Goal: Task Accomplishment & Management: Use online tool/utility

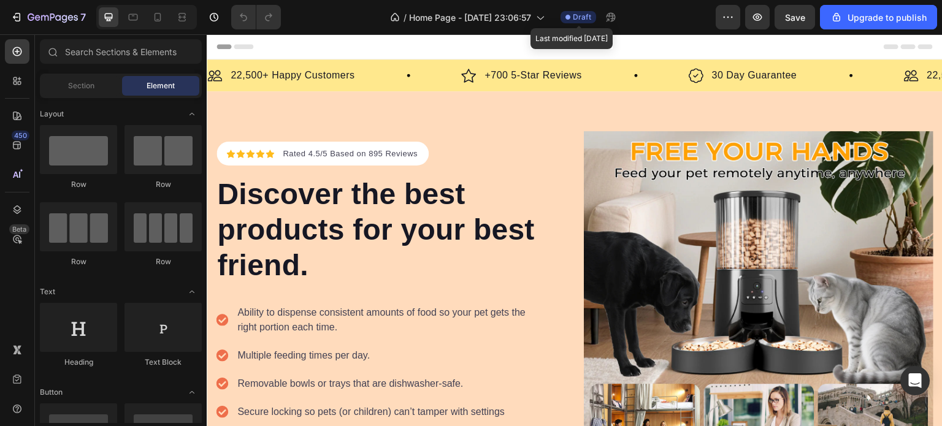
click at [580, 12] on span "Draft" at bounding box center [582, 17] width 18 height 11
click at [137, 18] on icon at bounding box center [133, 17] width 9 height 7
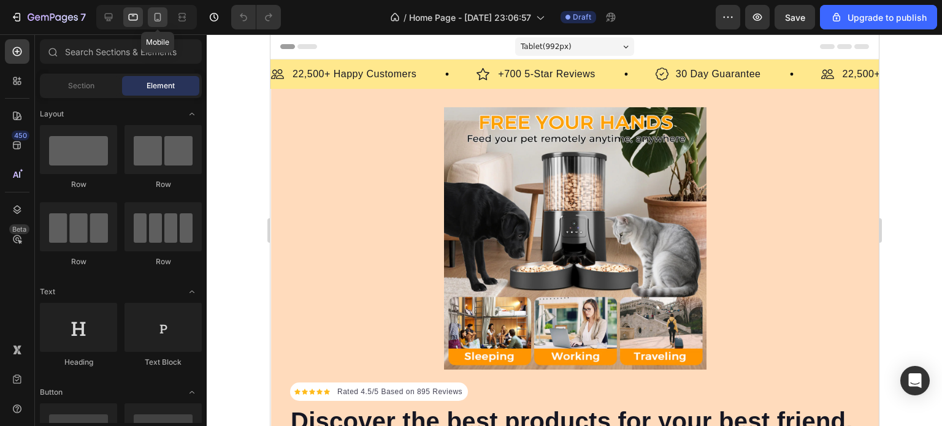
click at [157, 19] on icon at bounding box center [157, 19] width 3 height 1
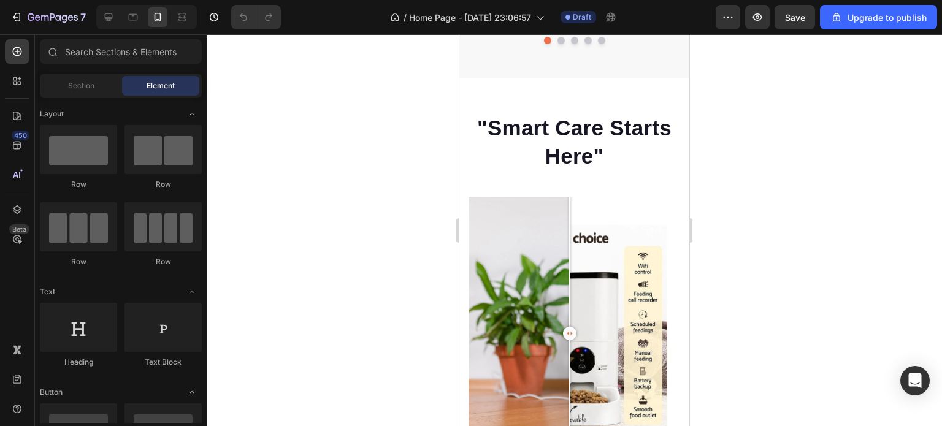
scroll to position [1026, 0]
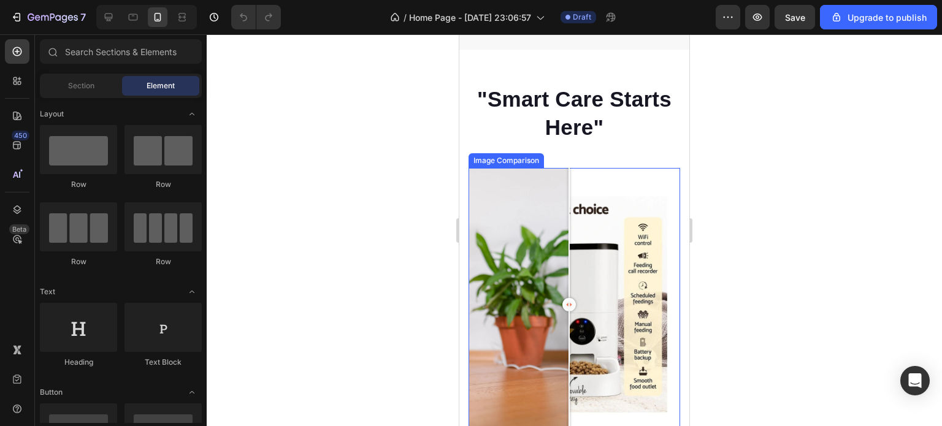
drag, startPoint x: 567, startPoint y: 302, endPoint x: 569, endPoint y: 291, distance: 11.2
click at [569, 298] on div at bounding box center [569, 304] width 13 height 13
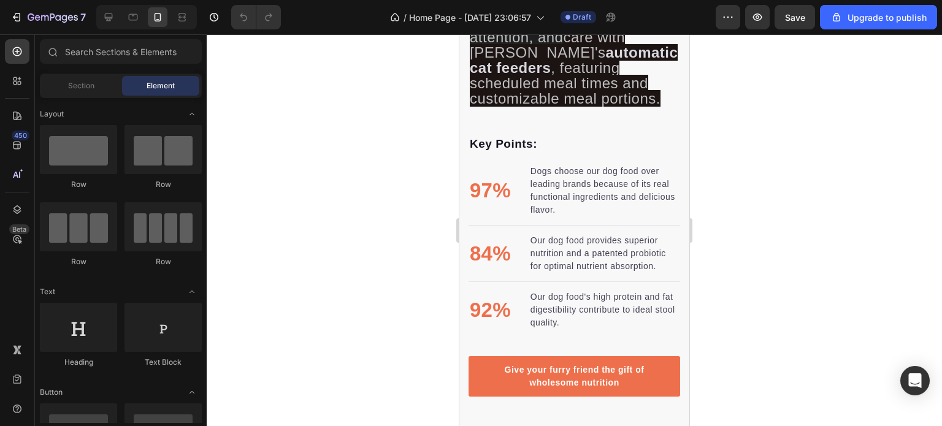
scroll to position [1894, 0]
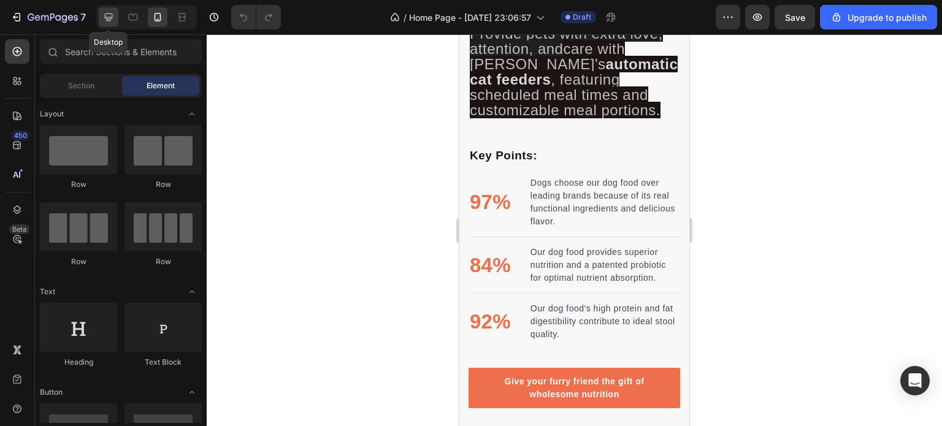
click at [115, 25] on div at bounding box center [109, 17] width 20 height 20
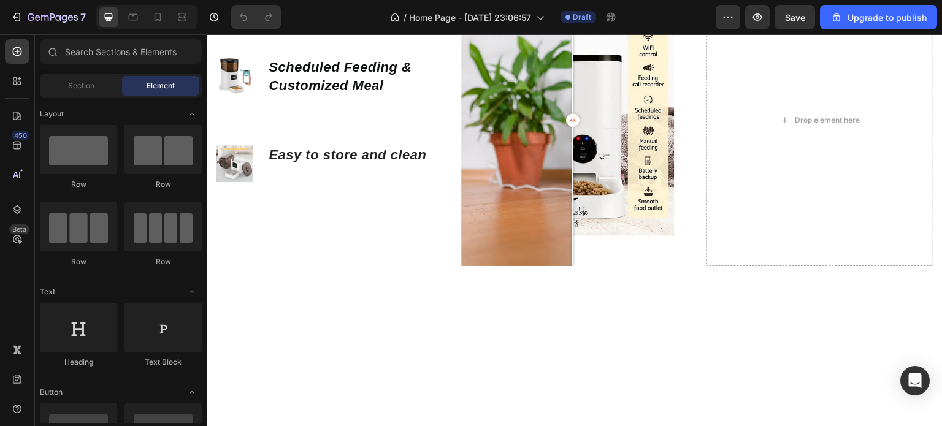
scroll to position [1048, 0]
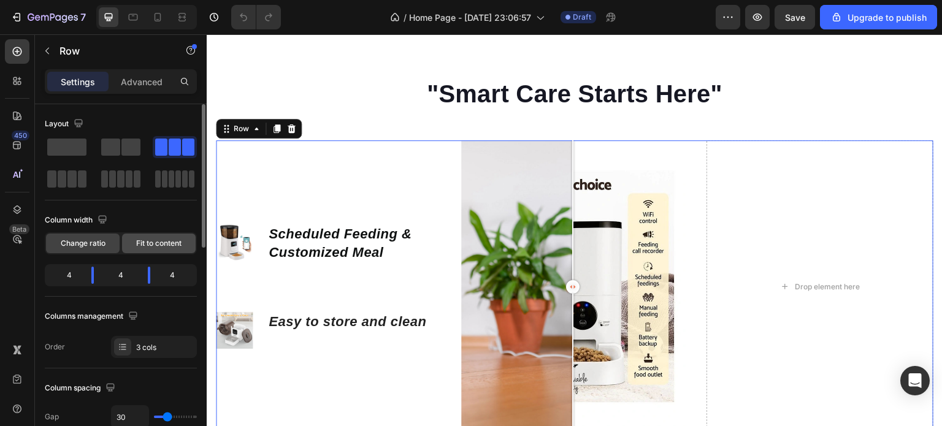
click at [163, 240] on span "Fit to content" at bounding box center [158, 243] width 45 height 11
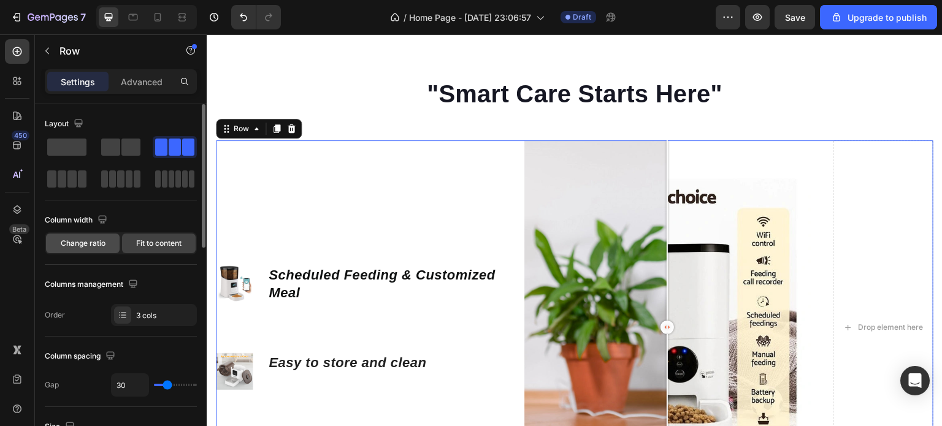
click at [91, 247] on span "Change ratio" at bounding box center [83, 243] width 45 height 11
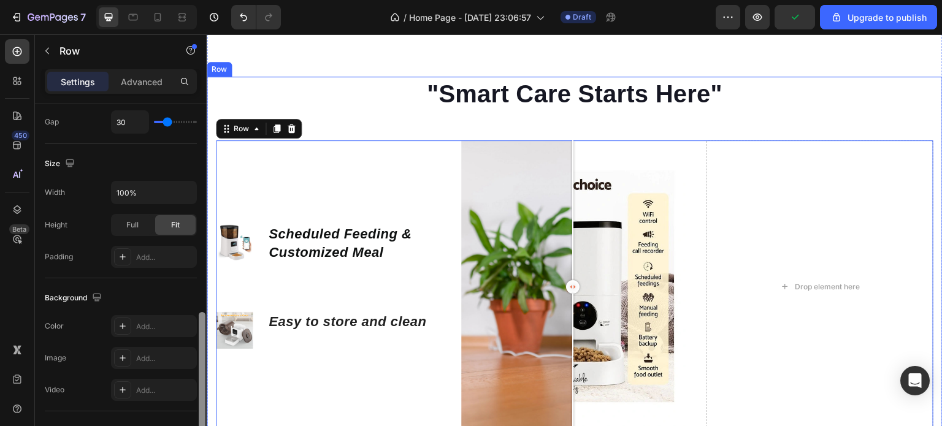
scroll to position [257, 0]
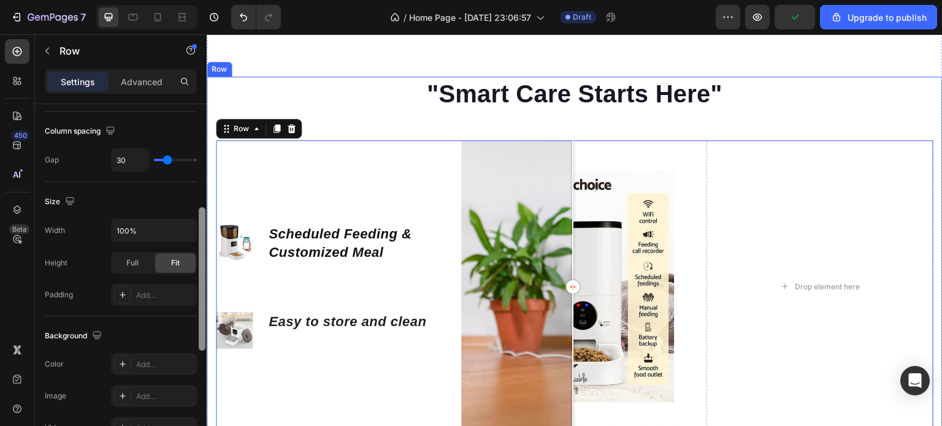
drag, startPoint x: 408, startPoint y: 240, endPoint x: 212, endPoint y: 255, distance: 196.9
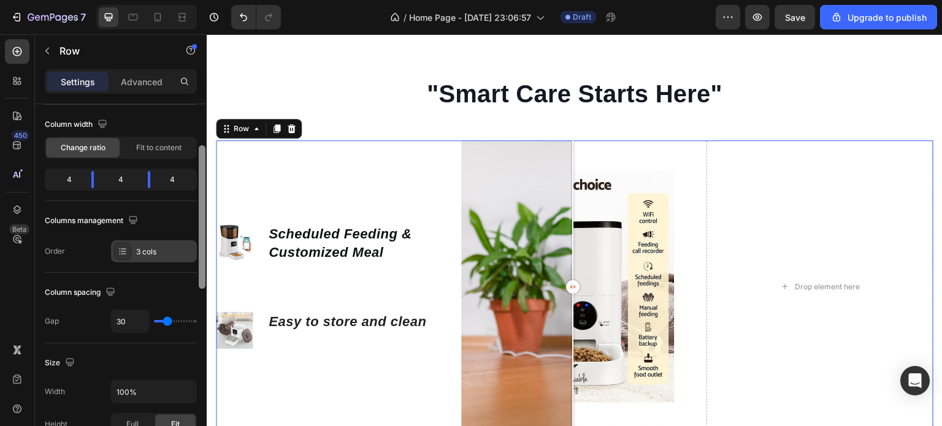
scroll to position [98, 0]
click at [163, 245] on div "3 cols" at bounding box center [165, 250] width 58 height 11
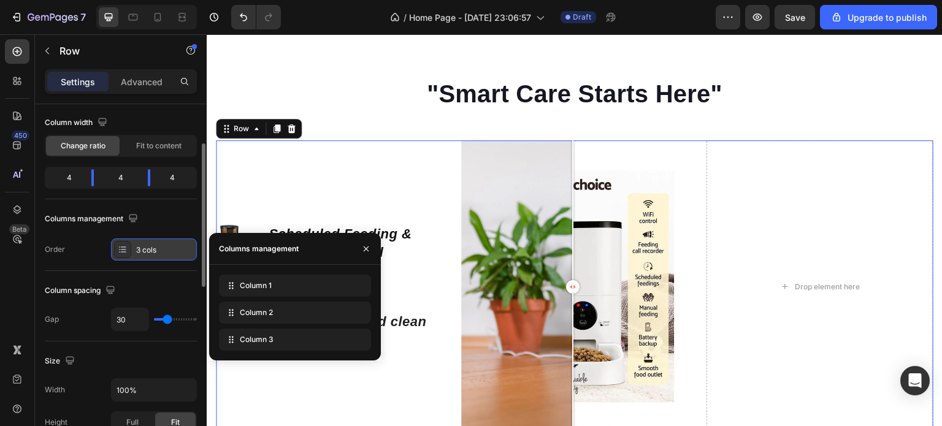
click at [163, 245] on div "3 cols" at bounding box center [165, 250] width 58 height 11
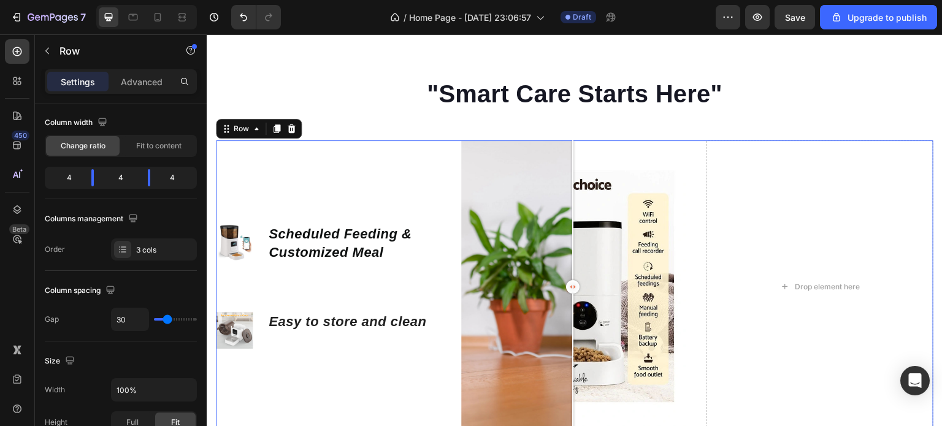
scroll to position [455, 0]
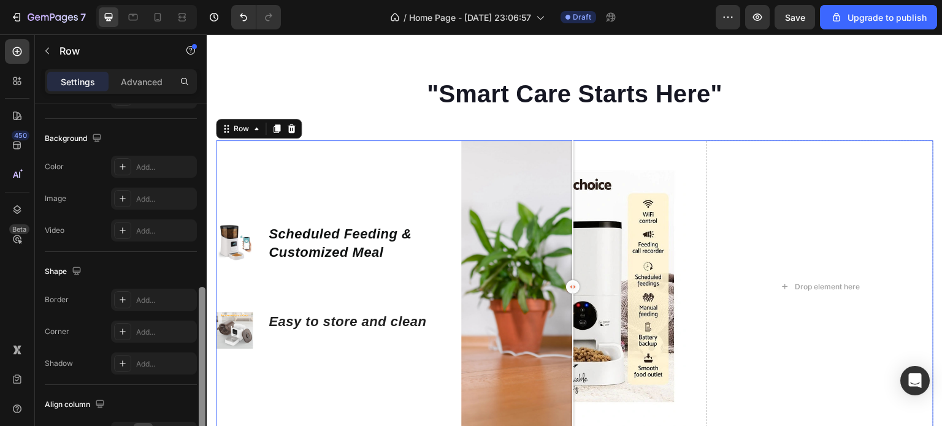
drag, startPoint x: 206, startPoint y: 234, endPoint x: 203, endPoint y: 229, distance: 6.3
click at [203, 229] on div at bounding box center [202, 282] width 9 height 357
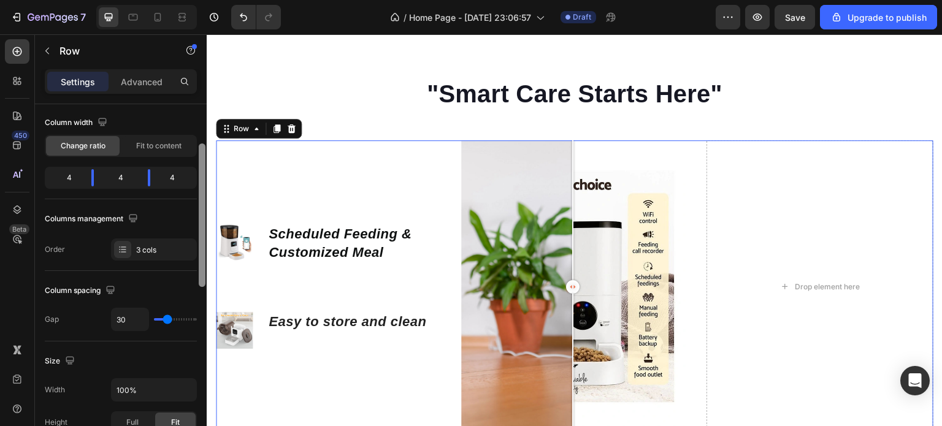
click at [203, 229] on div at bounding box center [202, 282] width 9 height 357
click at [175, 182] on div "4" at bounding box center [177, 177] width 34 height 17
click at [166, 145] on span "Fit to content" at bounding box center [158, 145] width 45 height 11
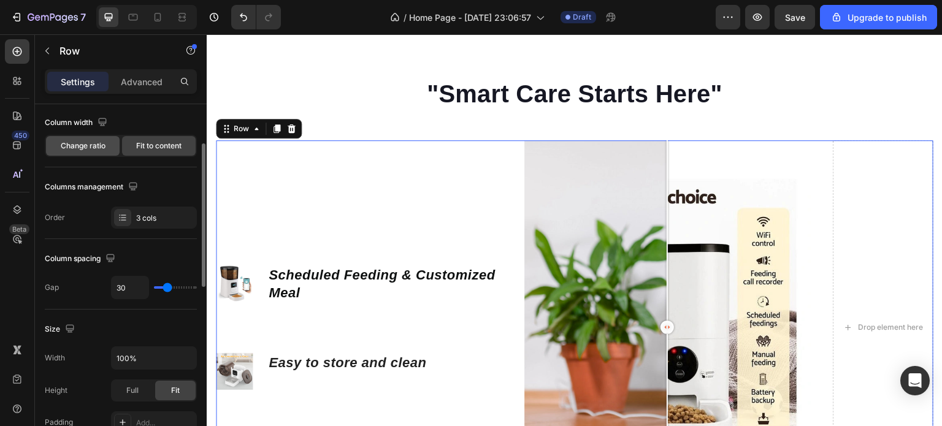
click at [106, 152] on div "Change ratio" at bounding box center [83, 146] width 74 height 20
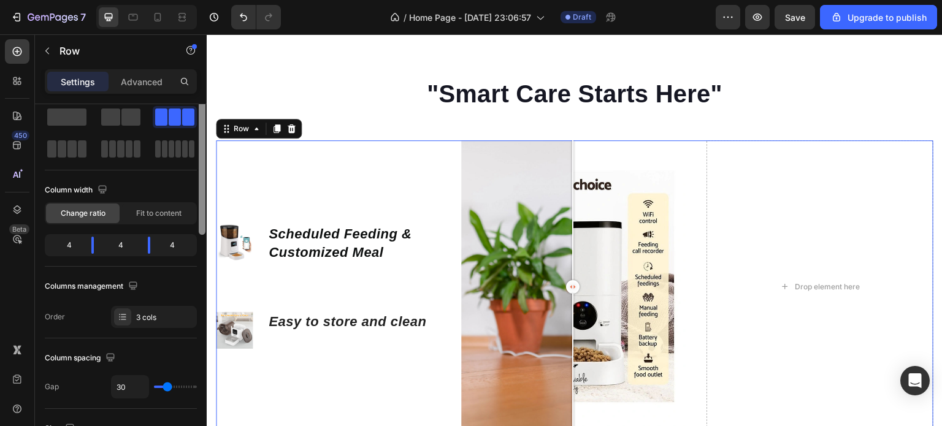
scroll to position [9, 0]
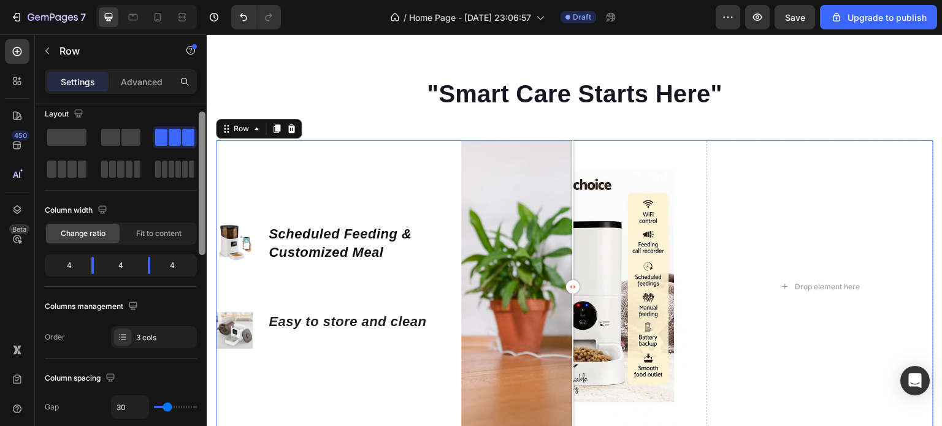
drag, startPoint x: 199, startPoint y: 171, endPoint x: 201, endPoint y: 136, distance: 35.6
click at [201, 136] on div at bounding box center [202, 184] width 7 height 144
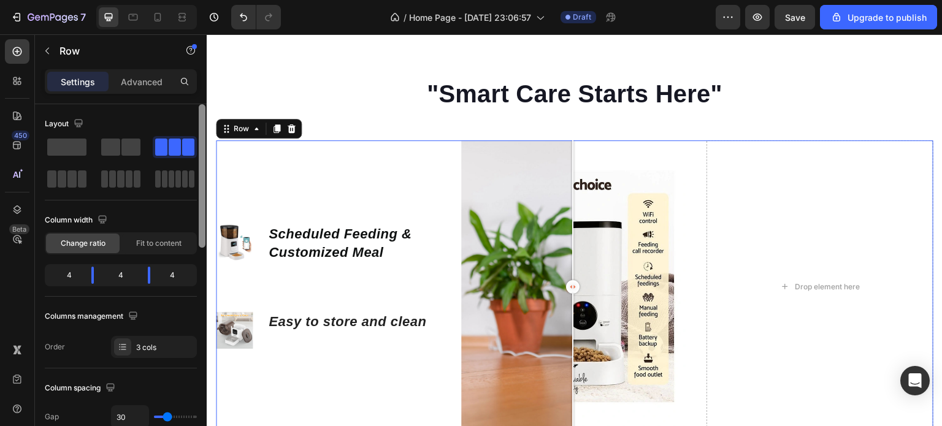
drag, startPoint x: 201, startPoint y: 136, endPoint x: 206, endPoint y: 70, distance: 65.8
click at [206, 70] on div "Settings Advanced Layout Column width Change ratio Fit to content 4 4 4 Columns…" at bounding box center [121, 265] width 172 height 392
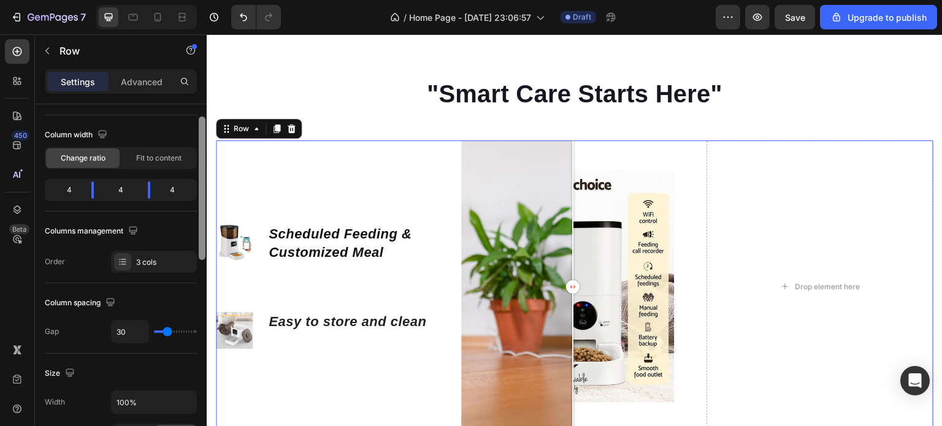
scroll to position [88, 0]
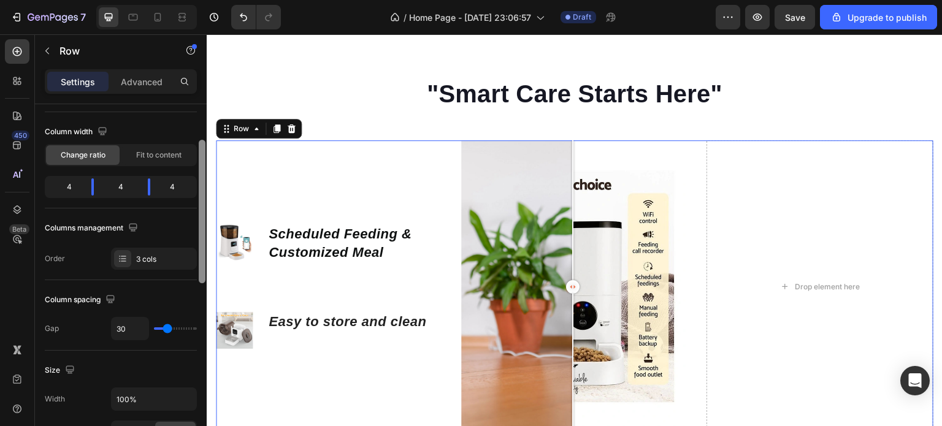
drag, startPoint x: 200, startPoint y: 152, endPoint x: 206, endPoint y: 187, distance: 36.1
click at [206, 187] on div at bounding box center [202, 282] width 9 height 357
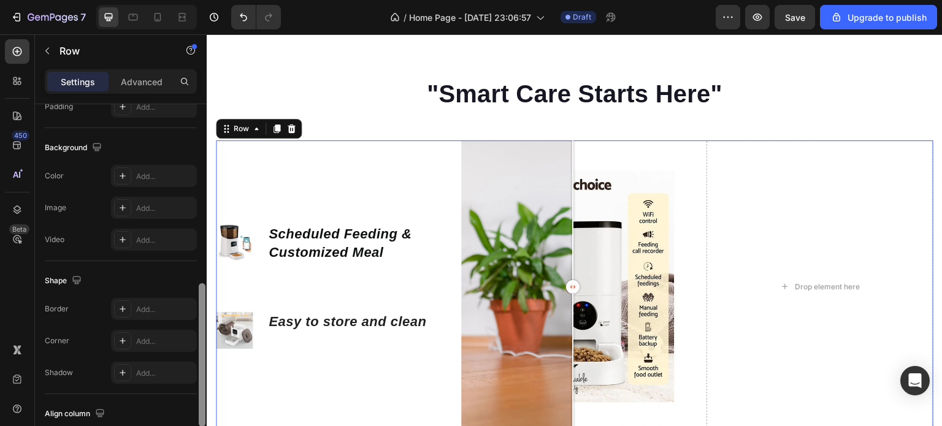
click at [206, 191] on div at bounding box center [202, 282] width 9 height 357
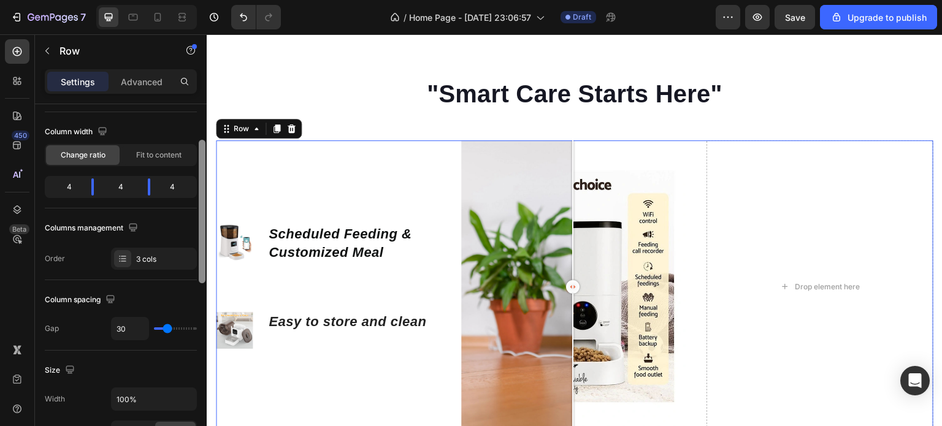
click at [201, 202] on div at bounding box center [202, 282] width 9 height 357
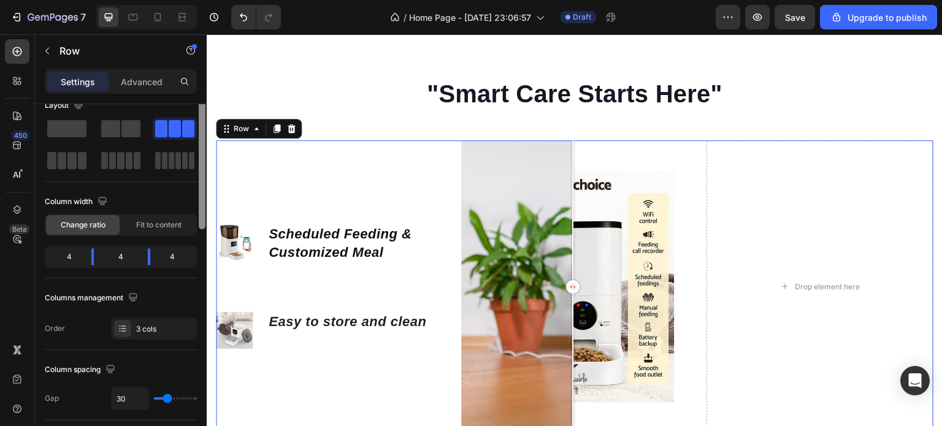
scroll to position [0, 0]
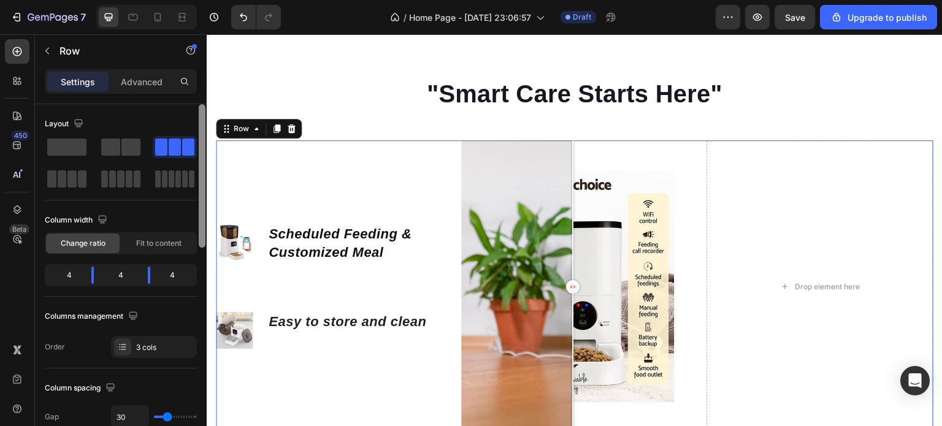
drag, startPoint x: 201, startPoint y: 202, endPoint x: 206, endPoint y: 139, distance: 63.4
click at [206, 139] on div at bounding box center [202, 282] width 9 height 357
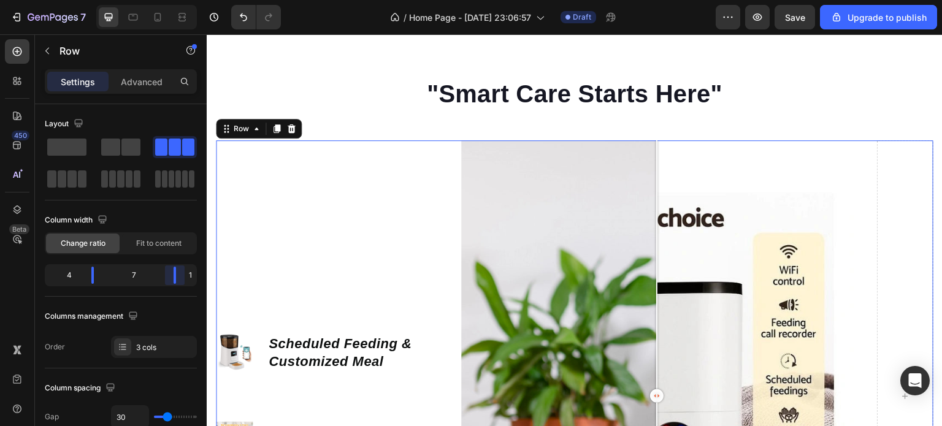
drag, startPoint x: 150, startPoint y: 275, endPoint x: 198, endPoint y: 275, distance: 48.5
click at [198, 0] on body "7 / Home Page - Sep 11, 23:06:57 Draft Preview Save Upgrade to publish 450 Beta…" at bounding box center [471, 0] width 942 height 0
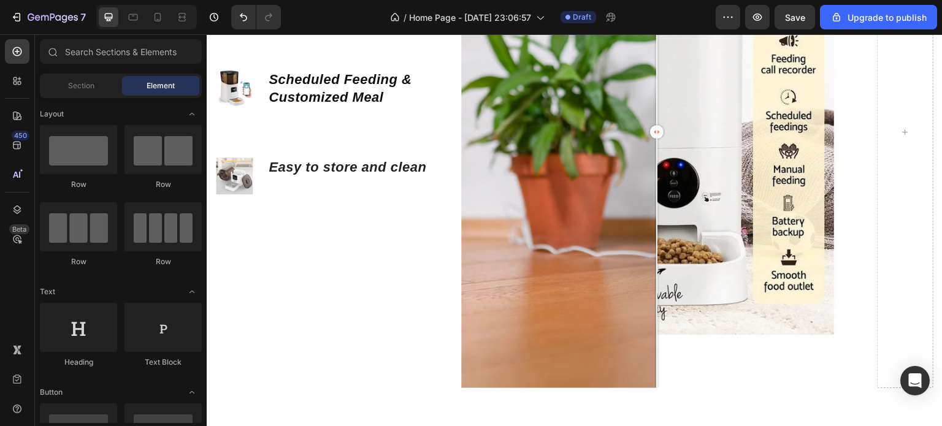
scroll to position [1296, 0]
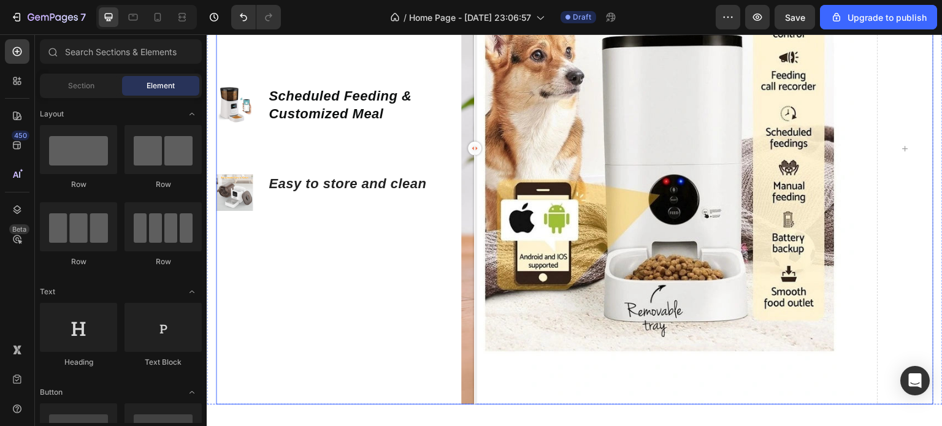
drag, startPoint x: 653, startPoint y: 147, endPoint x: 456, endPoint y: 199, distance: 203.7
click at [456, 199] on div "Image Scheduled Feeding & Customized Meal Text block Image Easy to store and cl…" at bounding box center [575, 149] width 718 height 512
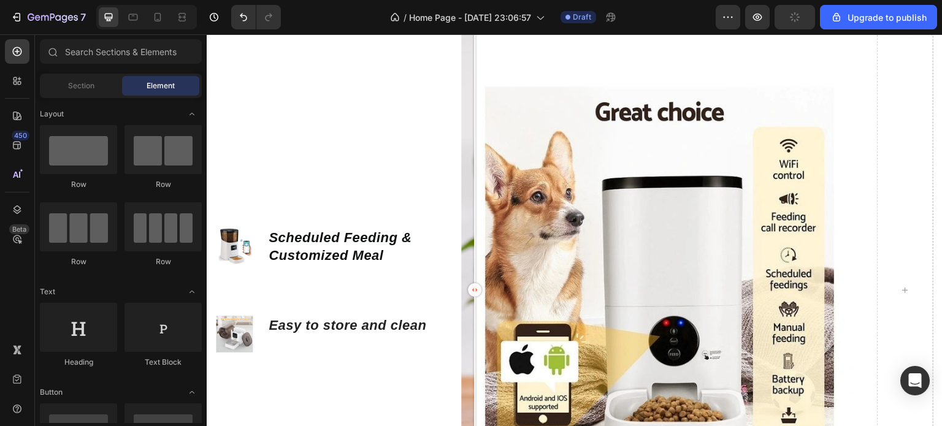
scroll to position [1148, 0]
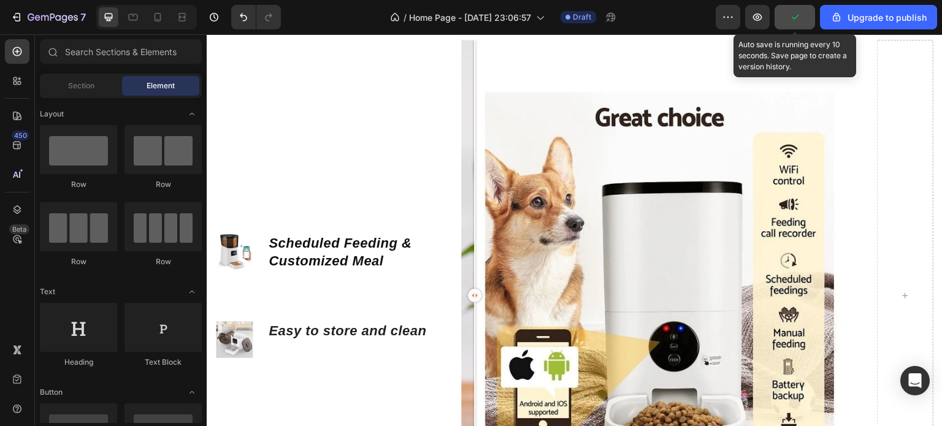
click at [799, 20] on icon "button" at bounding box center [795, 17] width 12 height 12
click at [799, 20] on span "Save" at bounding box center [795, 17] width 20 height 10
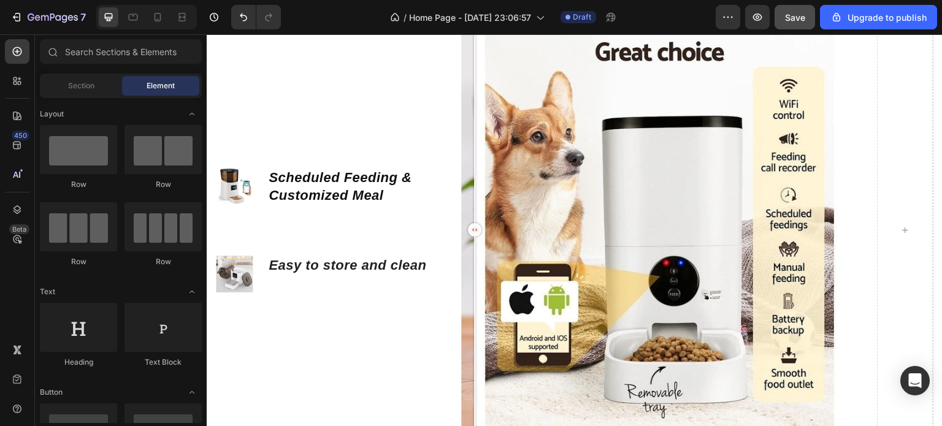
scroll to position [1225, 0]
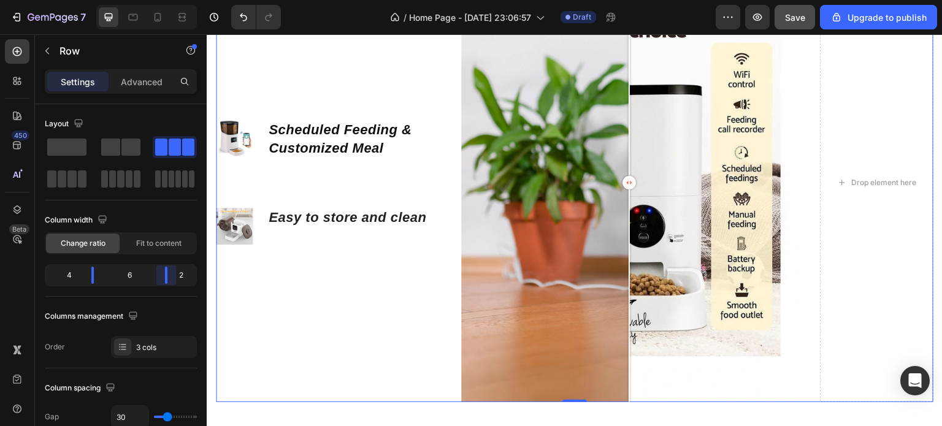
drag, startPoint x: 174, startPoint y: 275, endPoint x: 167, endPoint y: 274, distance: 6.8
click at [167, 0] on body "7 / Home Page - Sep 11, 23:06:57 Draft Preview Save Upgrade to publish 450 Beta…" at bounding box center [471, 0] width 942 height 0
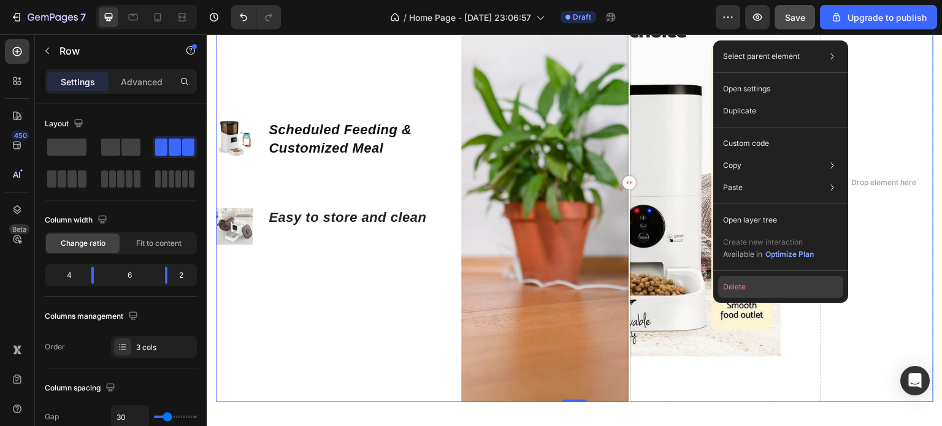
click at [836, 285] on button "Delete" at bounding box center [780, 287] width 125 height 22
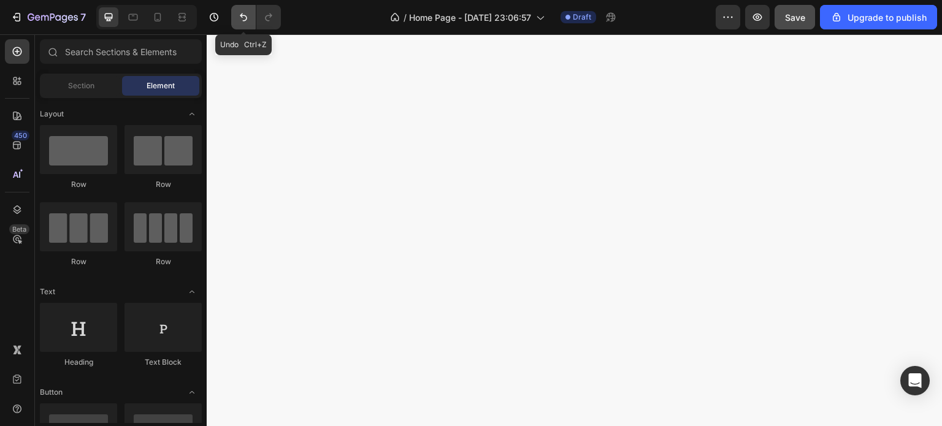
click at [241, 21] on icon "Undo/Redo" at bounding box center [243, 17] width 12 height 12
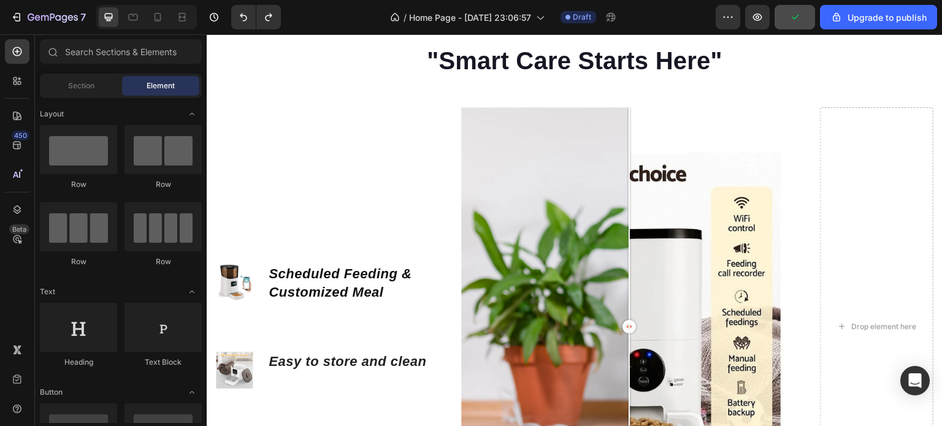
scroll to position [1092, 0]
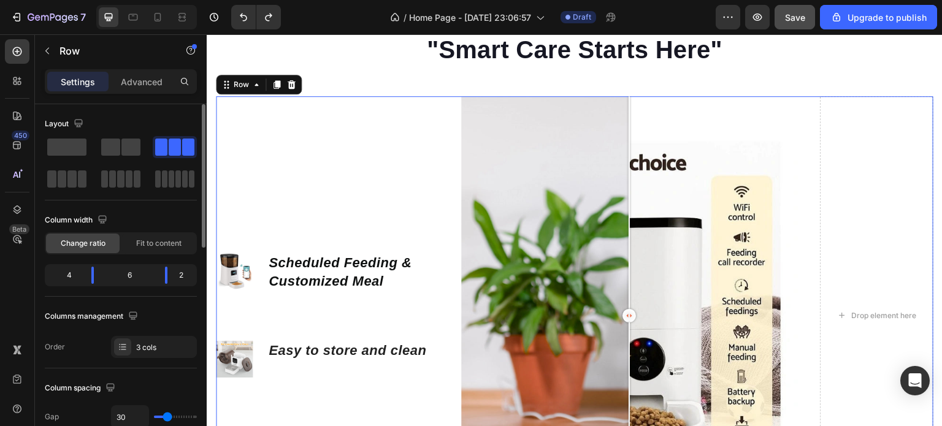
click at [182, 275] on div "2" at bounding box center [185, 275] width 17 height 17
click at [123, 347] on icon at bounding box center [123, 347] width 5 height 1
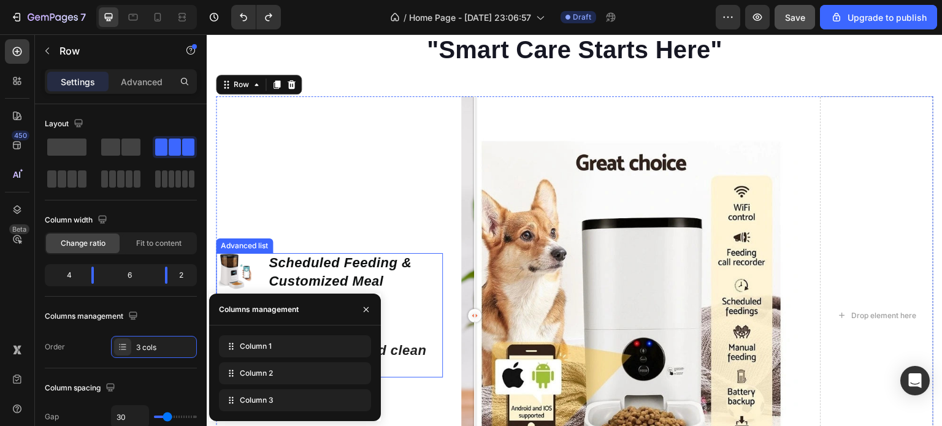
drag, startPoint x: 629, startPoint y: 313, endPoint x: 409, endPoint y: 381, distance: 230.5
click at [409, 381] on div "Image Scheduled Feeding & Customized Meal Text block Image Easy to store and cl…" at bounding box center [575, 315] width 718 height 439
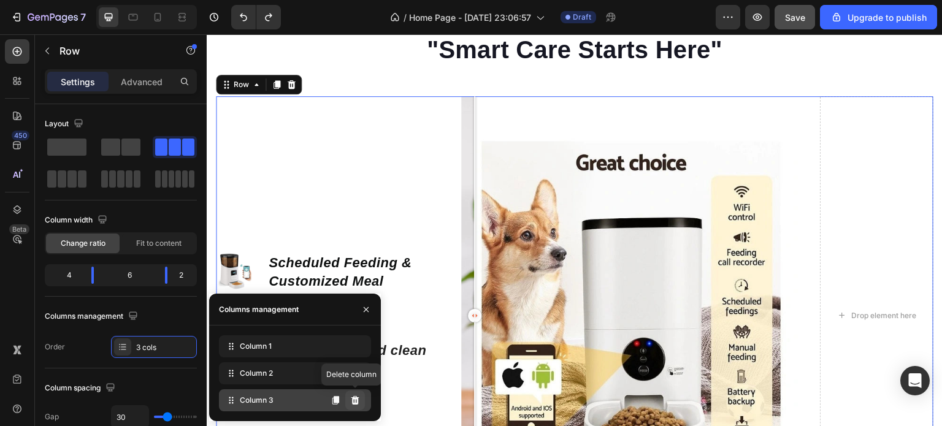
click at [353, 404] on icon at bounding box center [355, 400] width 8 height 9
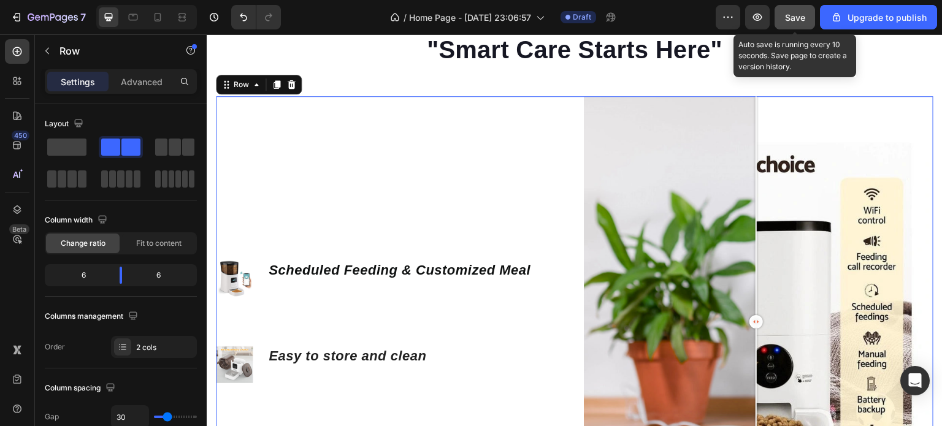
click at [802, 21] on span "Save" at bounding box center [795, 17] width 20 height 10
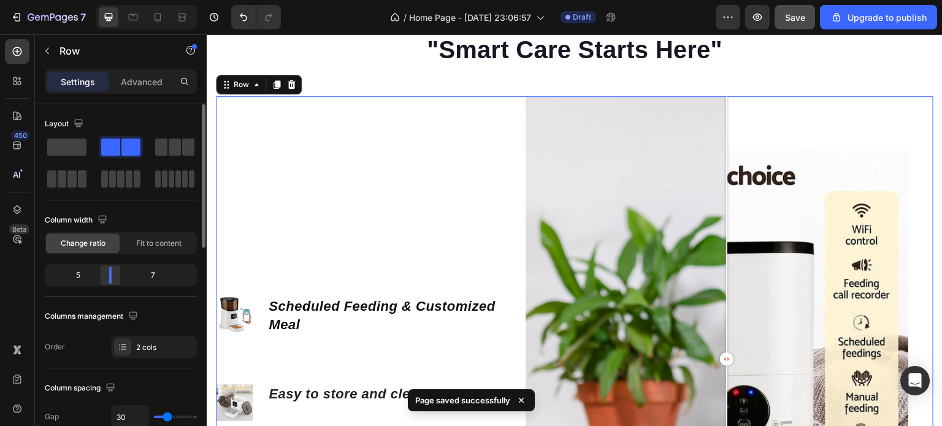
drag, startPoint x: 122, startPoint y: 274, endPoint x: 110, endPoint y: 274, distance: 11.7
click at [110, 0] on body "7 / Home Page - Sep 11, 23:06:57 Draft Preview Save Upgrade to publish 450 Beta…" at bounding box center [471, 0] width 942 height 0
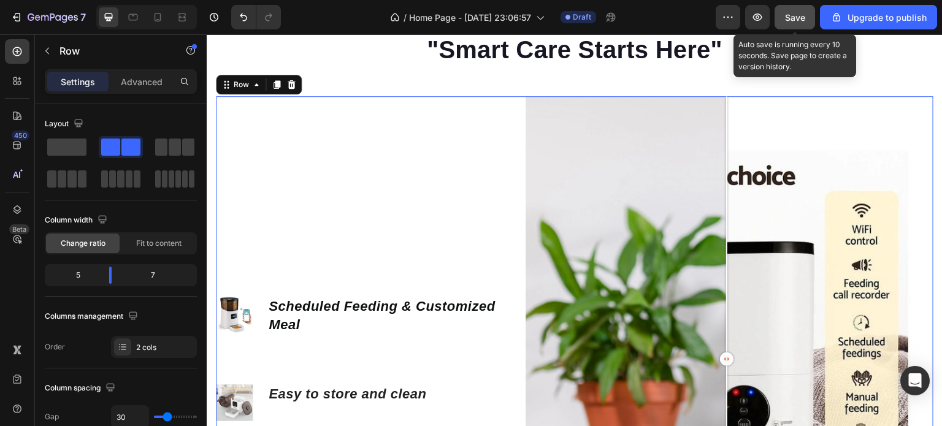
click at [794, 22] on div "Save" at bounding box center [795, 17] width 20 height 13
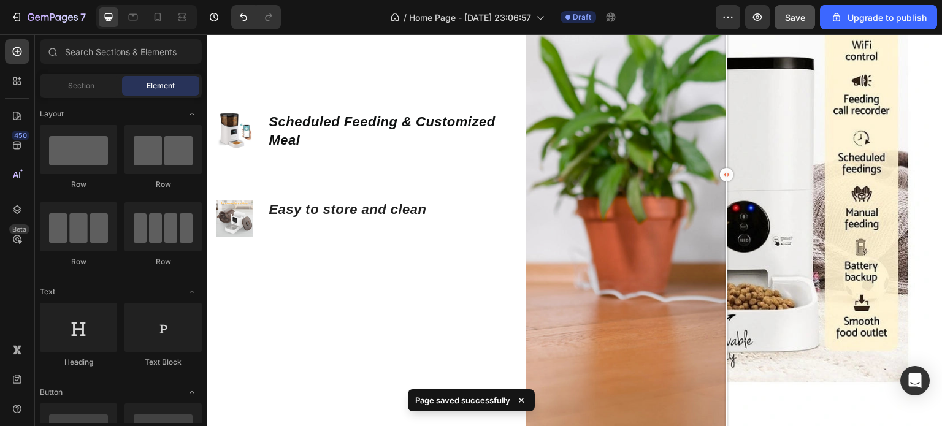
scroll to position [1242, 0]
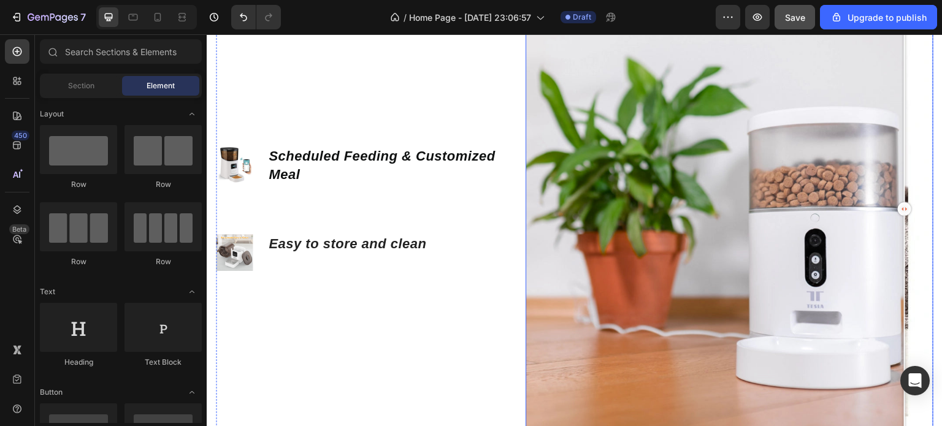
drag, startPoint x: 722, startPoint y: 207, endPoint x: 474, endPoint y: 311, distance: 269.4
click at [474, 311] on div "Image Scheduled Feeding & Customized Meal Text block Image Easy to store and cl…" at bounding box center [575, 209] width 718 height 526
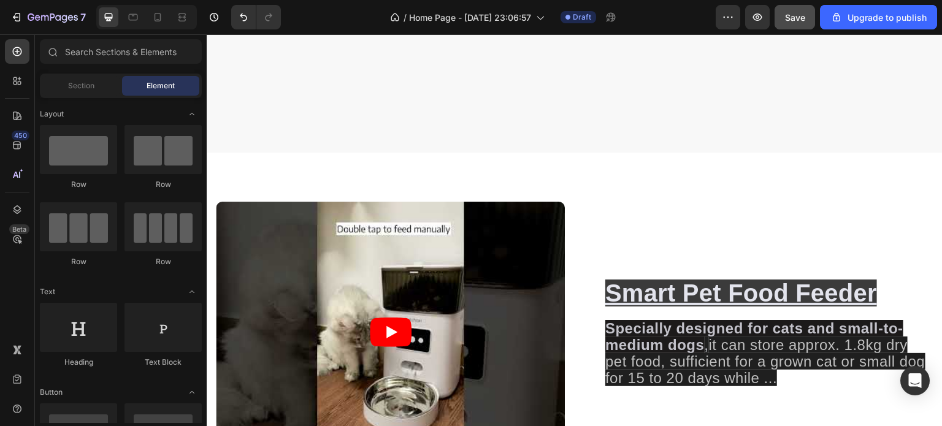
scroll to position [2589, 0]
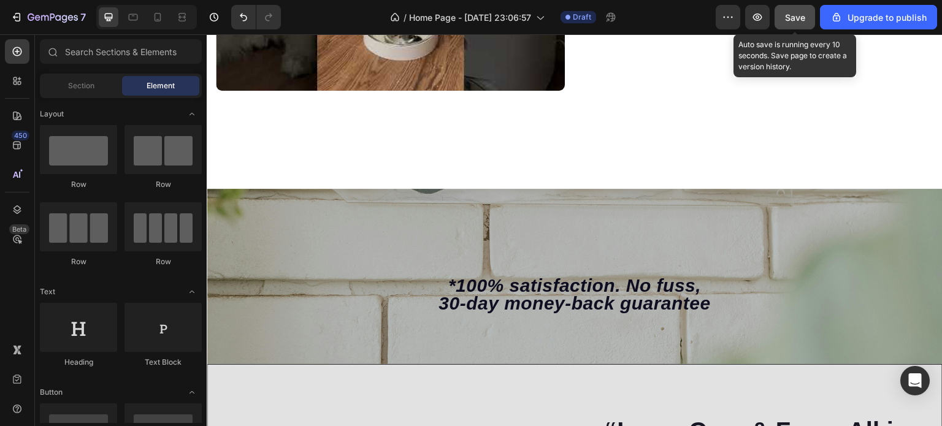
click at [806, 24] on button "Save" at bounding box center [795, 17] width 40 height 25
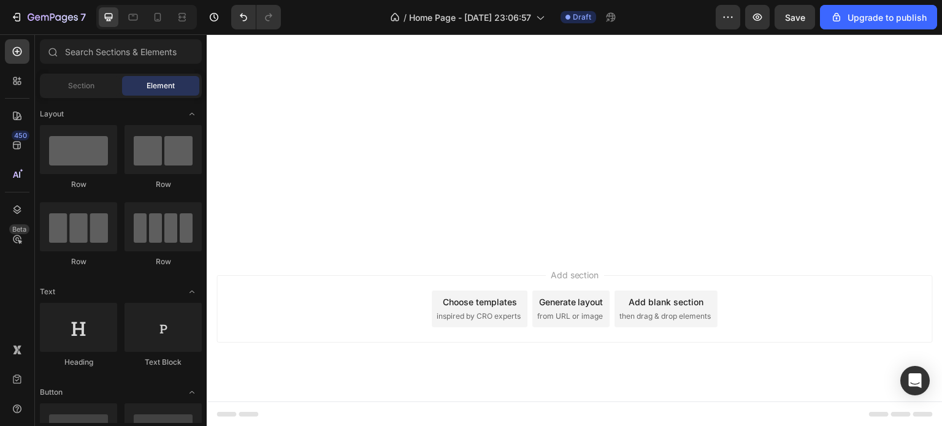
scroll to position [0, 0]
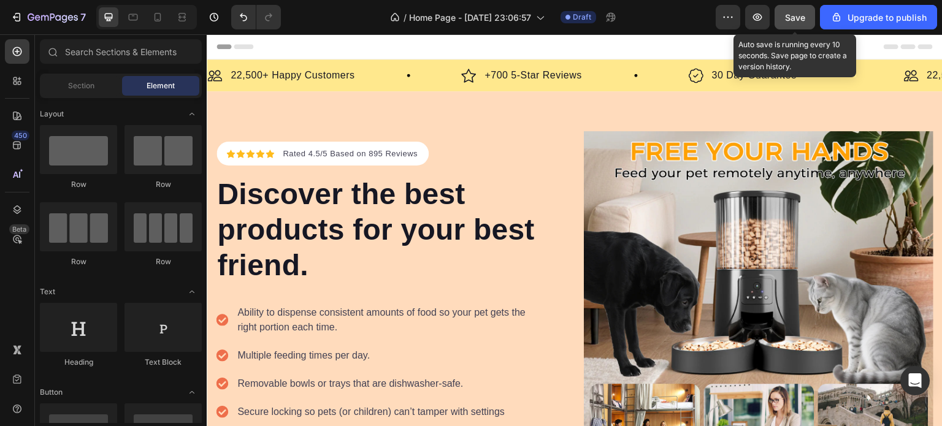
click at [792, 24] on button "Save" at bounding box center [795, 17] width 40 height 25
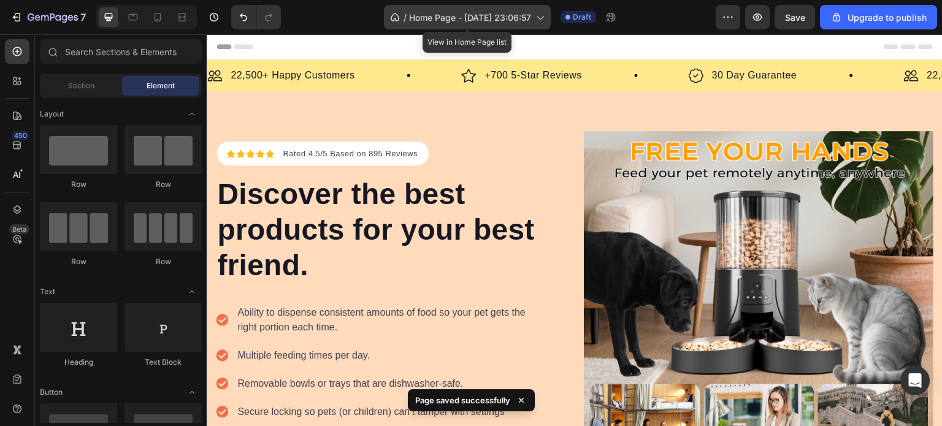
click at [502, 21] on span "Home Page - [DATE] 23:06:57" at bounding box center [470, 17] width 122 height 13
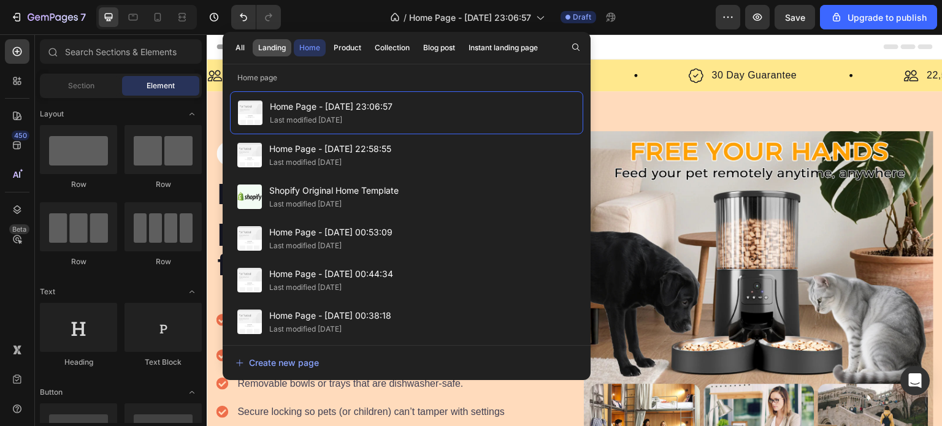
click at [265, 51] on div "Landing" at bounding box center [272, 47] width 28 height 11
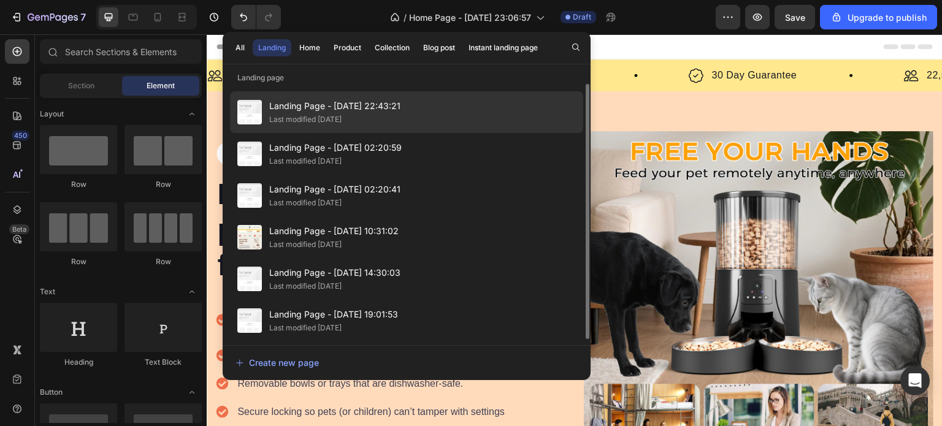
click at [278, 102] on span "Landing Page - Sep 11, 22:43:21" at bounding box center [334, 106] width 131 height 15
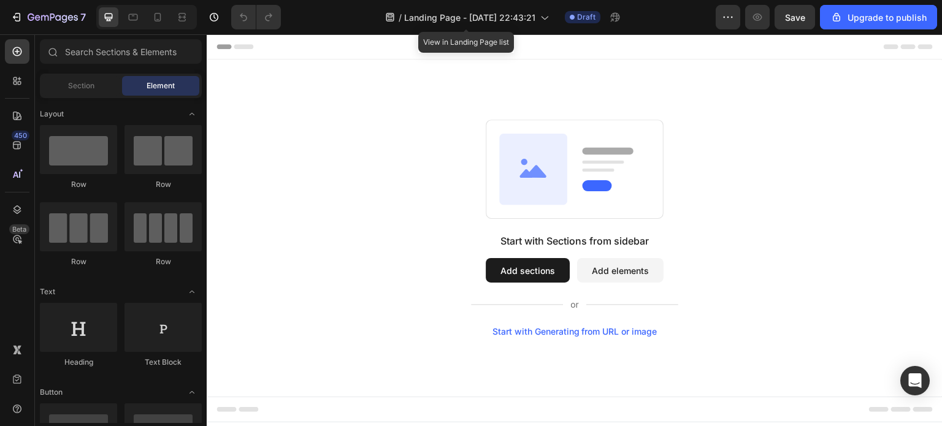
click at [469, 29] on div "/ Landing Page - Sep 11, 22:43:21" at bounding box center [467, 16] width 176 height 29
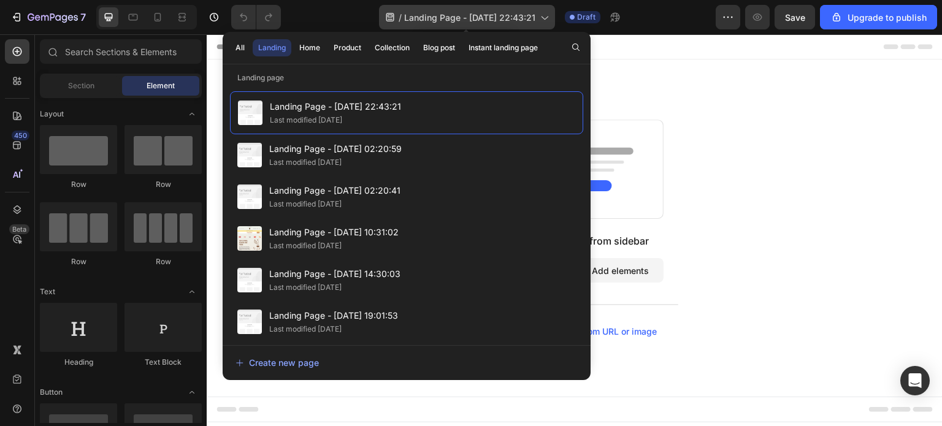
click at [494, 26] on div "/ Landing Page - Sep 11, 22:43:21" at bounding box center [467, 17] width 176 height 25
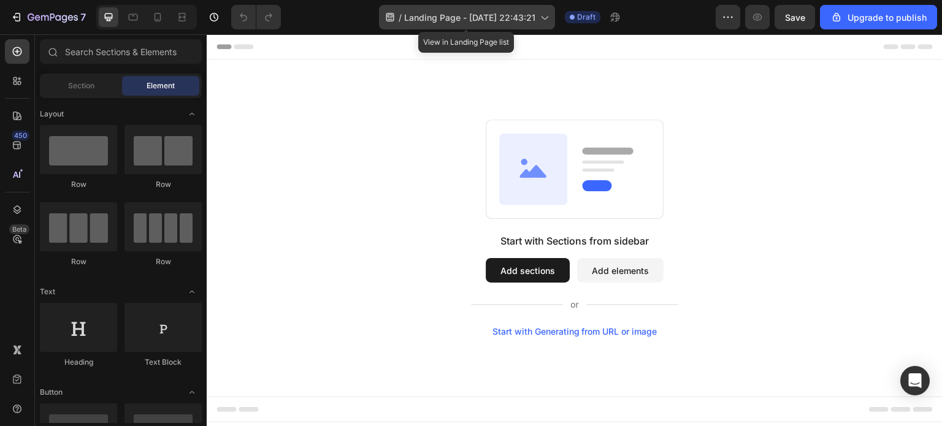
click at [502, 12] on span "Landing Page - [DATE] 22:43:21" at bounding box center [469, 17] width 131 height 13
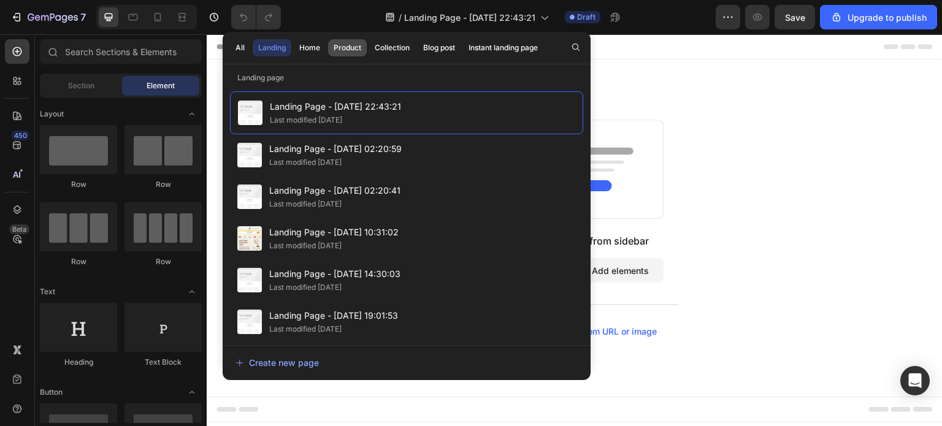
click at [351, 48] on div "Product" at bounding box center [348, 47] width 28 height 11
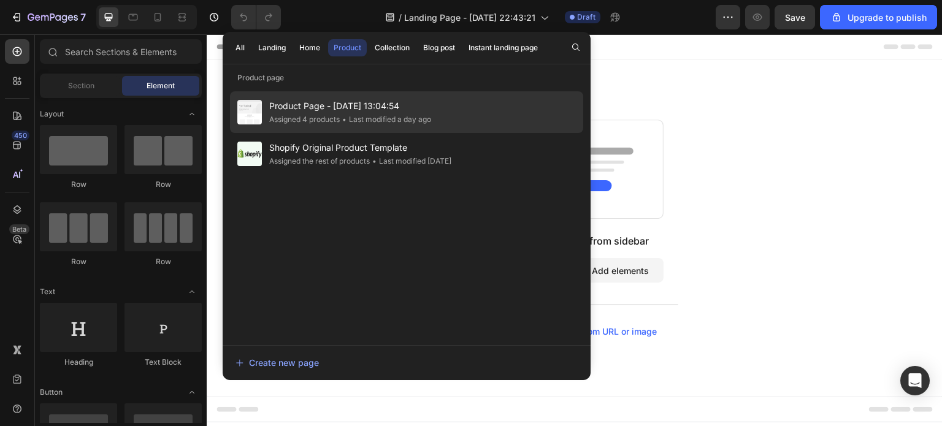
click at [340, 110] on span "Product Page - [DATE] 13:04:54" at bounding box center [350, 106] width 162 height 15
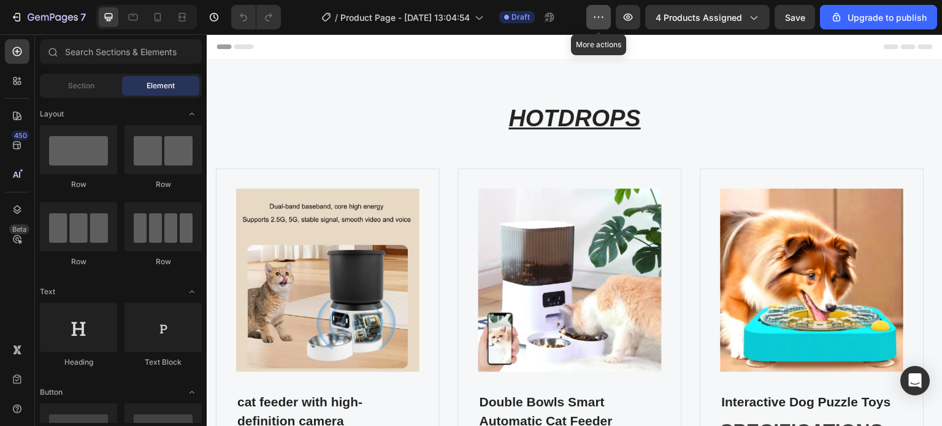
click at [602, 20] on icon "button" at bounding box center [599, 17] width 12 height 12
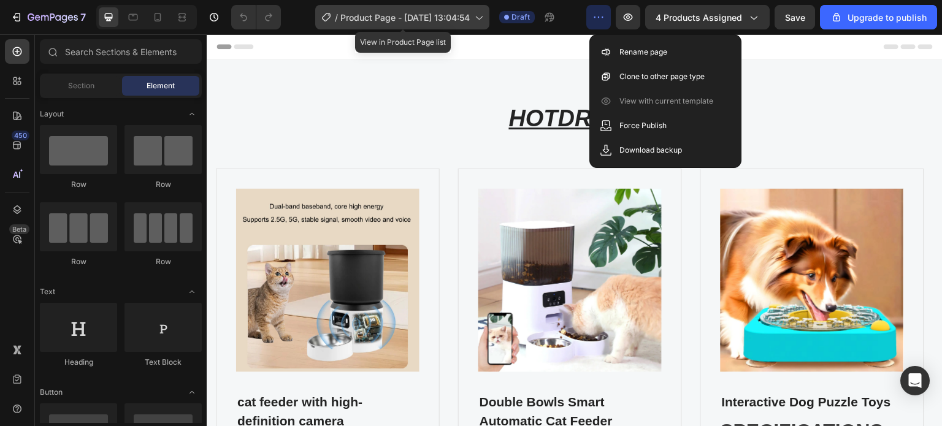
click at [485, 17] on icon at bounding box center [478, 17] width 12 height 12
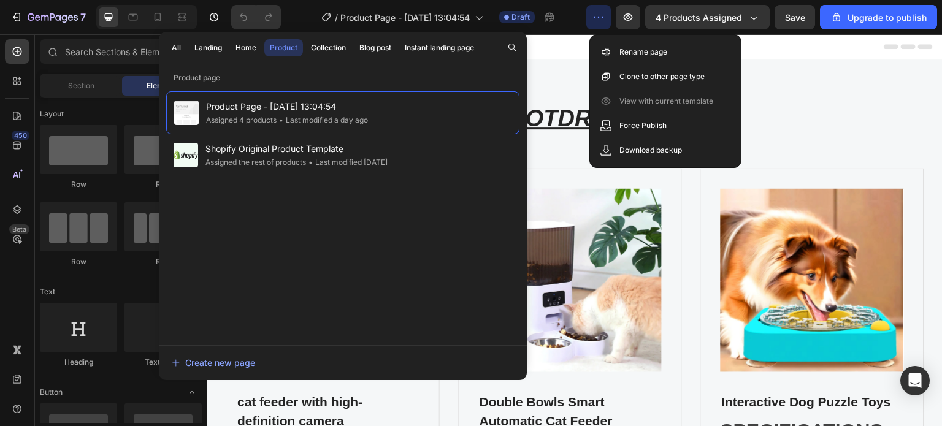
click at [541, 58] on div "Header" at bounding box center [575, 46] width 716 height 25
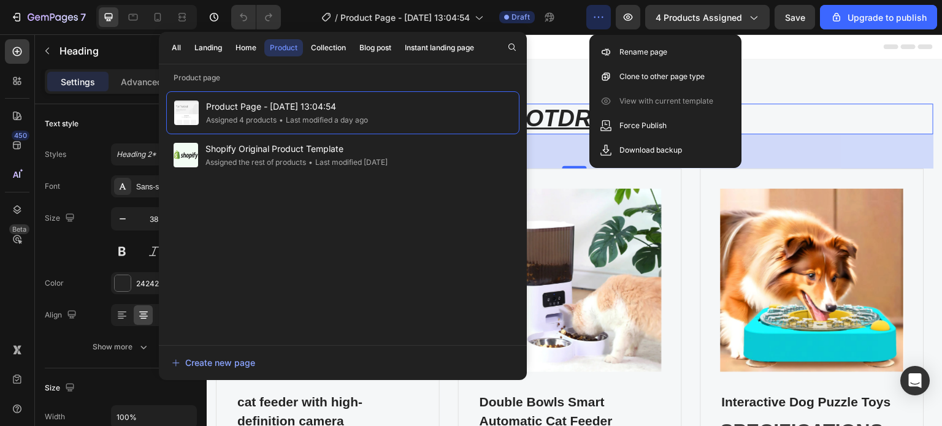
click at [601, 23] on button "button" at bounding box center [598, 17] width 25 height 25
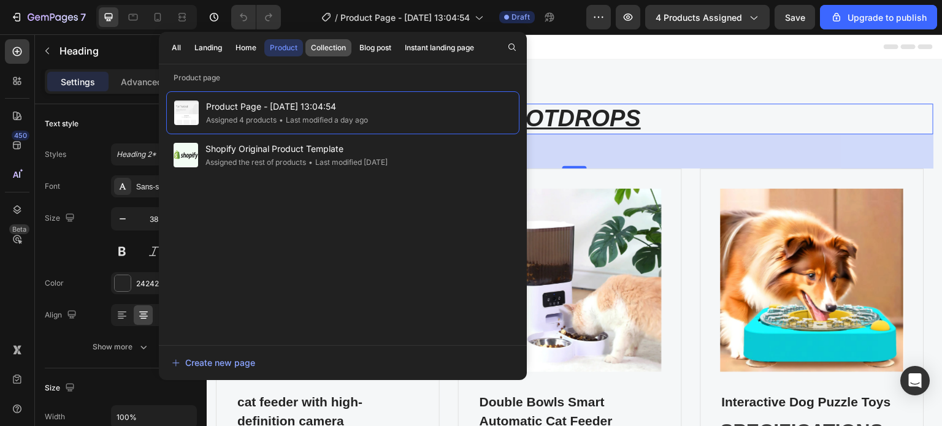
click at [319, 52] on div "Collection" at bounding box center [328, 47] width 35 height 11
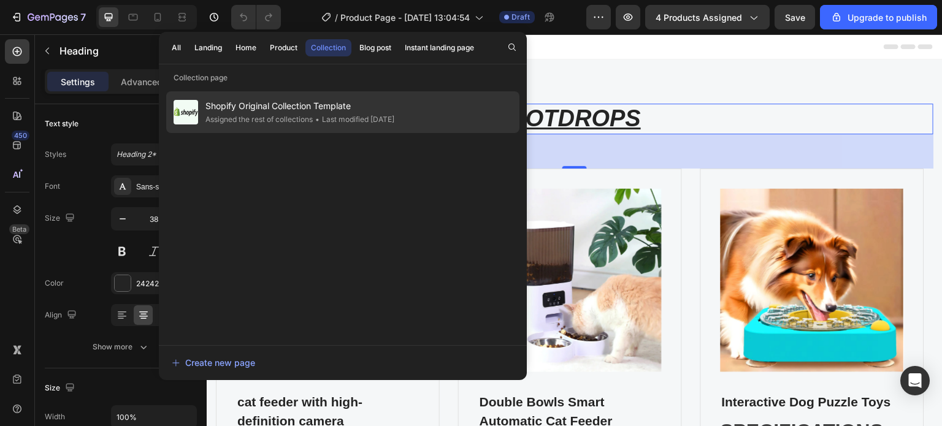
click at [297, 113] on div "Assigned the rest of collections" at bounding box center [259, 119] width 107 height 12
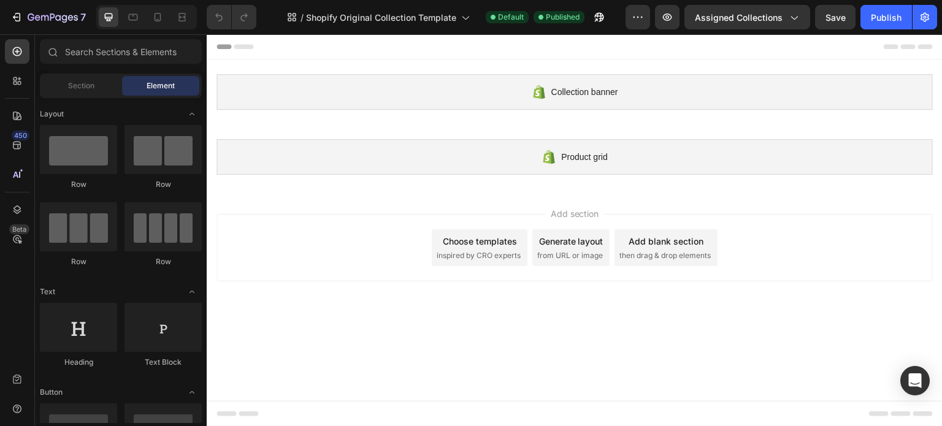
click at [474, 240] on div "Choose templates" at bounding box center [480, 241] width 74 height 13
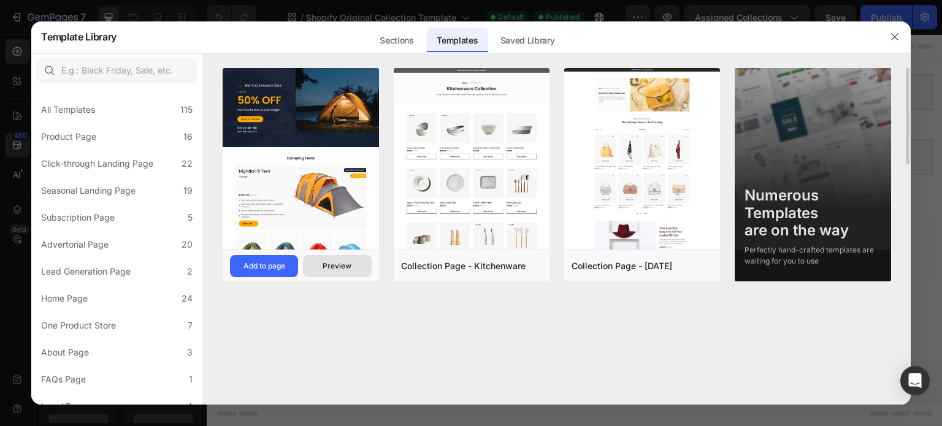
click at [354, 263] on button "Preview" at bounding box center [337, 266] width 68 height 22
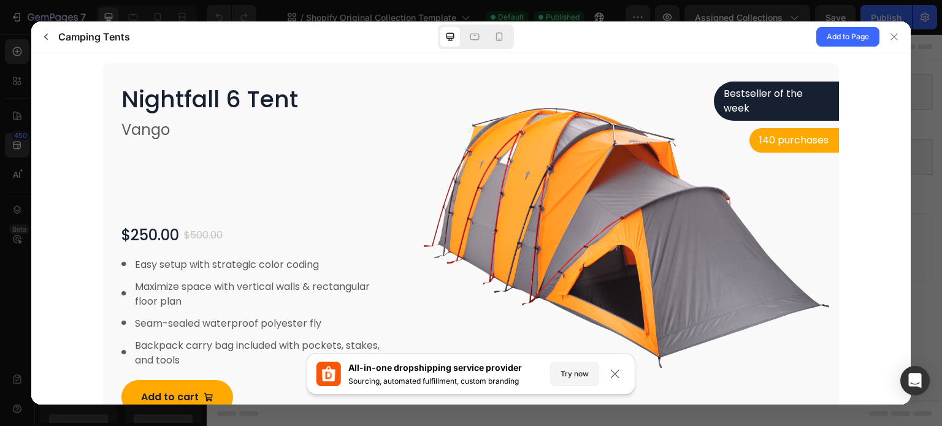
scroll to position [250, 0]
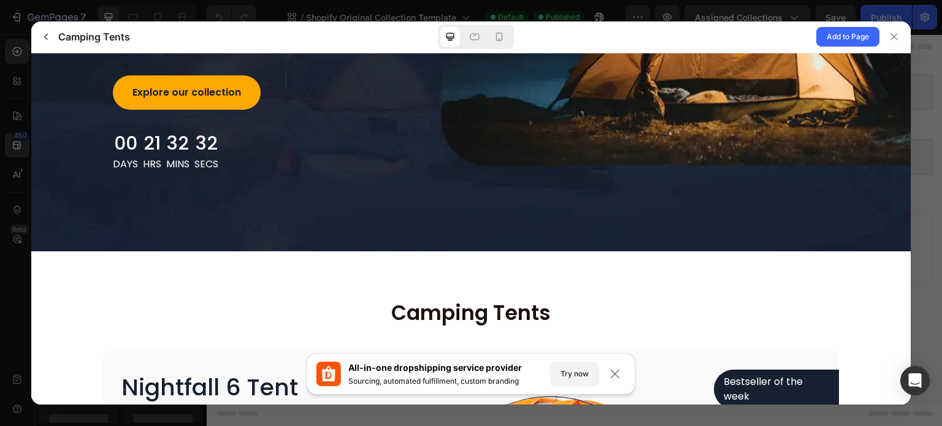
drag, startPoint x: 905, startPoint y: 102, endPoint x: 966, endPoint y: 194, distance: 110.2
click at [901, 40] on div at bounding box center [895, 37] width 20 height 20
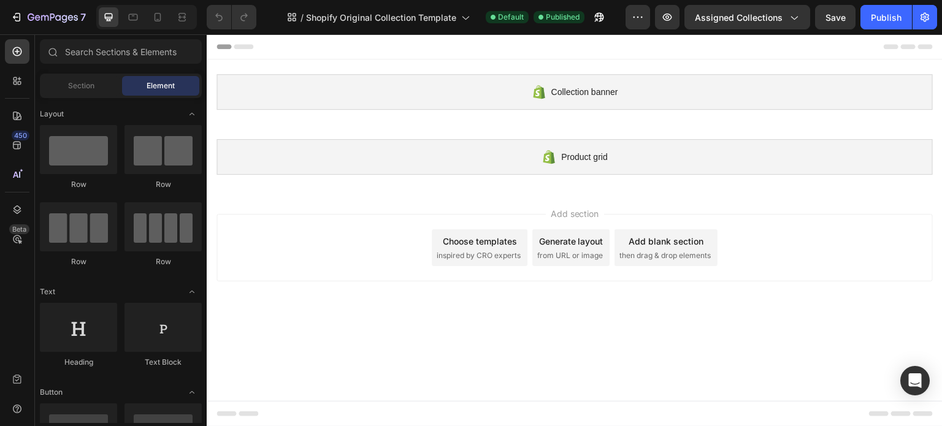
click at [504, 252] on span "inspired by CRO experts" at bounding box center [479, 255] width 84 height 11
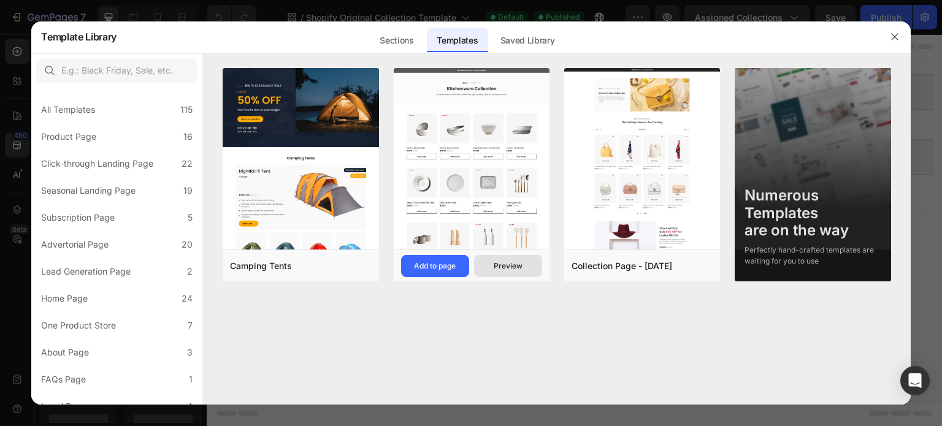
click at [505, 266] on div "Preview" at bounding box center [508, 266] width 29 height 11
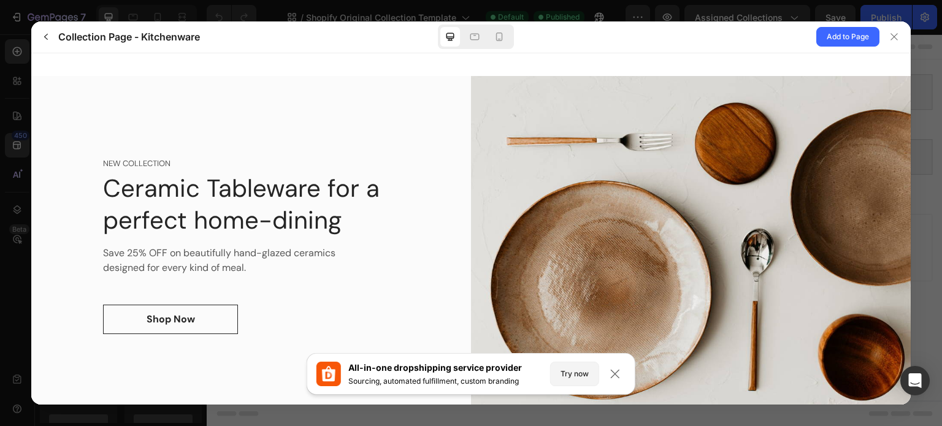
scroll to position [0, 0]
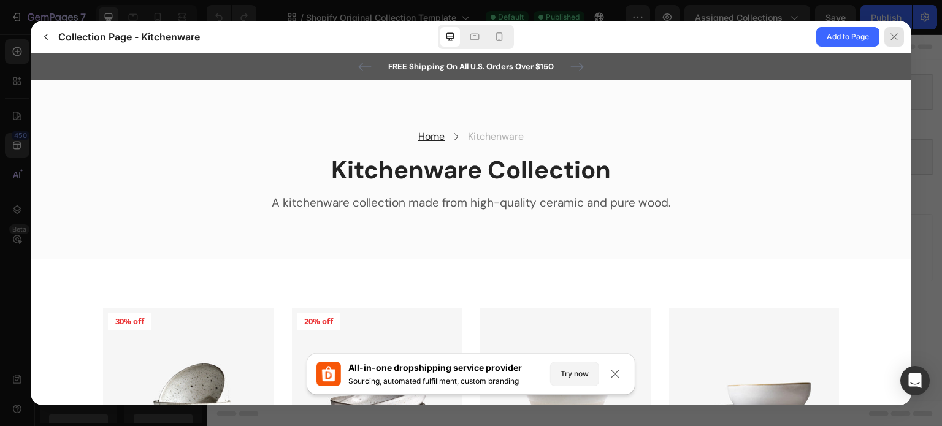
click at [898, 40] on icon at bounding box center [894, 37] width 10 height 10
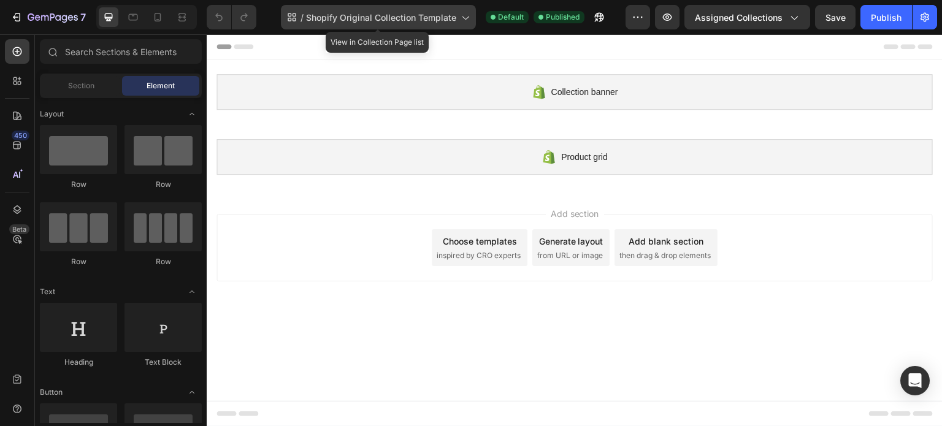
click at [460, 15] on icon at bounding box center [465, 17] width 12 height 12
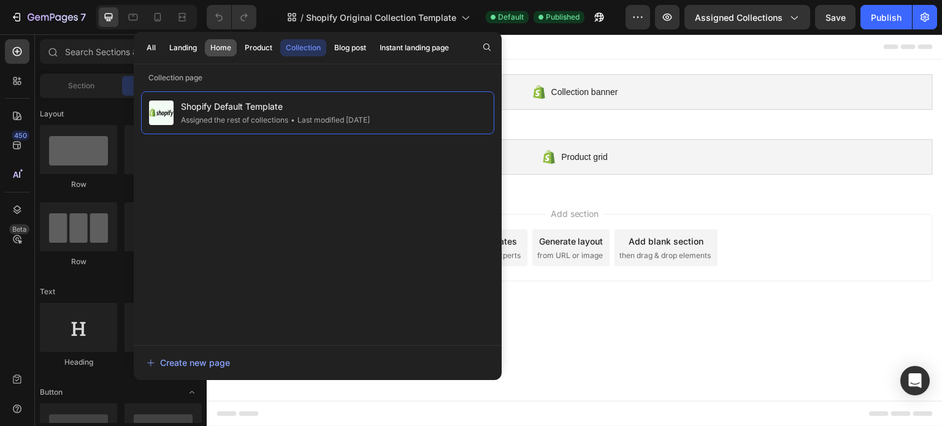
click at [216, 52] on div "Home" at bounding box center [220, 47] width 21 height 11
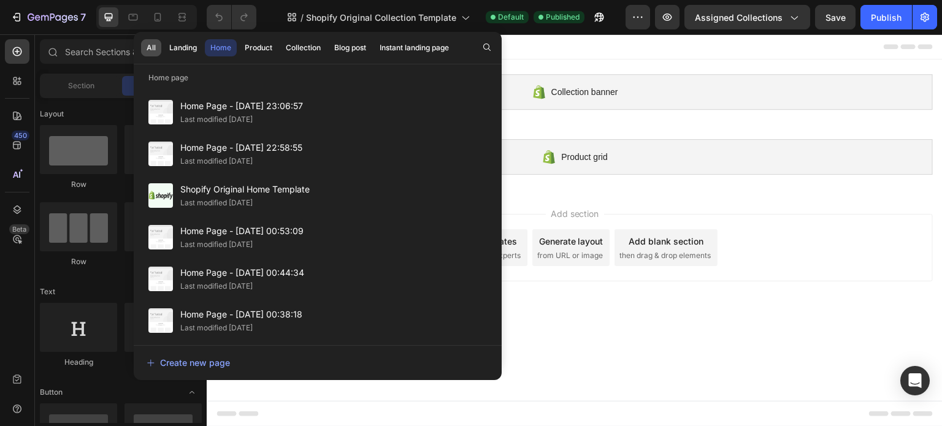
click at [152, 47] on div "All" at bounding box center [151, 47] width 9 height 11
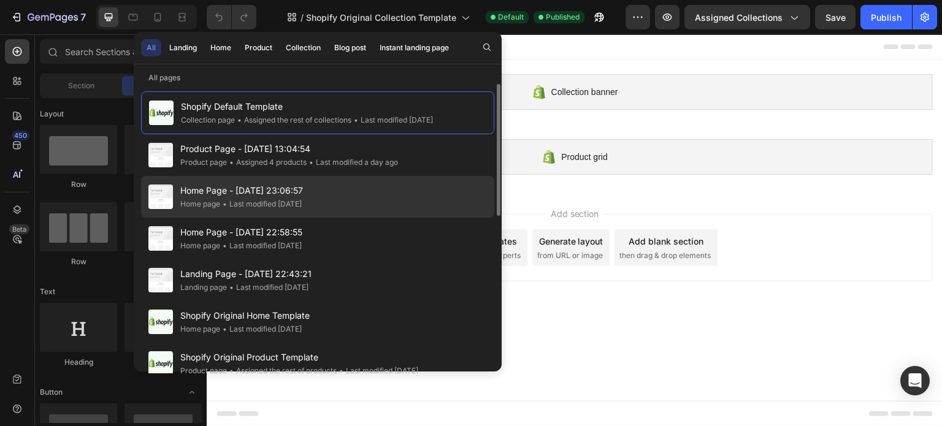
click at [201, 195] on span "Home Page - [DATE] 23:06:57" at bounding box center [241, 190] width 123 height 15
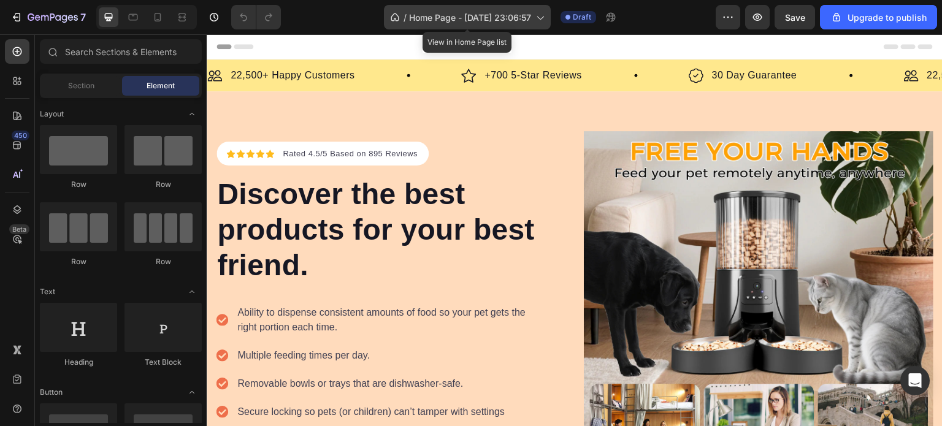
click at [535, 19] on icon at bounding box center [540, 17] width 12 height 12
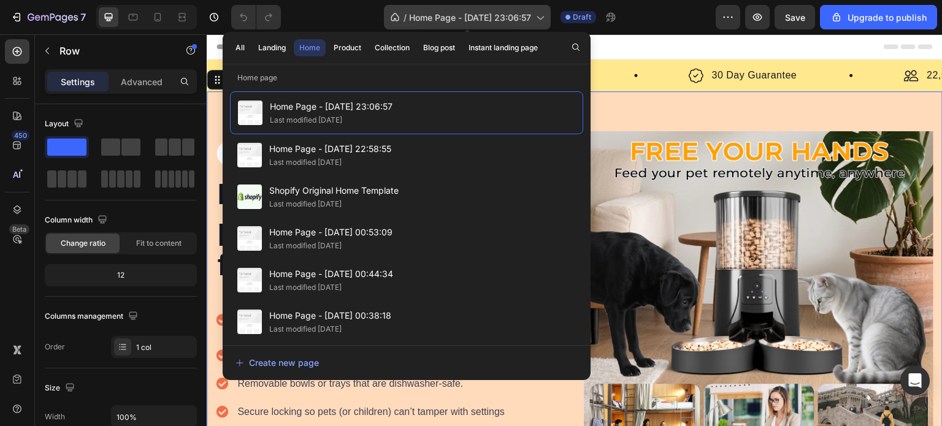
click at [486, 24] on div "/ Home Page - Sep 11, 23:06:57" at bounding box center [467, 17] width 167 height 25
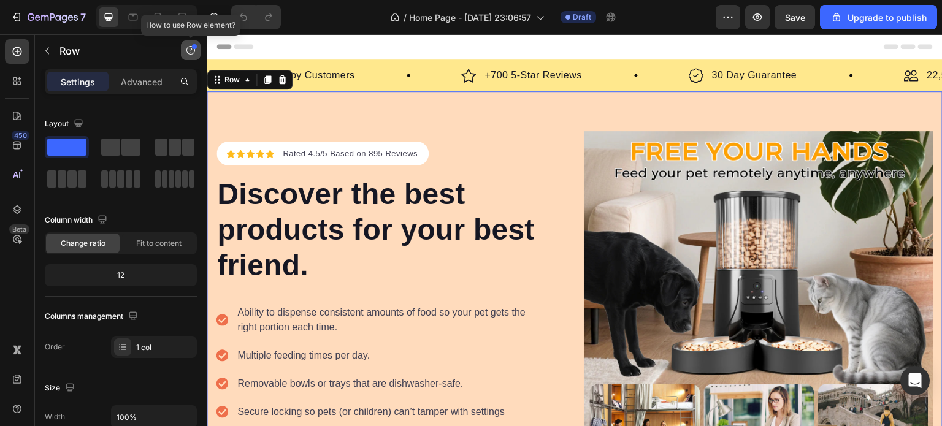
click at [189, 56] on button "button" at bounding box center [191, 50] width 20 height 20
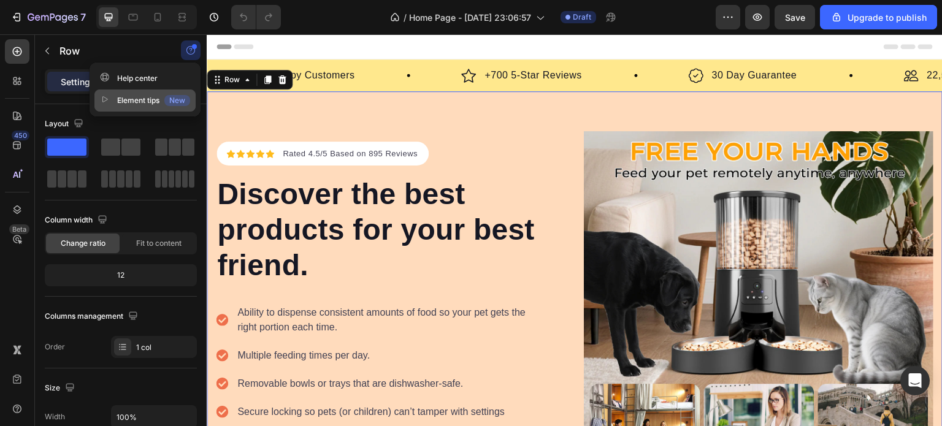
click at [137, 102] on div "Element tips New" at bounding box center [145, 100] width 90 height 12
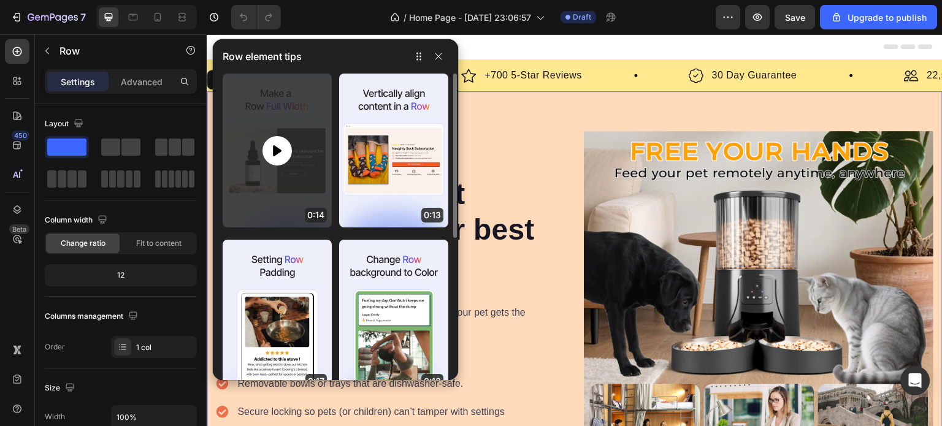
click at [280, 154] on icon at bounding box center [277, 151] width 15 height 15
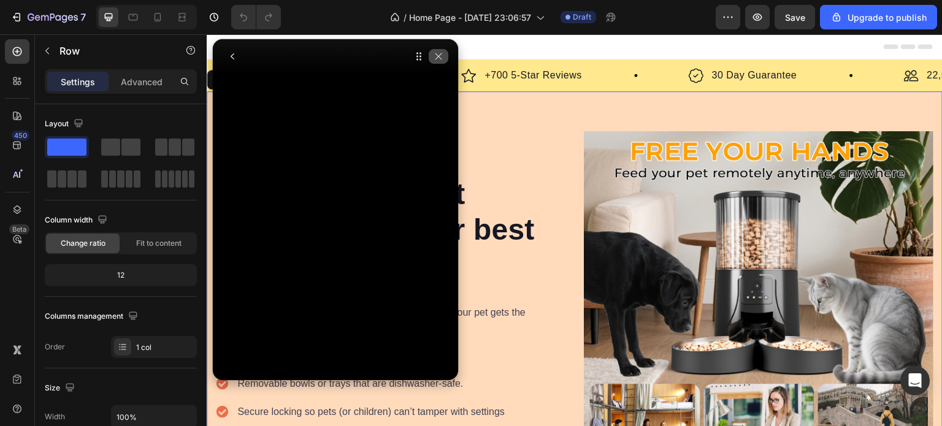
click at [439, 57] on icon "button" at bounding box center [439, 57] width 10 height 10
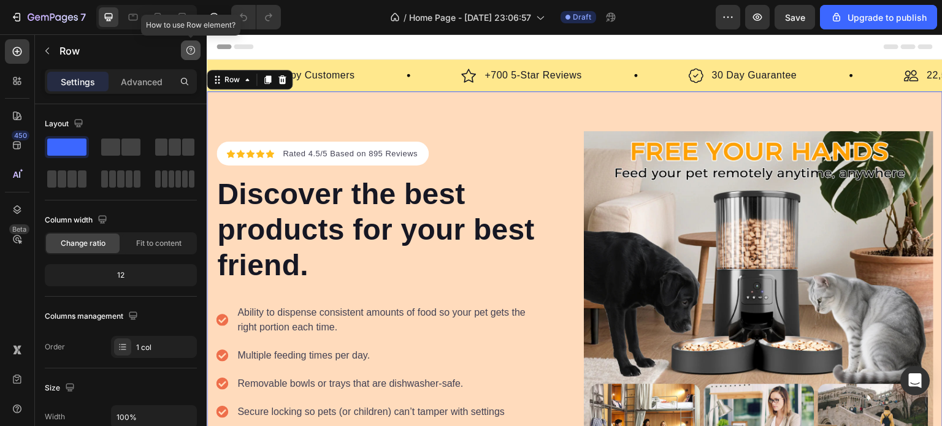
click at [190, 47] on icon "button" at bounding box center [191, 50] width 10 height 10
click at [174, 98] on div "Element tips" at bounding box center [161, 100] width 60 height 12
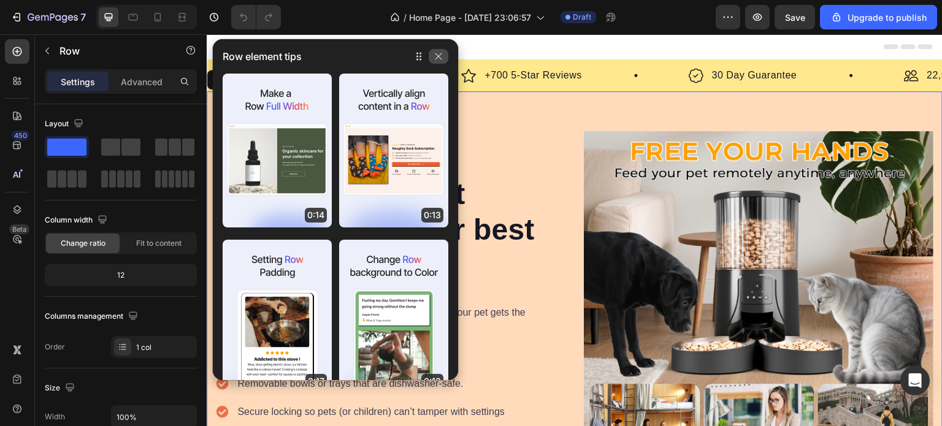
click at [440, 55] on icon "button" at bounding box center [439, 56] width 7 height 7
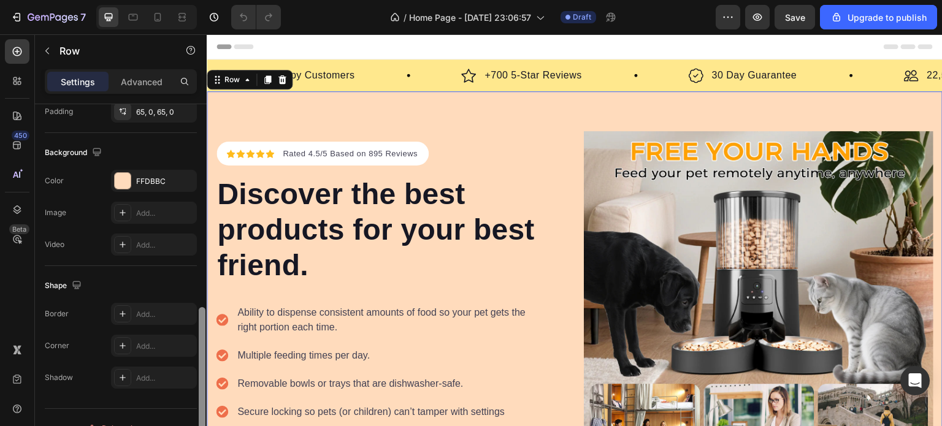
scroll to position [390, 0]
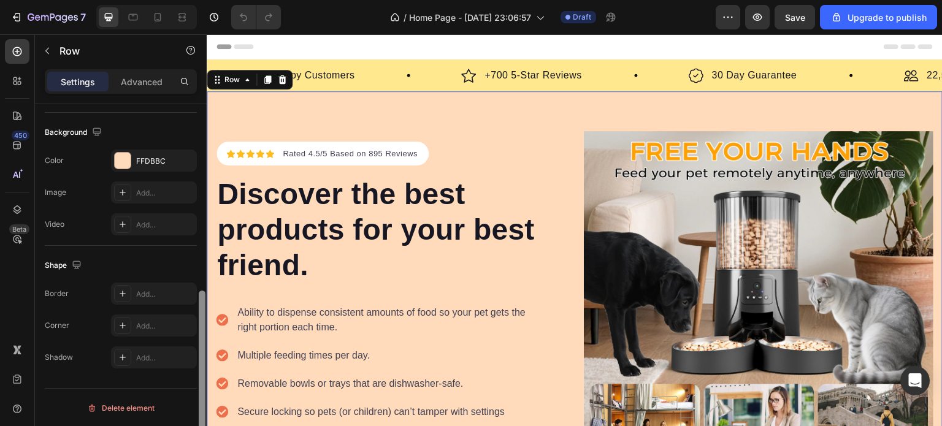
drag, startPoint x: 204, startPoint y: 267, endPoint x: 194, endPoint y: 455, distance: 188.6
click at [194, 0] on html "7 / Home Page - Sep 11, 23:06:57 Draft Preview Save Upgrade to publish 450 Beta…" at bounding box center [471, 0] width 942 height 0
click at [732, 10] on button "button" at bounding box center [728, 17] width 25 height 25
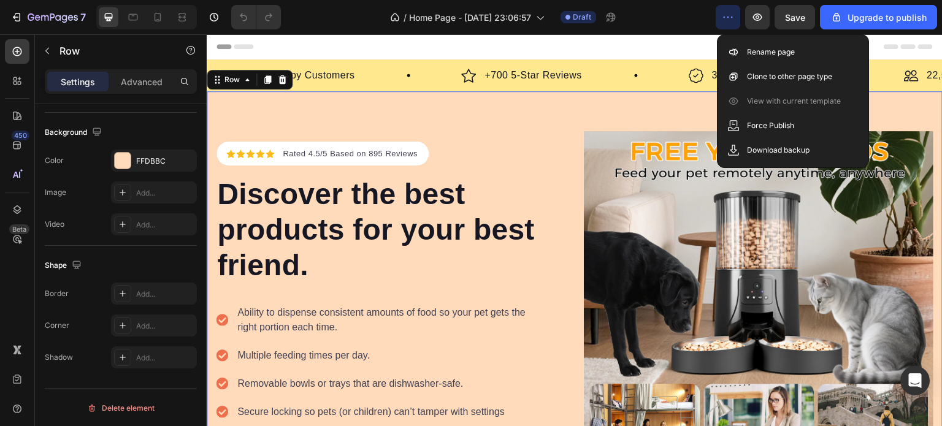
click at [732, 10] on button "button" at bounding box center [728, 17] width 25 height 25
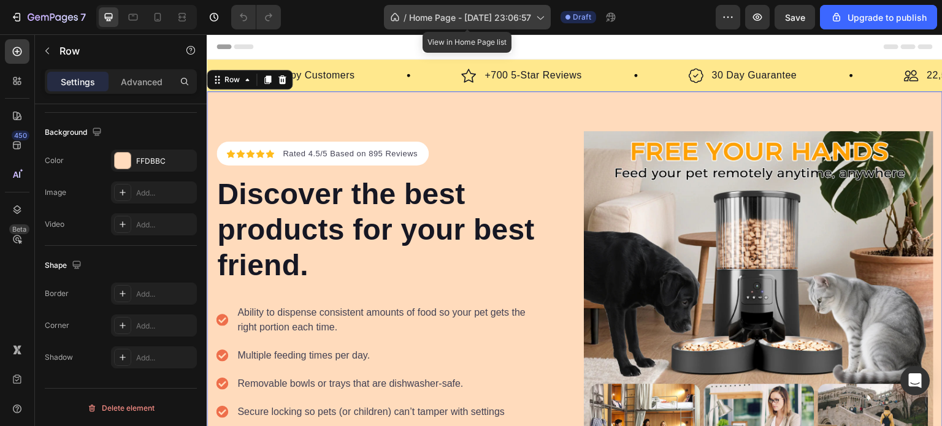
click at [464, 13] on span "Home Page - [DATE] 23:06:57" at bounding box center [470, 17] width 122 height 13
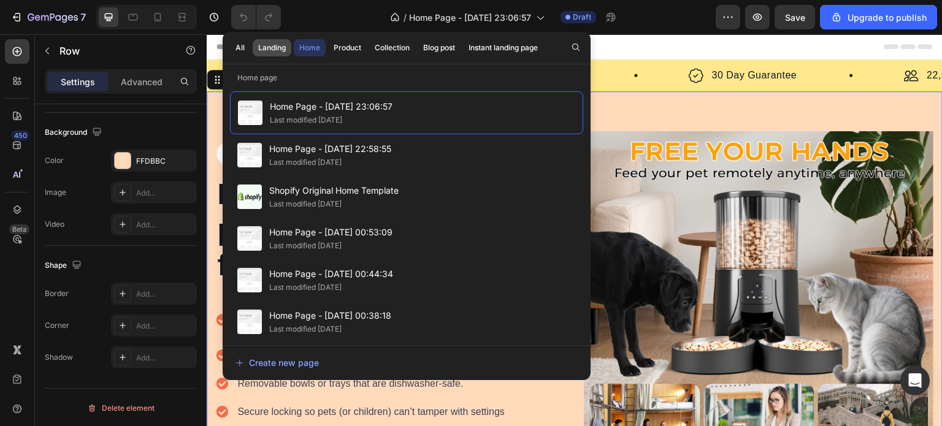
click at [282, 53] on div "Landing" at bounding box center [272, 47] width 28 height 11
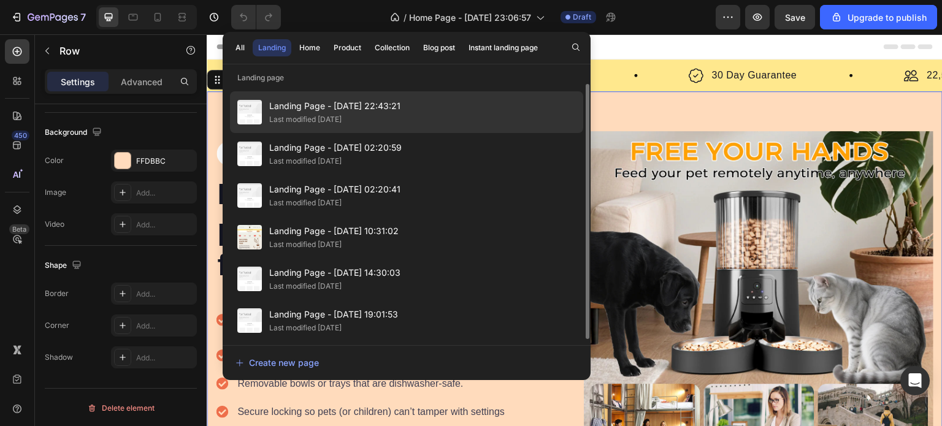
click at [294, 108] on span "Landing Page - Sep 11, 22:43:21" at bounding box center [334, 106] width 131 height 15
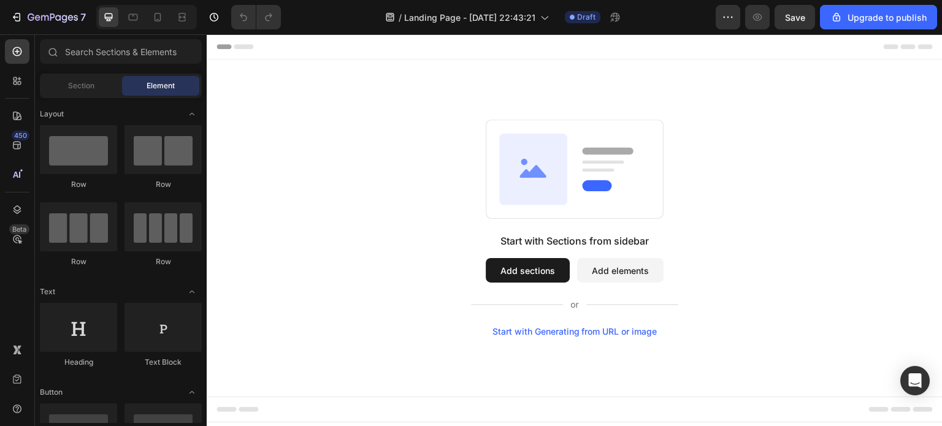
click at [551, 265] on button "Add sections" at bounding box center [528, 270] width 84 height 25
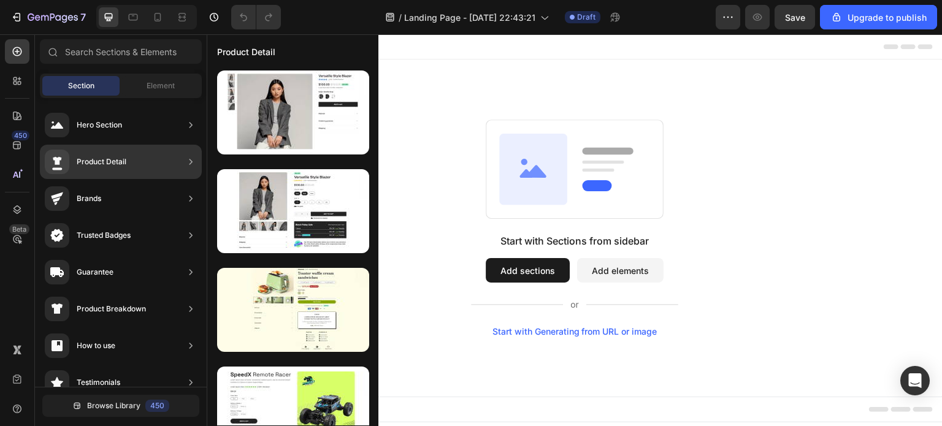
click at [155, 160] on div "Product Detail" at bounding box center [121, 162] width 162 height 34
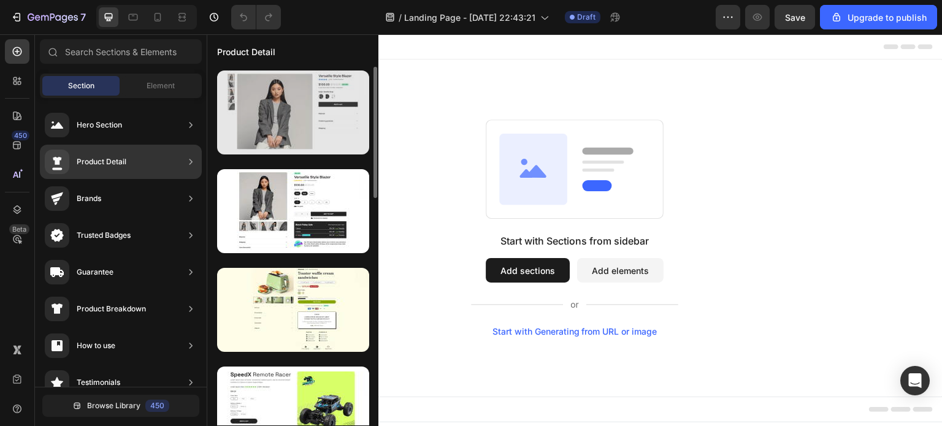
click at [275, 118] on div at bounding box center [293, 113] width 152 height 84
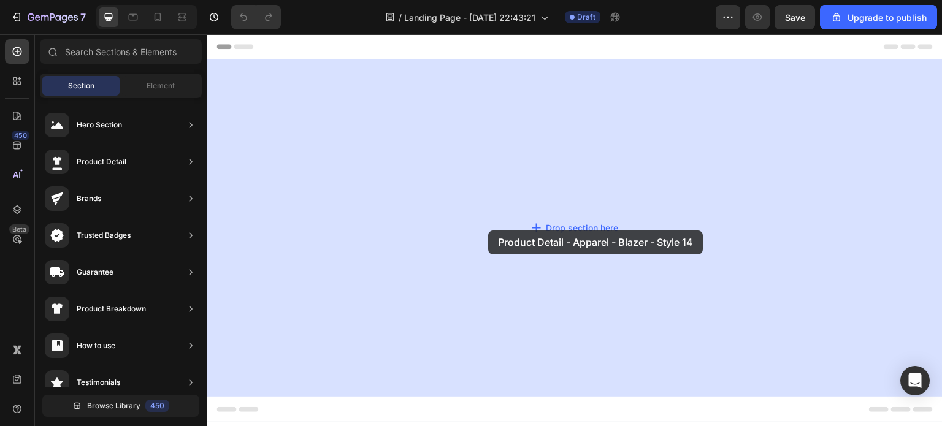
drag, startPoint x: 482, startPoint y: 153, endPoint x: 394, endPoint y: 166, distance: 88.8
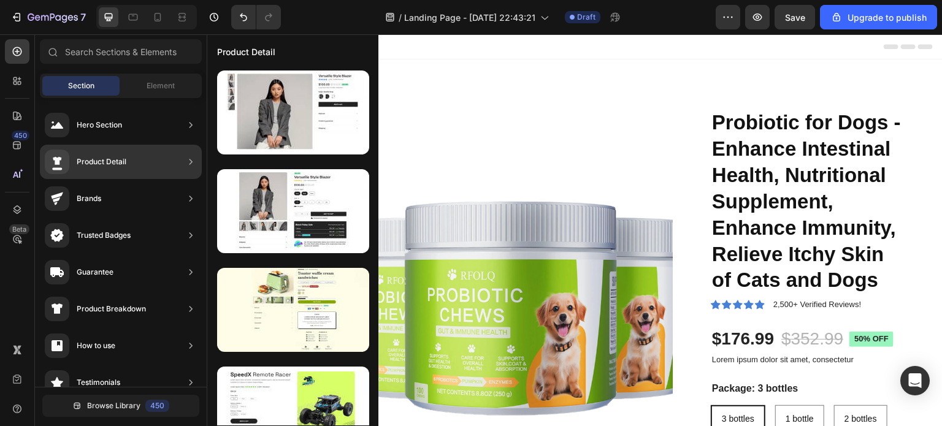
click at [161, 166] on div "Product Detail" at bounding box center [121, 162] width 162 height 34
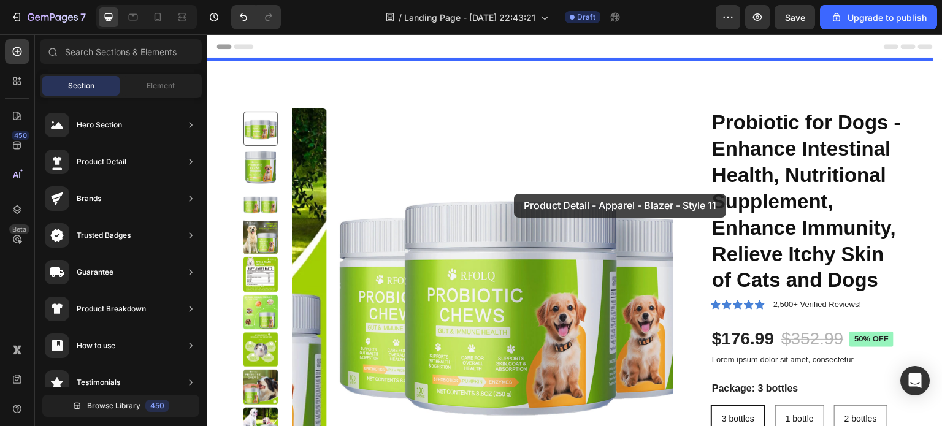
drag, startPoint x: 459, startPoint y: 228, endPoint x: 514, endPoint y: 194, distance: 64.7
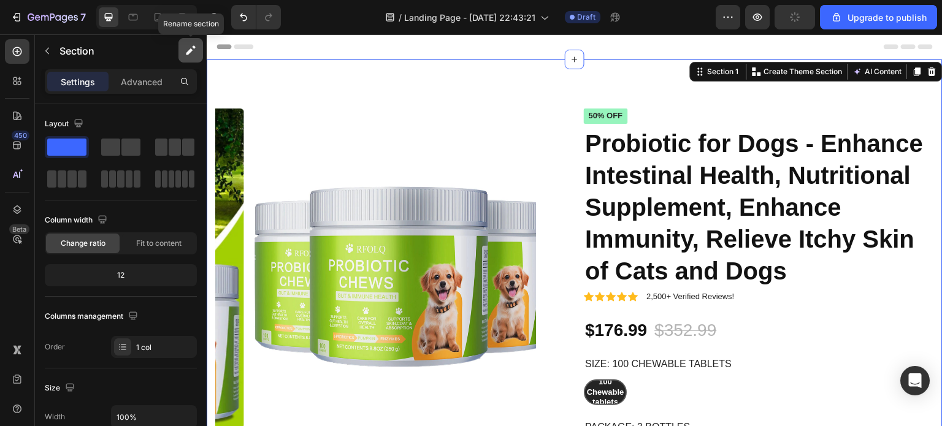
click at [187, 52] on icon "button" at bounding box center [189, 51] width 7 height 7
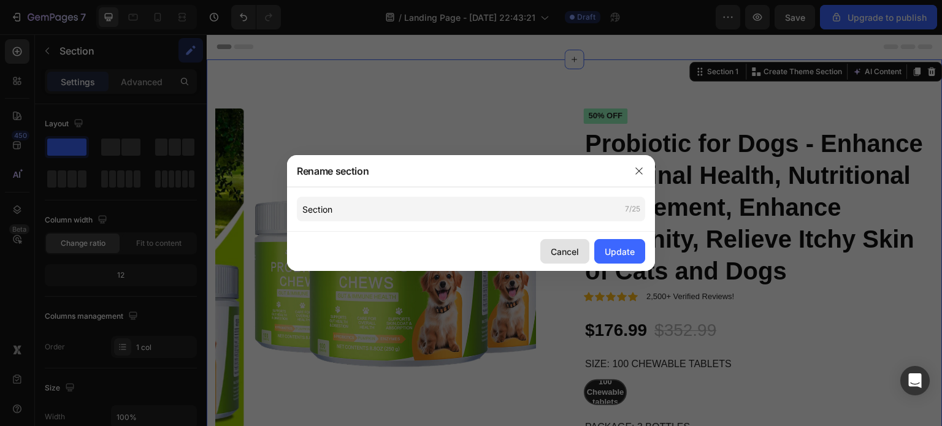
click at [579, 250] on div "Cancel" at bounding box center [565, 251] width 28 height 13
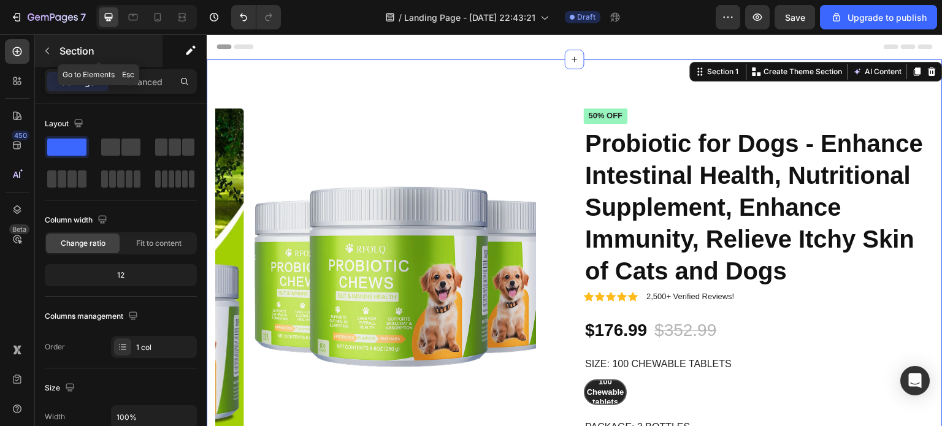
click at [47, 52] on icon "button" at bounding box center [47, 51] width 4 height 7
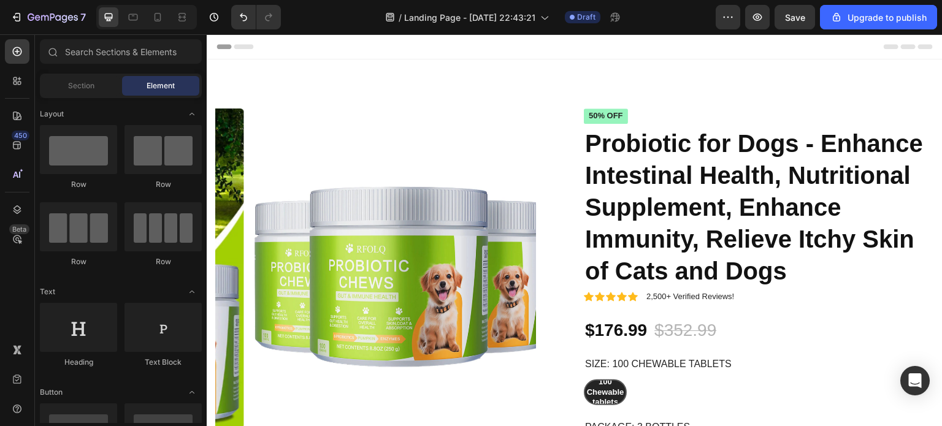
click at [228, 44] on div "Header" at bounding box center [236, 46] width 45 height 15
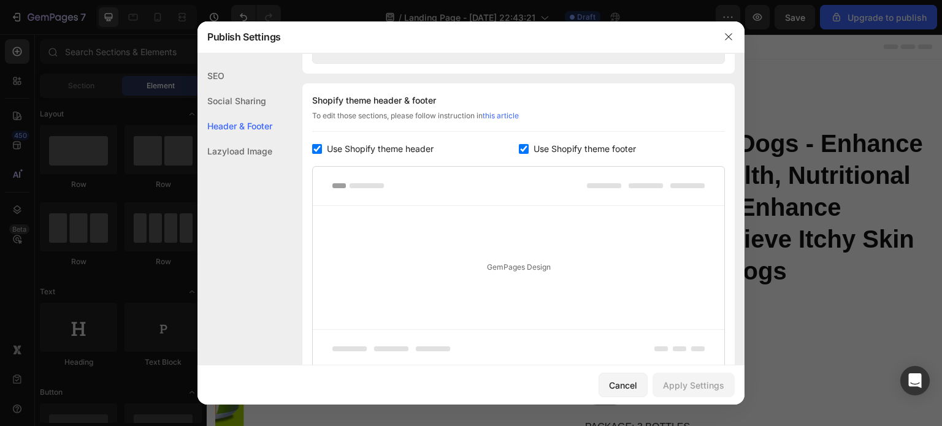
scroll to position [574, 0]
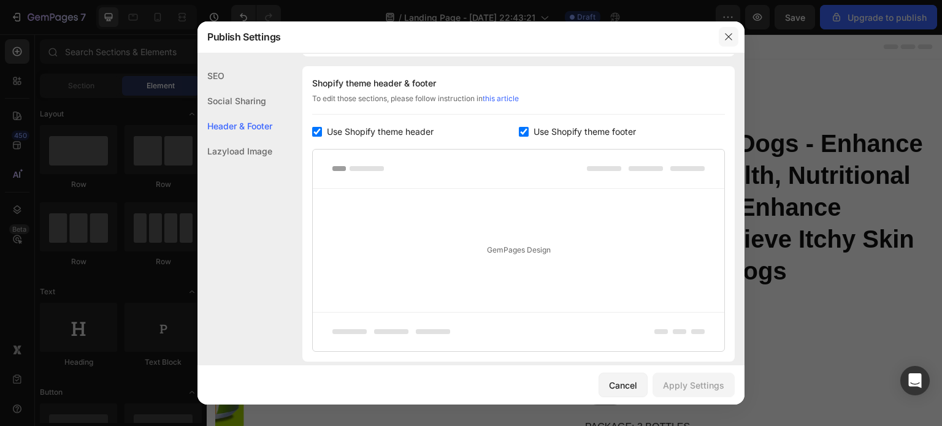
click at [729, 32] on icon "button" at bounding box center [729, 37] width 10 height 10
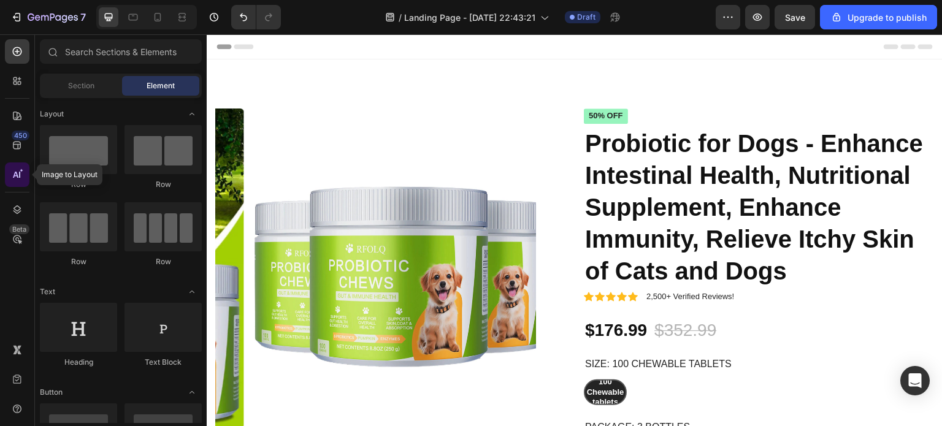
click at [10, 175] on div at bounding box center [17, 175] width 25 height 25
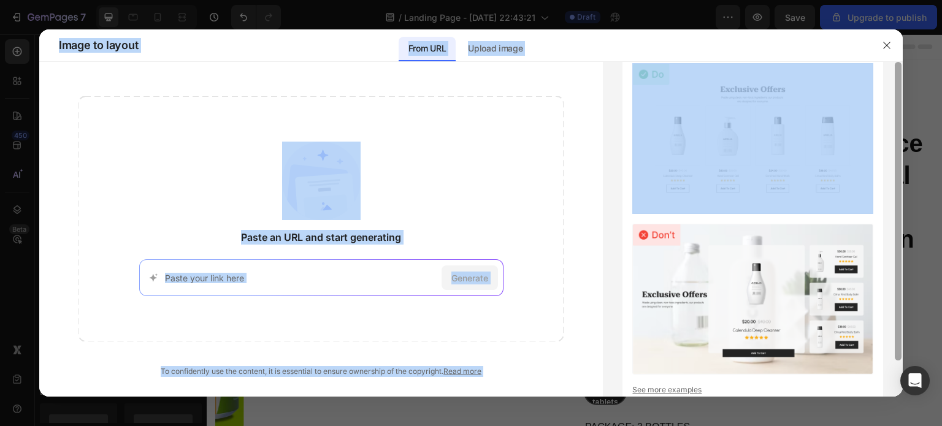
drag, startPoint x: 881, startPoint y: 160, endPoint x: 902, endPoint y: 152, distance: 22.6
click at [902, 152] on div "Layout guideline for GemAI See more examples" at bounding box center [753, 229] width 300 height 335
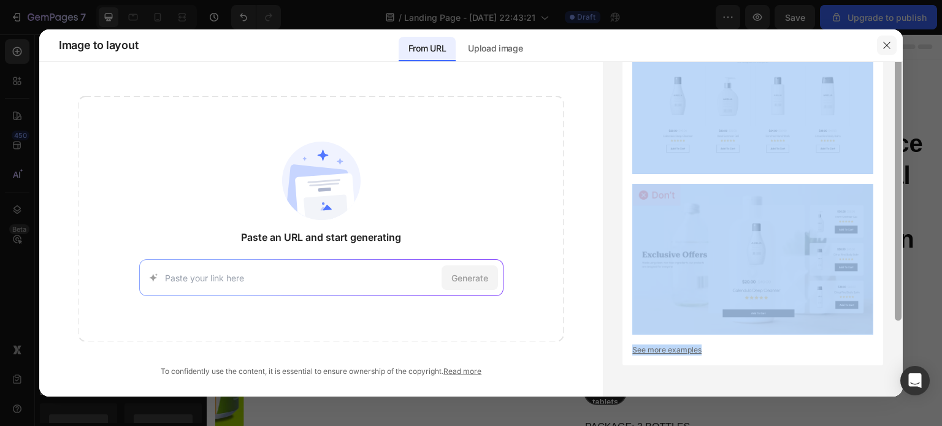
scroll to position [0, 0]
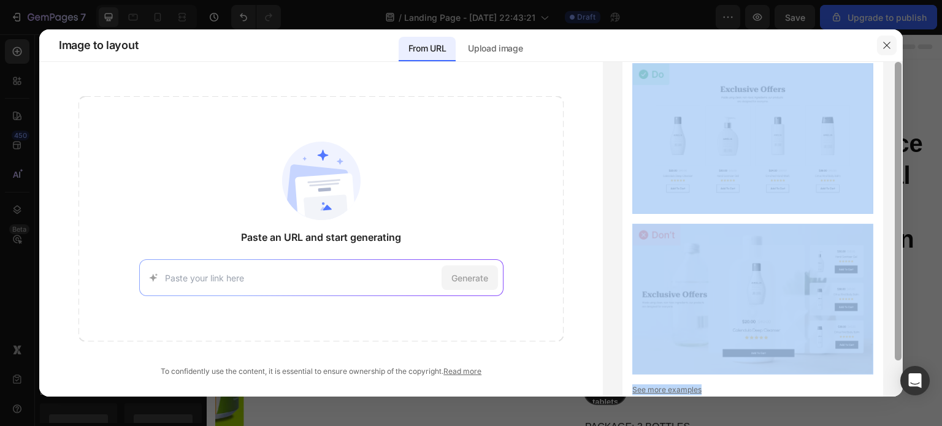
drag, startPoint x: 900, startPoint y: 153, endPoint x: 896, endPoint y: 43, distance: 110.5
click at [896, 43] on div "Image to layout From URL Upload image Paste an URL and start generating Generat…" at bounding box center [471, 212] width 864 height 367
click at [885, 44] on icon "button" at bounding box center [886, 45] width 7 height 7
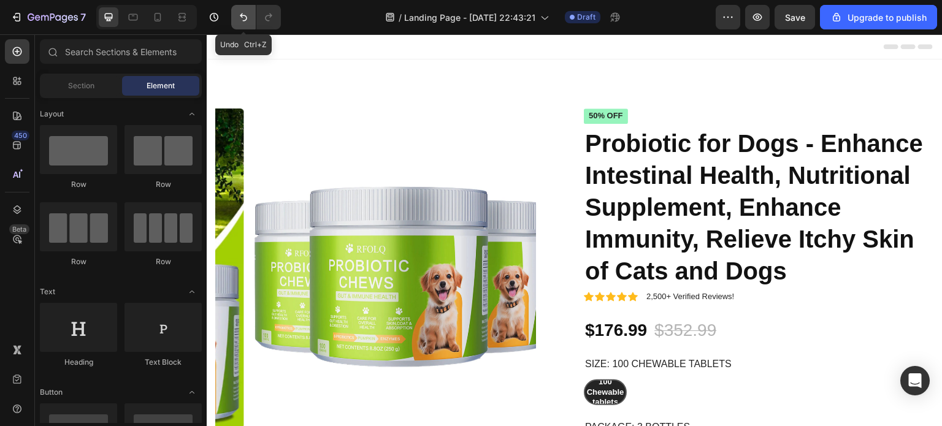
click at [240, 19] on icon "Undo/Redo" at bounding box center [243, 17] width 12 height 12
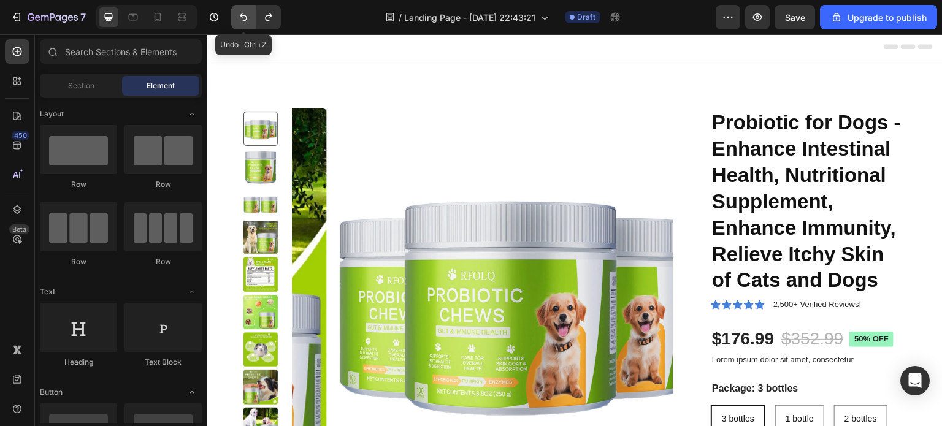
click at [240, 19] on icon "Undo/Redo" at bounding box center [243, 17] width 12 height 12
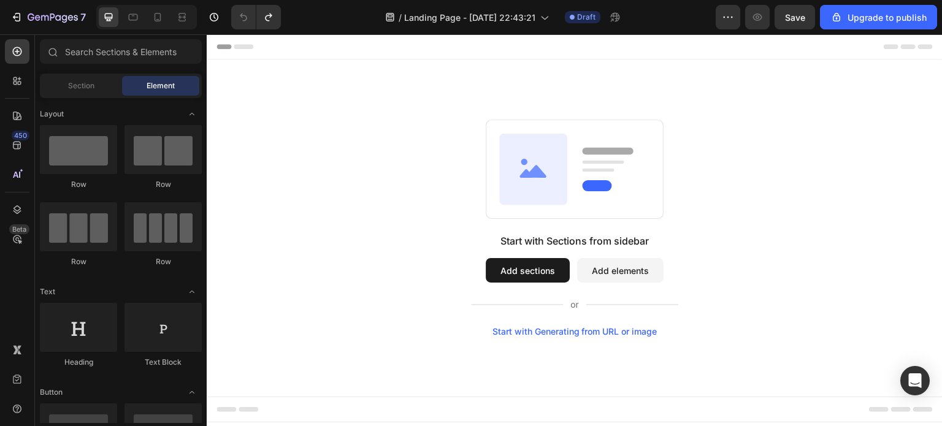
click at [551, 277] on button "Add sections" at bounding box center [528, 270] width 84 height 25
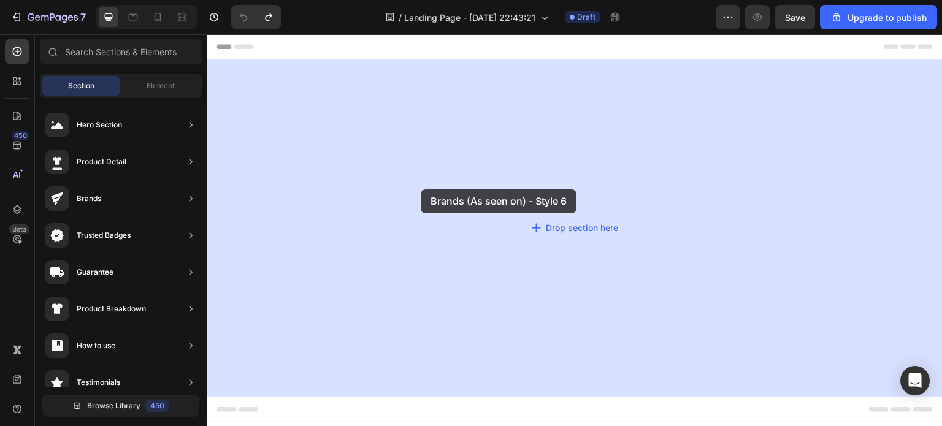
drag, startPoint x: 451, startPoint y: 245, endPoint x: 535, endPoint y: 196, distance: 96.8
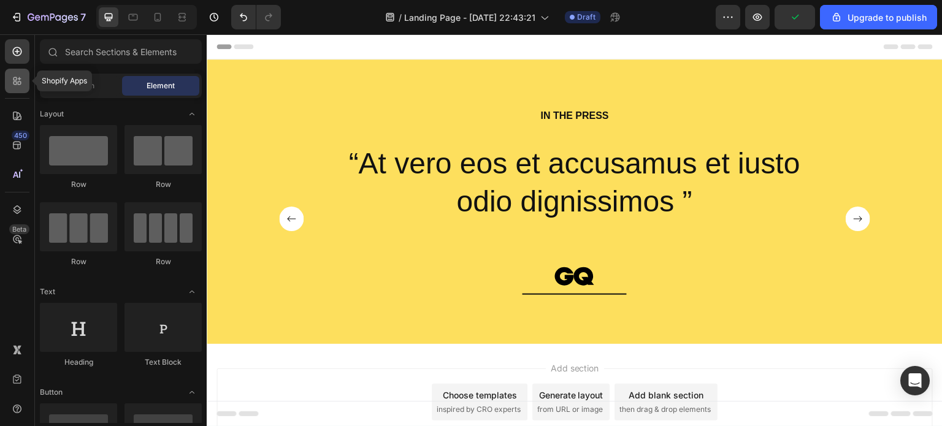
click at [12, 83] on icon at bounding box center [17, 81] width 12 height 12
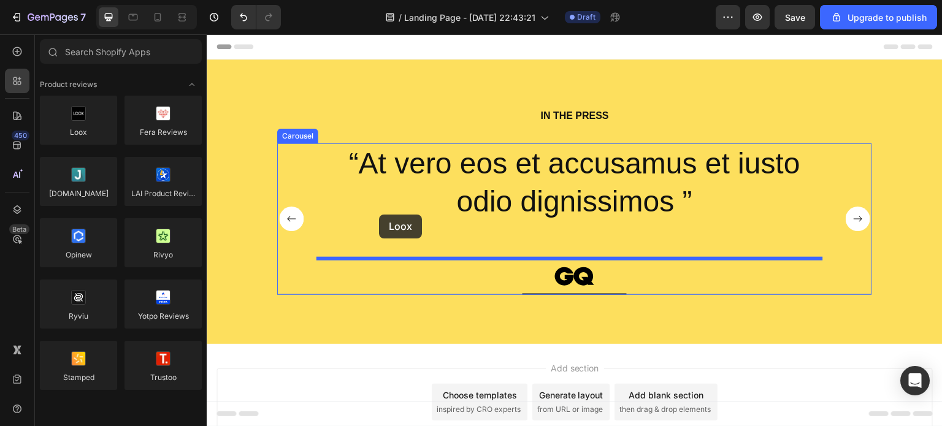
drag, startPoint x: 286, startPoint y: 158, endPoint x: 383, endPoint y: 216, distance: 112.8
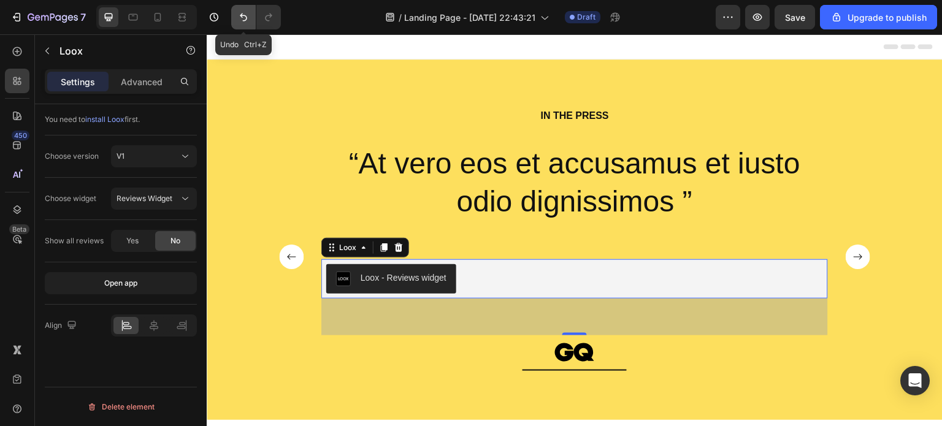
click at [251, 21] on button "Undo/Redo" at bounding box center [243, 17] width 25 height 25
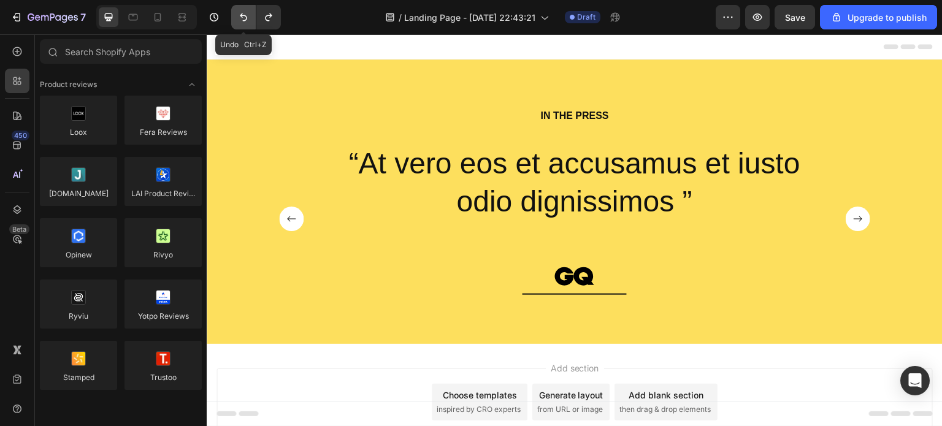
click at [251, 21] on button "Undo/Redo" at bounding box center [243, 17] width 25 height 25
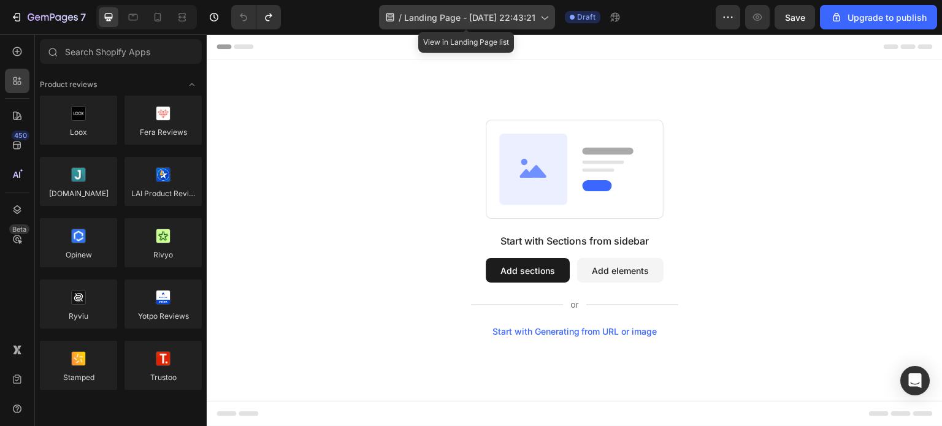
click at [513, 18] on span "Landing Page - [DATE] 22:43:21" at bounding box center [469, 17] width 131 height 13
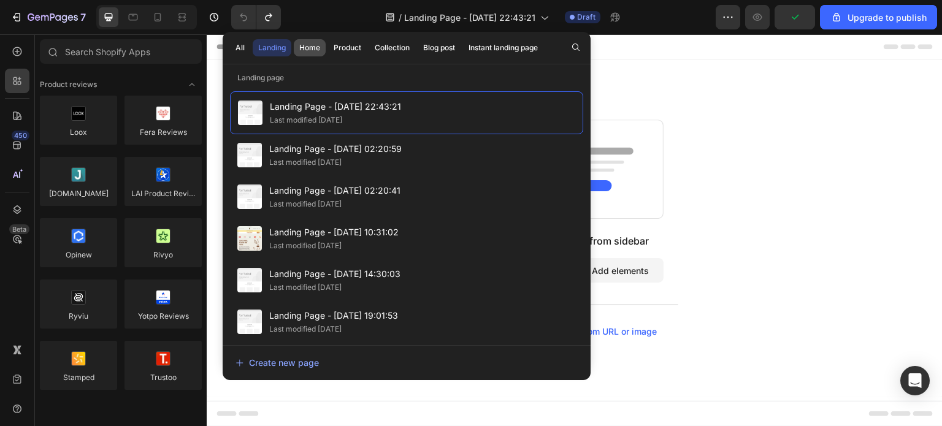
click at [316, 44] on div "Home" at bounding box center [309, 47] width 21 height 11
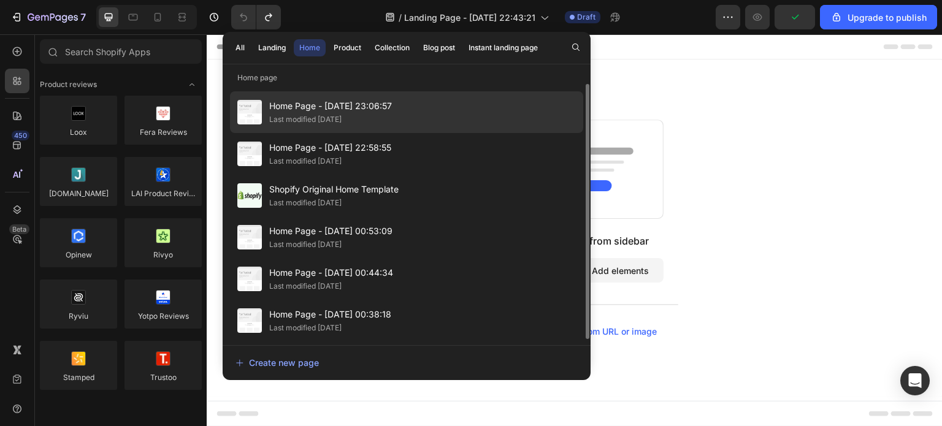
click at [294, 117] on div "Last modified [DATE]" at bounding box center [305, 119] width 72 height 12
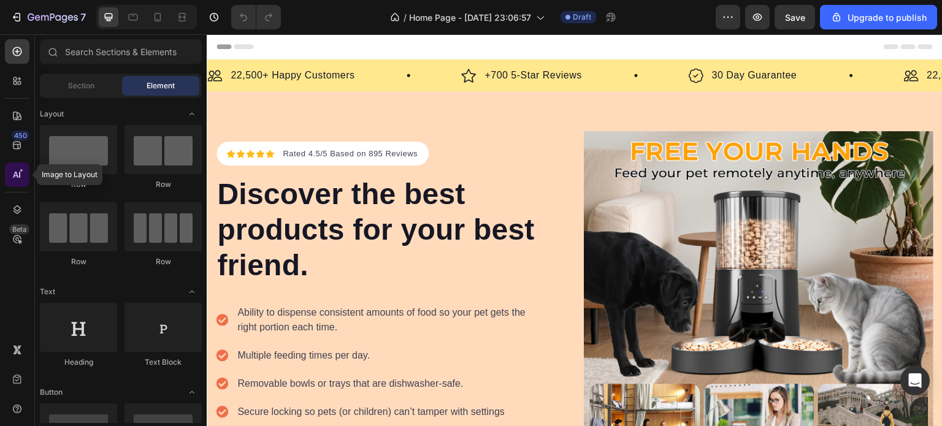
click at [15, 170] on icon at bounding box center [17, 175] width 12 height 12
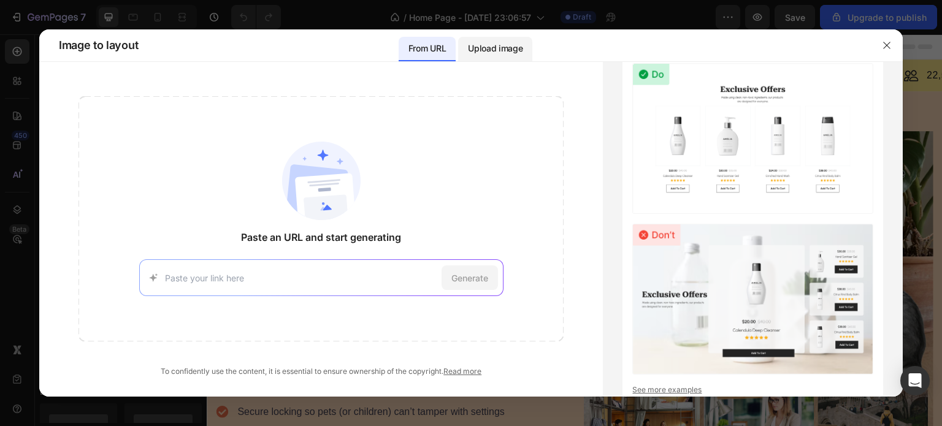
click at [497, 52] on p "Upload image" at bounding box center [495, 48] width 55 height 15
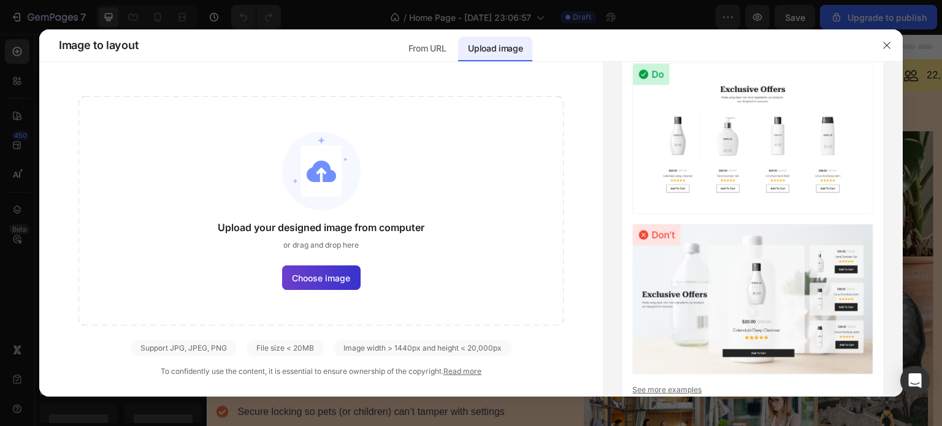
click at [307, 282] on span "Choose image" at bounding box center [321, 278] width 58 height 13
click at [0, 0] on input "Choose image" at bounding box center [0, 0] width 0 height 0
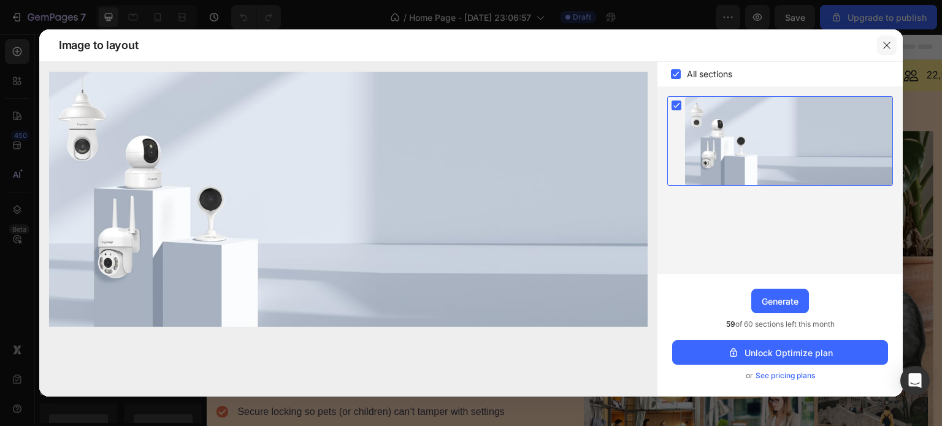
click at [883, 42] on icon "button" at bounding box center [886, 45] width 7 height 7
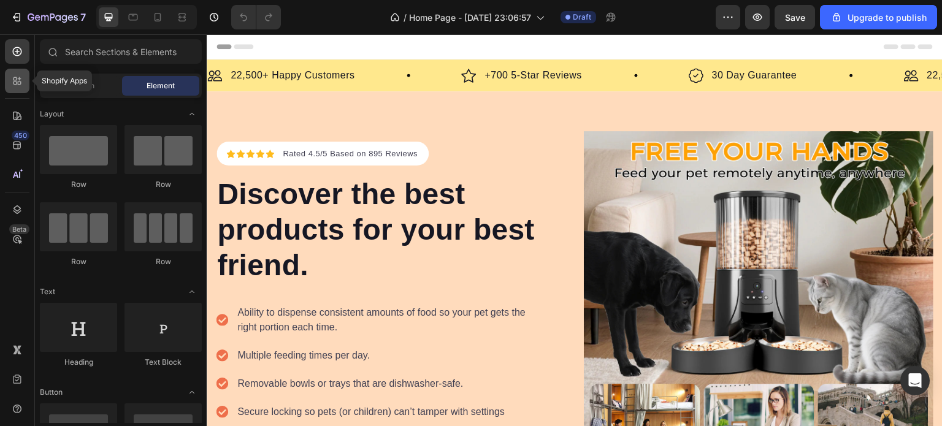
click at [17, 73] on div at bounding box center [17, 81] width 25 height 25
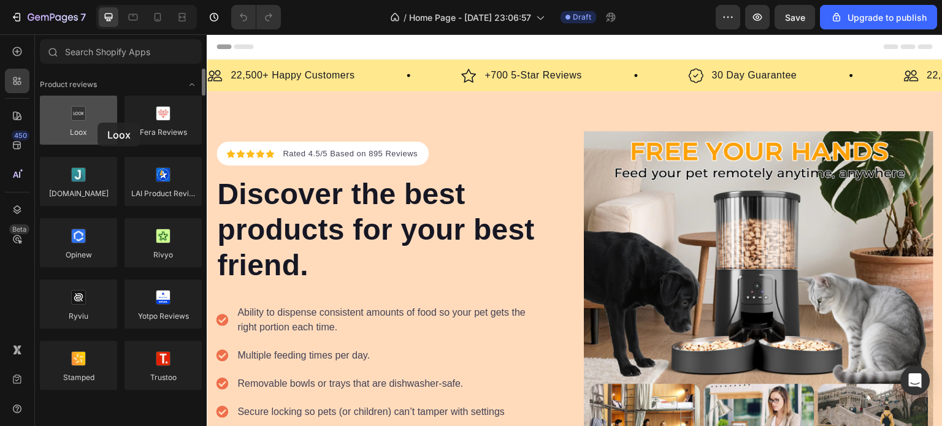
click at [98, 123] on div at bounding box center [78, 120] width 77 height 49
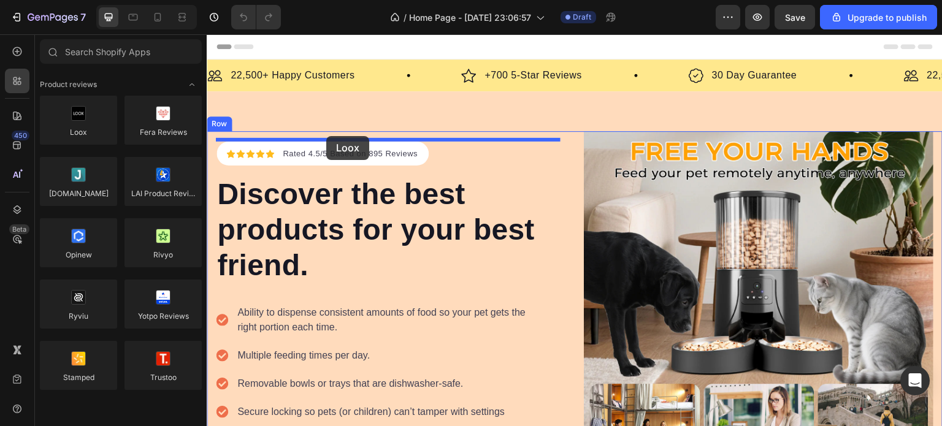
drag, startPoint x: 304, startPoint y: 157, endPoint x: 326, endPoint y: 137, distance: 29.5
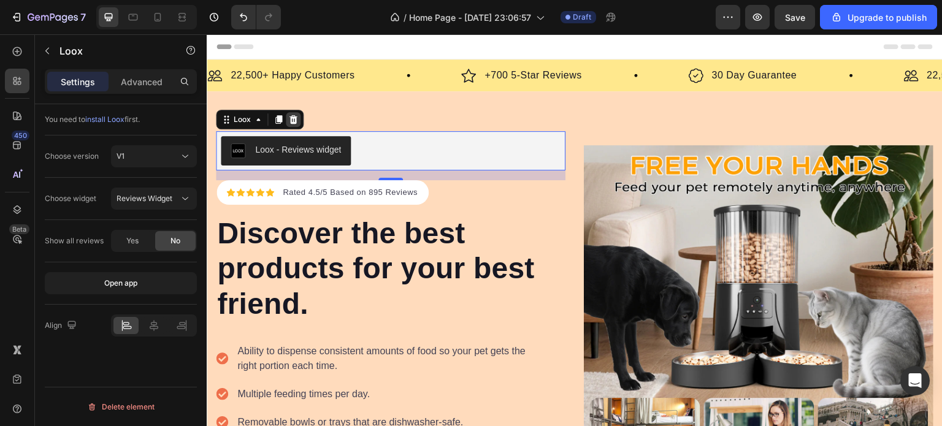
click at [292, 118] on icon at bounding box center [294, 119] width 8 height 9
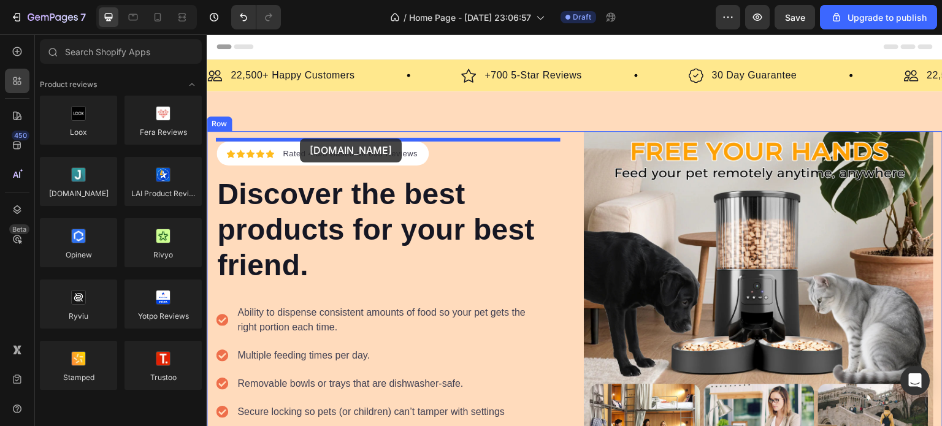
drag, startPoint x: 300, startPoint y: 220, endPoint x: 304, endPoint y: 137, distance: 82.9
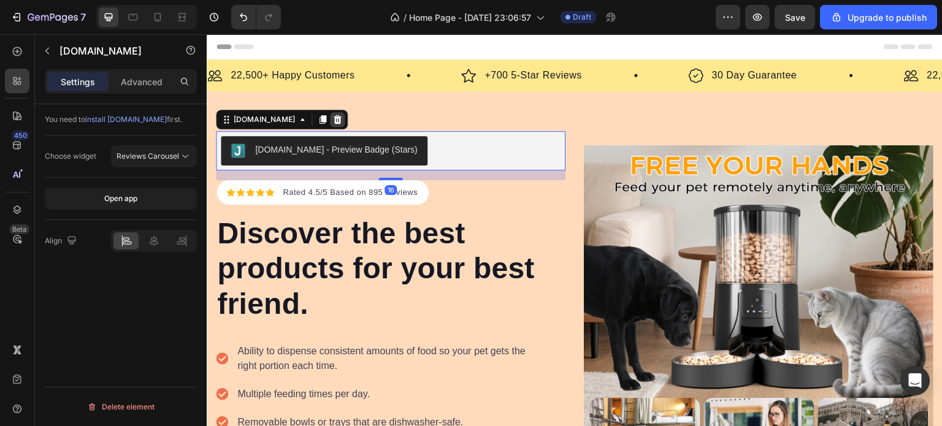
click at [334, 121] on icon at bounding box center [338, 119] width 8 height 9
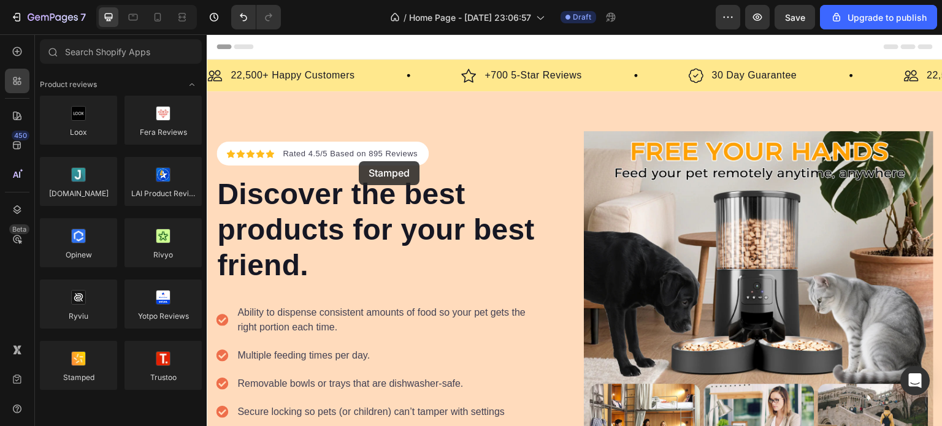
drag, startPoint x: 312, startPoint y: 412, endPoint x: 359, endPoint y: 159, distance: 257.1
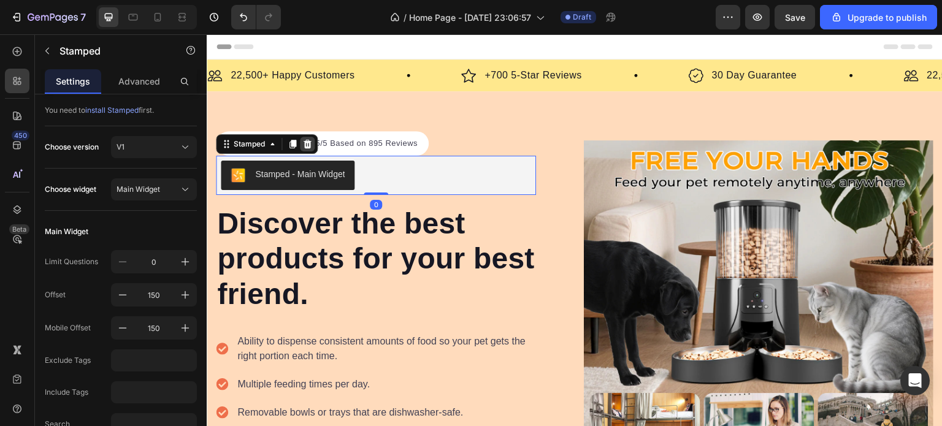
click at [310, 144] on icon at bounding box center [308, 143] width 8 height 9
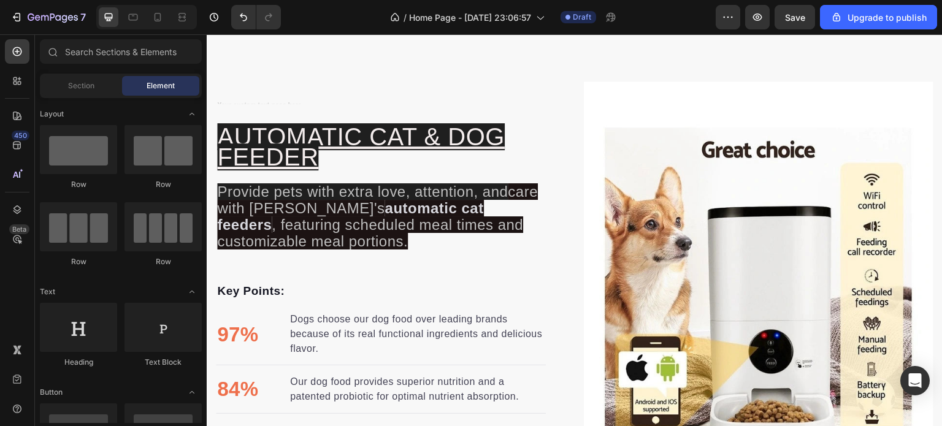
scroll to position [1343, 0]
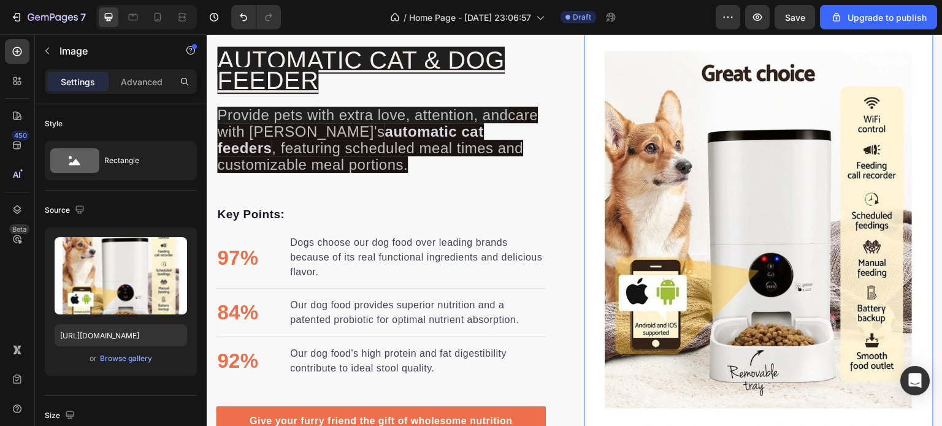
click at [840, 198] on img at bounding box center [759, 230] width 350 height 451
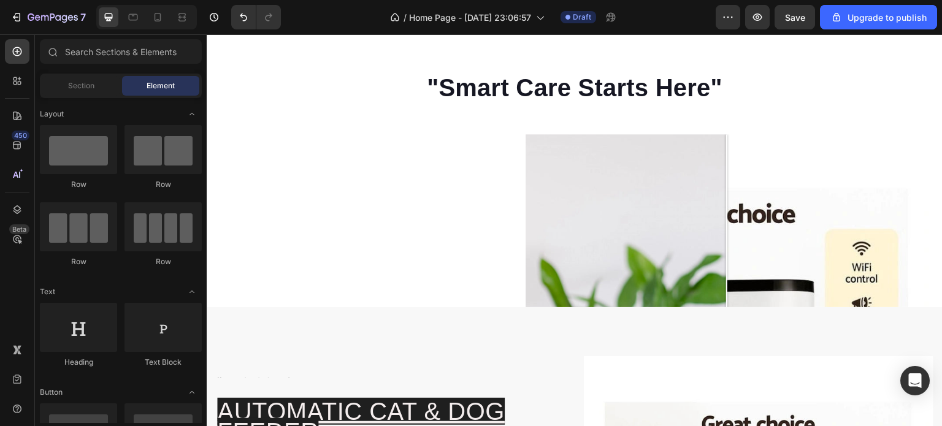
scroll to position [945, 0]
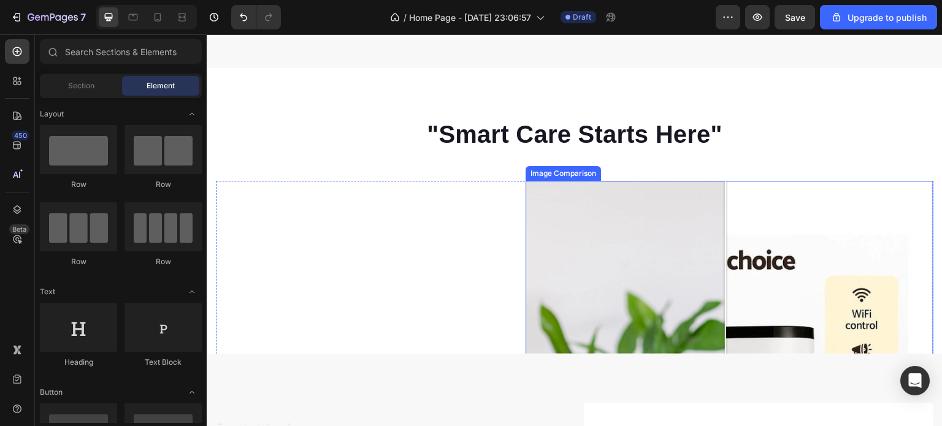
click at [725, 271] on div at bounding box center [725, 309] width 1 height 256
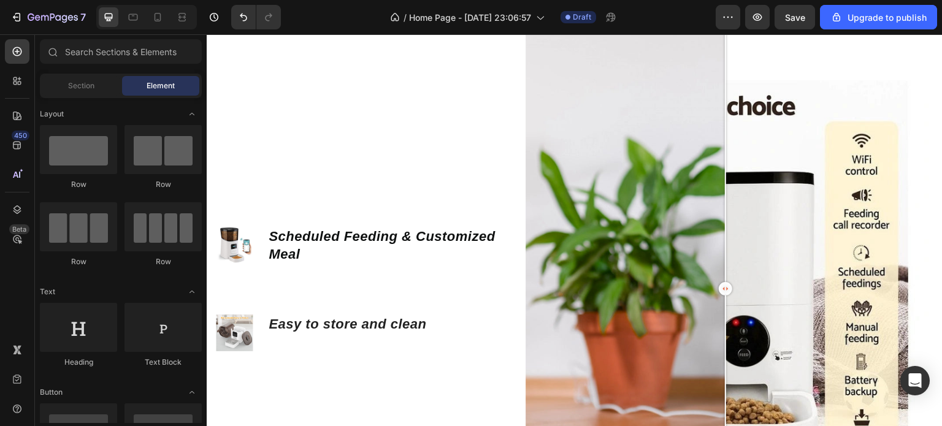
scroll to position [1150, 0]
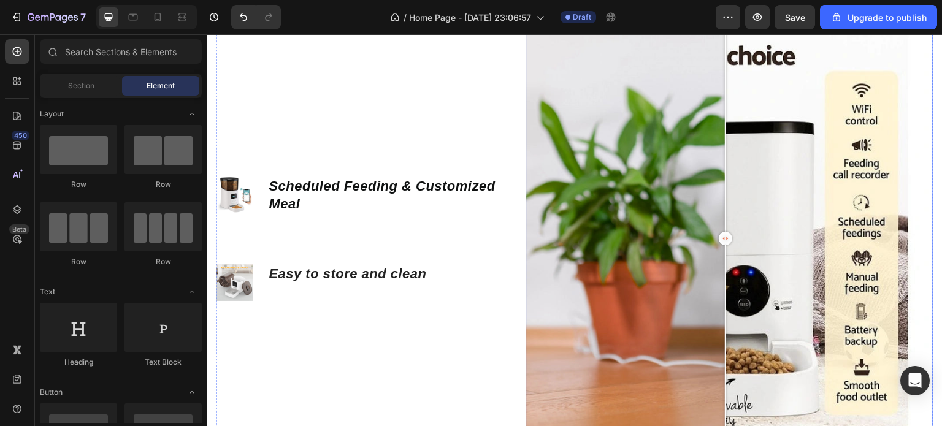
click at [755, 277] on div at bounding box center [730, 239] width 408 height 526
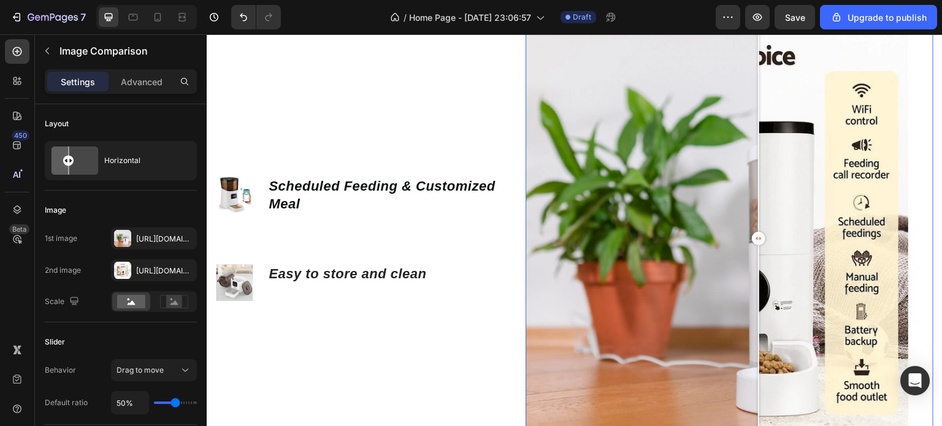
click at [670, 278] on div at bounding box center [730, 239] width 408 height 526
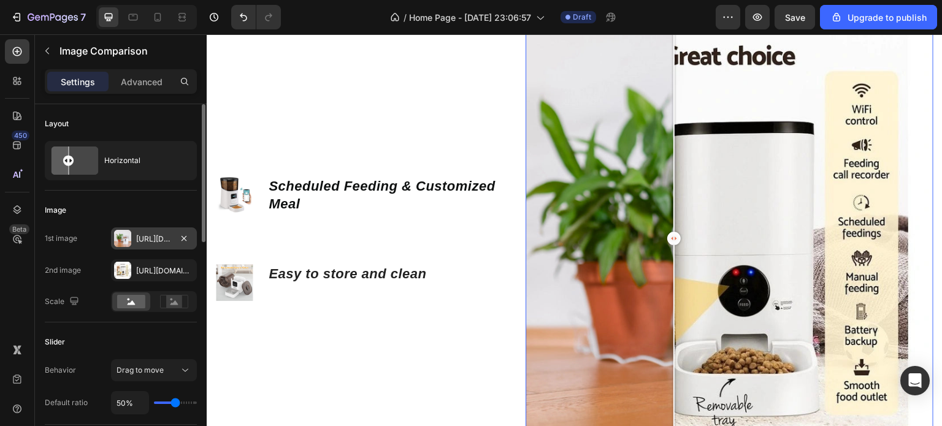
click at [164, 236] on div "[URL][DOMAIN_NAME]" at bounding box center [154, 239] width 36 height 11
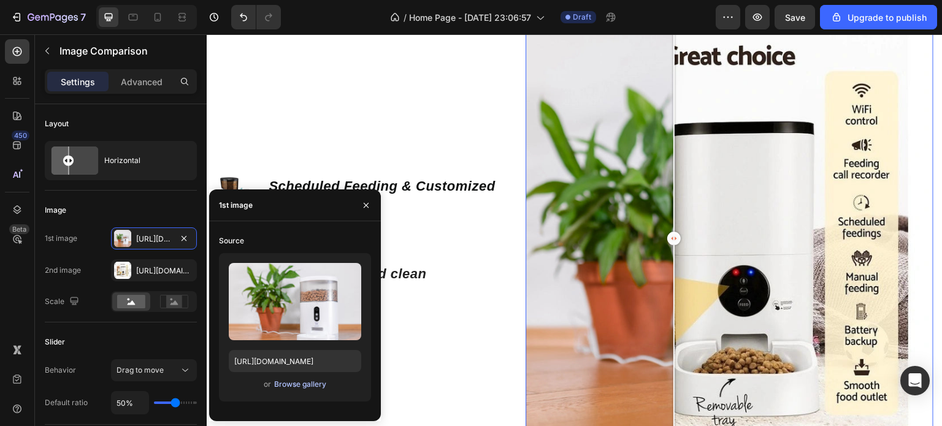
click at [303, 386] on div "Browse gallery" at bounding box center [300, 384] width 52 height 11
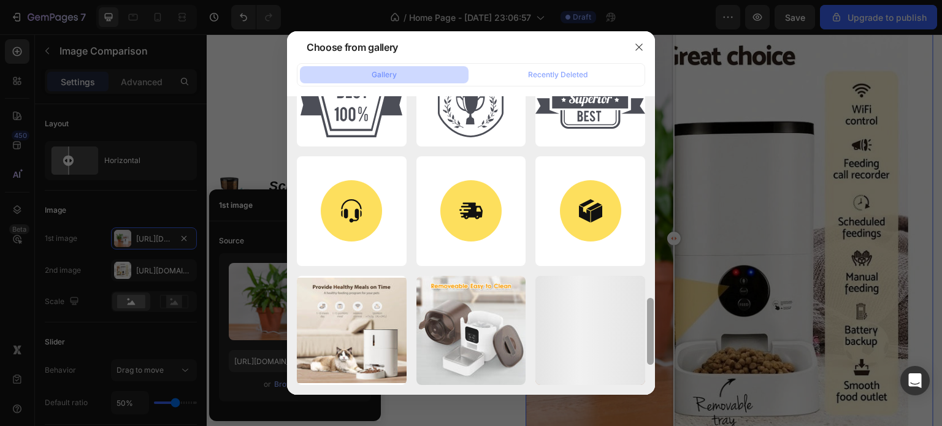
scroll to position [515, 0]
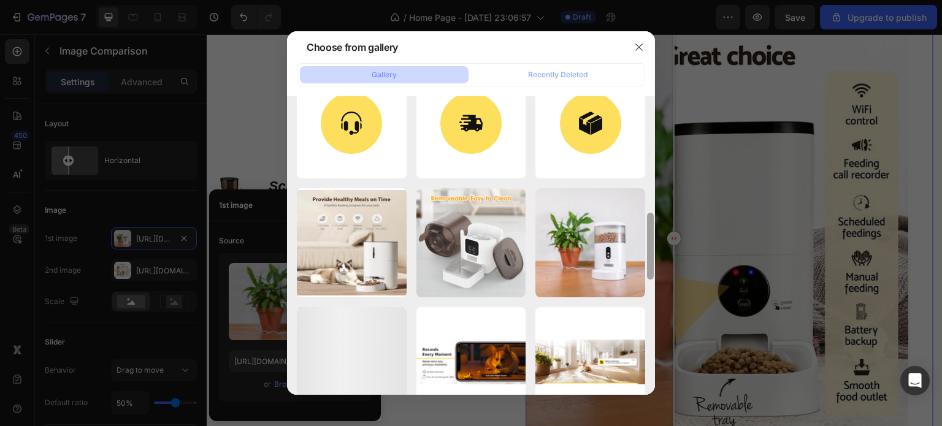
drag, startPoint x: 651, startPoint y: 112, endPoint x: 645, endPoint y: 325, distance: 212.3
click at [646, 325] on div at bounding box center [650, 245] width 9 height 299
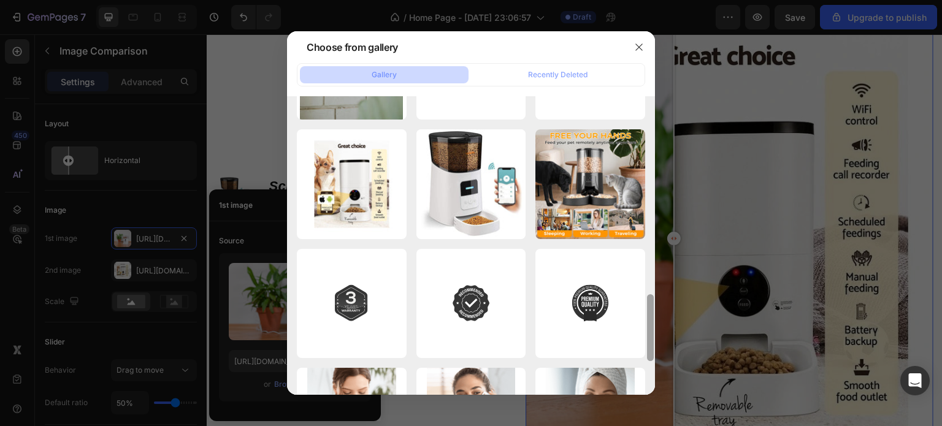
scroll to position [824, 0]
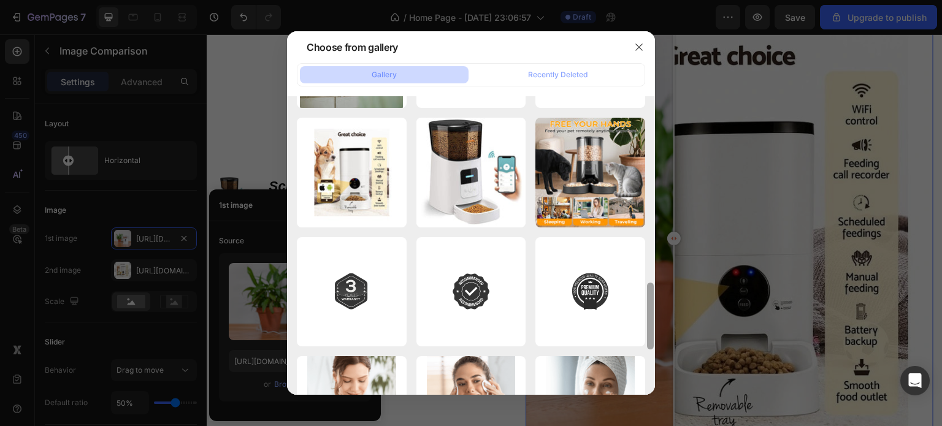
drag, startPoint x: 650, startPoint y: 256, endPoint x: 647, endPoint y: 326, distance: 70.0
click at [647, 326] on div at bounding box center [650, 316] width 7 height 67
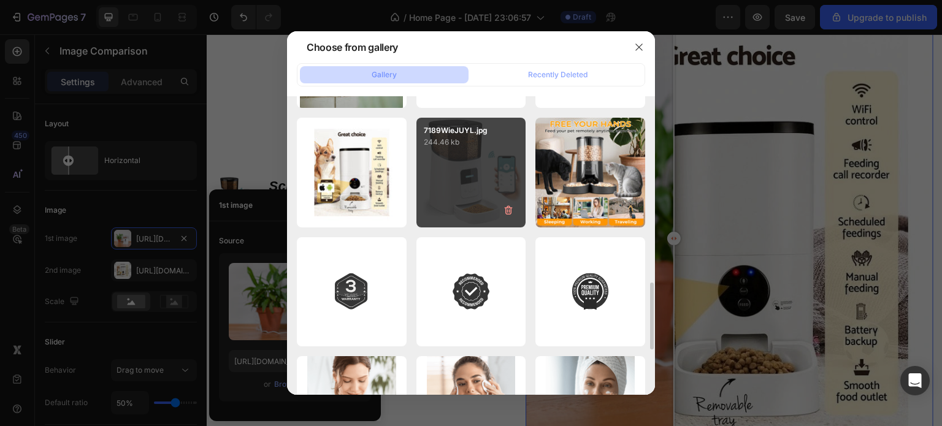
click at [494, 218] on div "7189WieJUYL.jpg 244.46 kb" at bounding box center [472, 173] width 110 height 110
type input "[URL][DOMAIN_NAME]"
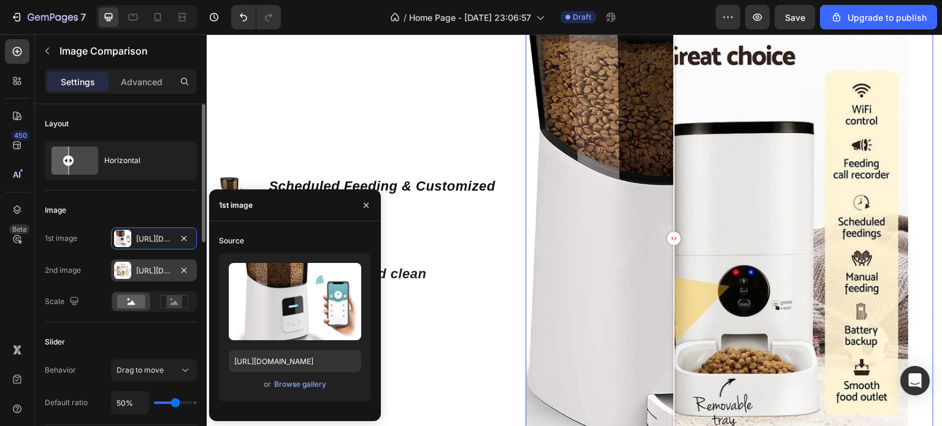
click at [171, 271] on div "[URL][DOMAIN_NAME]" at bounding box center [154, 271] width 36 height 11
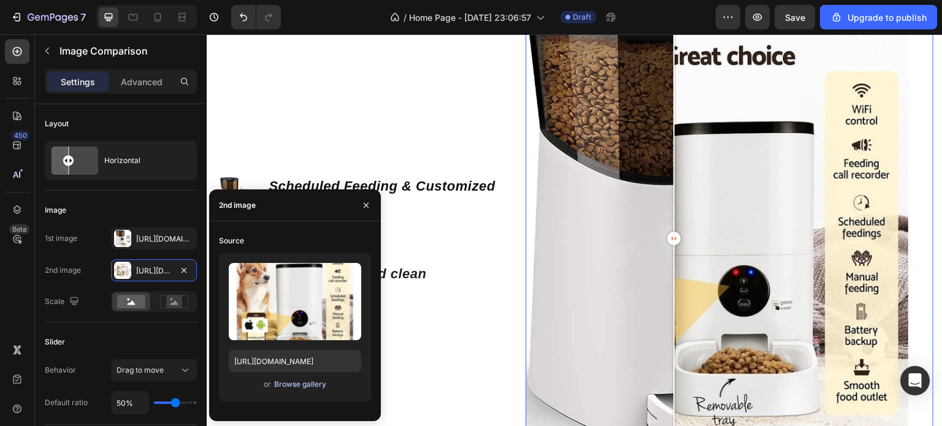
click at [312, 384] on div "Browse gallery" at bounding box center [300, 384] width 52 height 11
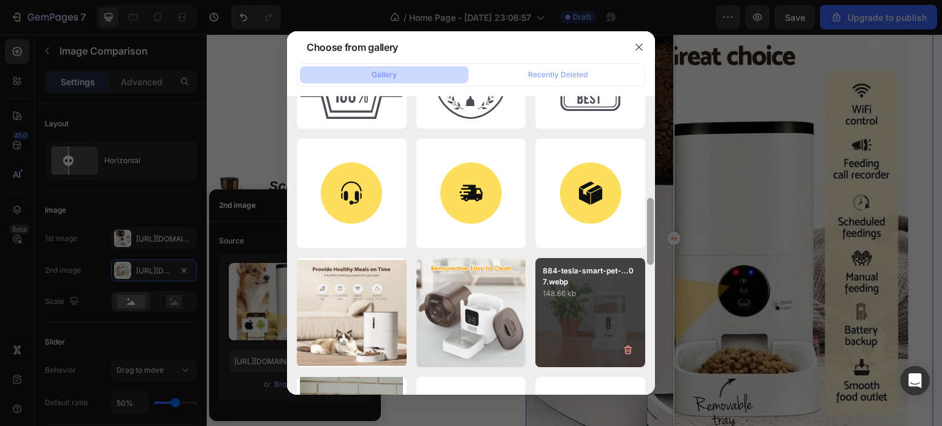
scroll to position [448, 0]
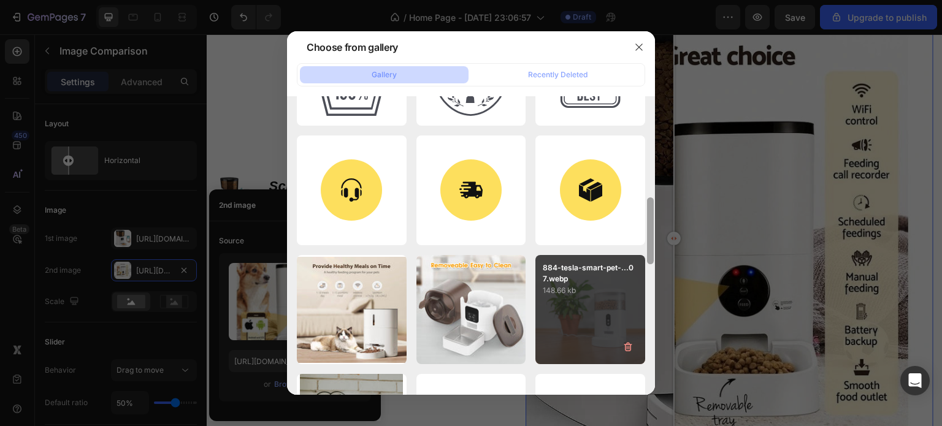
drag, startPoint x: 653, startPoint y: 131, endPoint x: 639, endPoint y: 315, distance: 185.2
click at [639, 315] on div "gq.svg 1.57 kb ad.svg 11.14 kb vogue.svg 2.17 kb forbes2.svg 4.75 kb badge.svg …" at bounding box center [471, 245] width 368 height 299
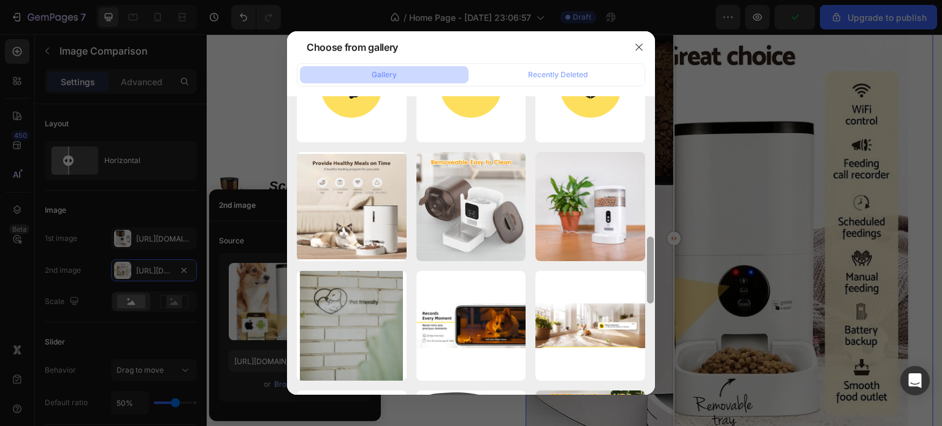
scroll to position [564, 0]
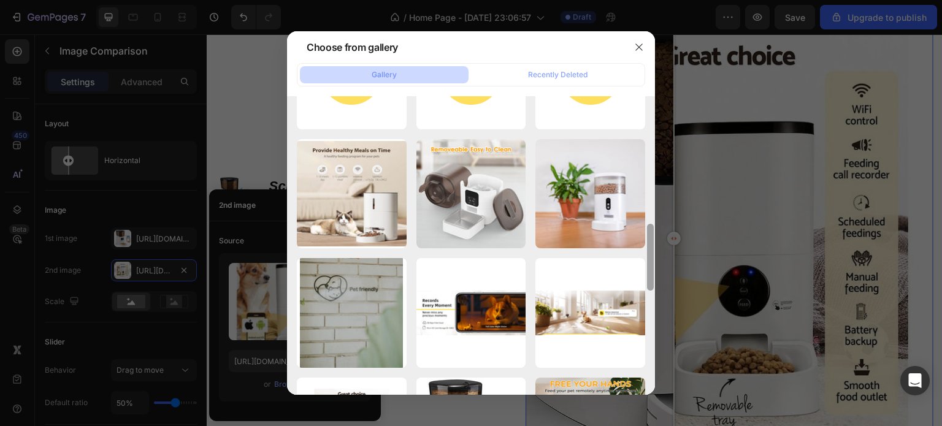
drag, startPoint x: 651, startPoint y: 204, endPoint x: 650, endPoint y: 231, distance: 27.0
click at [650, 231] on div at bounding box center [650, 257] width 7 height 67
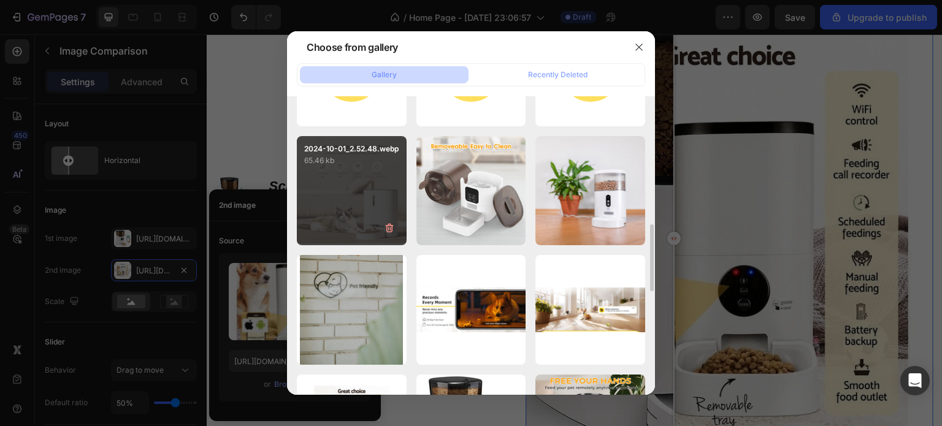
click at [349, 181] on div "2024-10-01_2.52.48.webp 65.46 kb" at bounding box center [352, 191] width 110 height 110
type input "[URL][DOMAIN_NAME]"
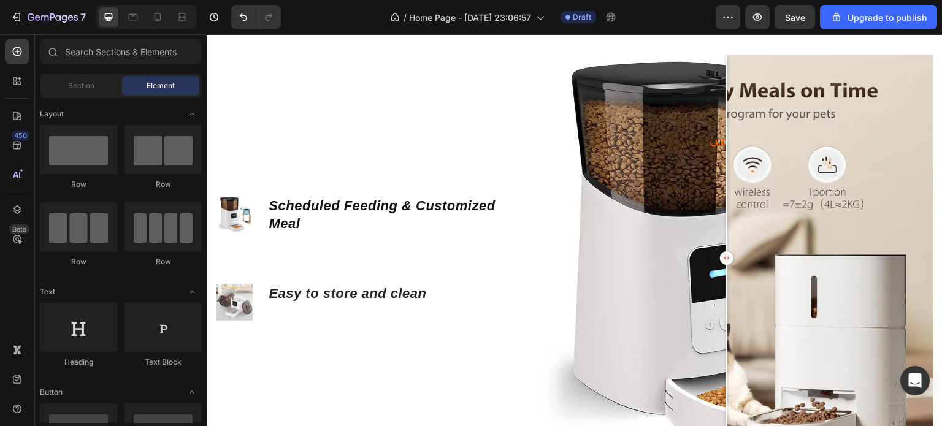
scroll to position [1093, 0]
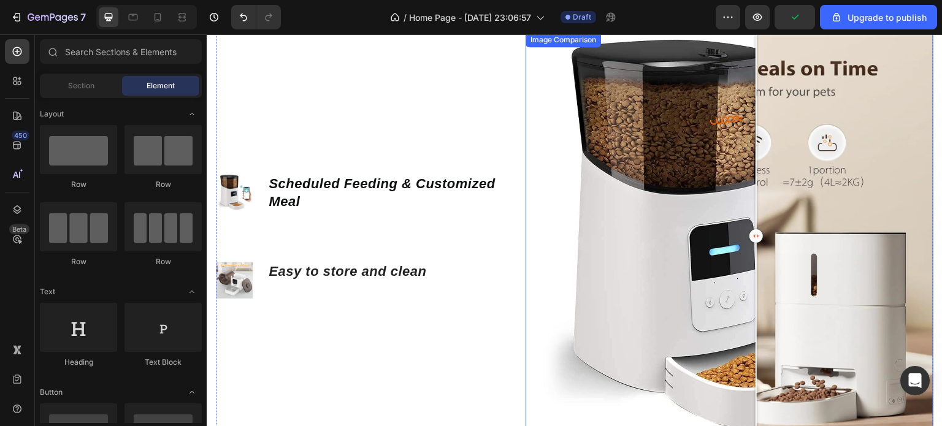
drag, startPoint x: 721, startPoint y: 236, endPoint x: 761, endPoint y: 286, distance: 63.8
click at [761, 286] on div at bounding box center [756, 237] width 25 height 408
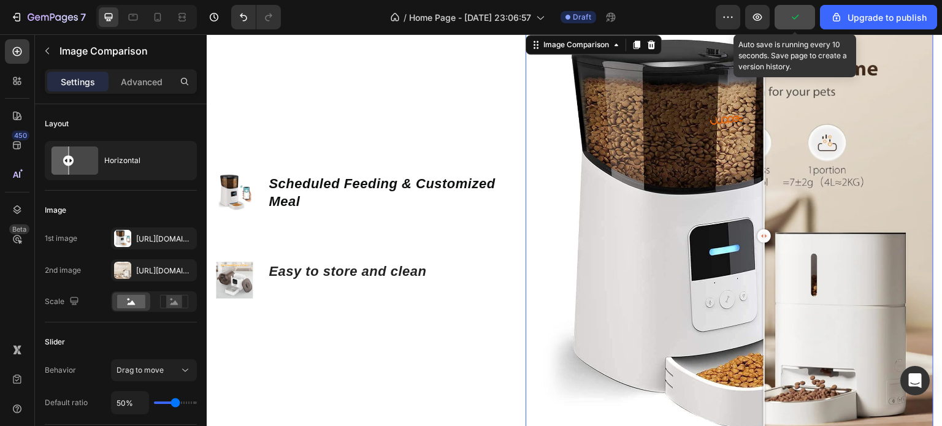
click at [804, 6] on button "button" at bounding box center [795, 17] width 40 height 25
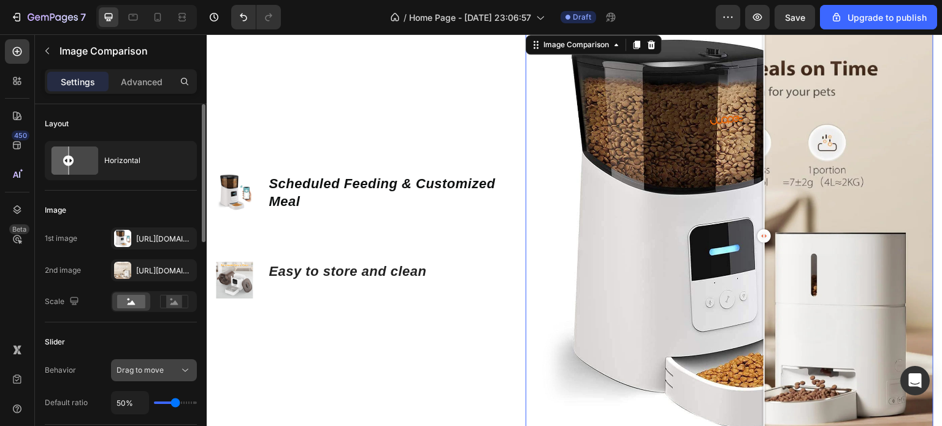
click at [182, 372] on icon at bounding box center [185, 370] width 12 height 12
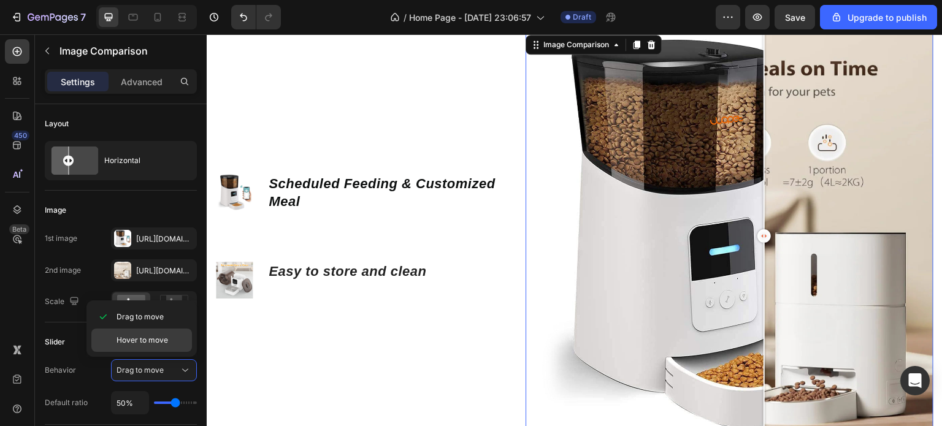
click at [162, 345] on span "Hover to move" at bounding box center [143, 340] width 52 height 11
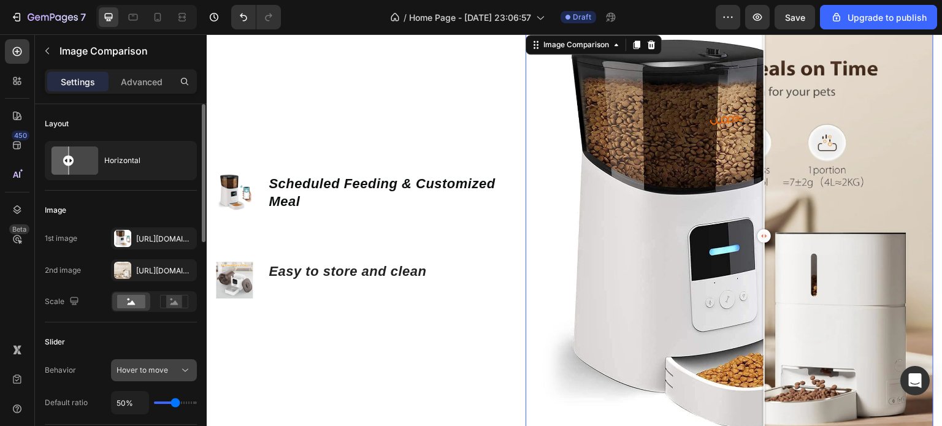
click at [179, 371] on icon at bounding box center [185, 370] width 12 height 12
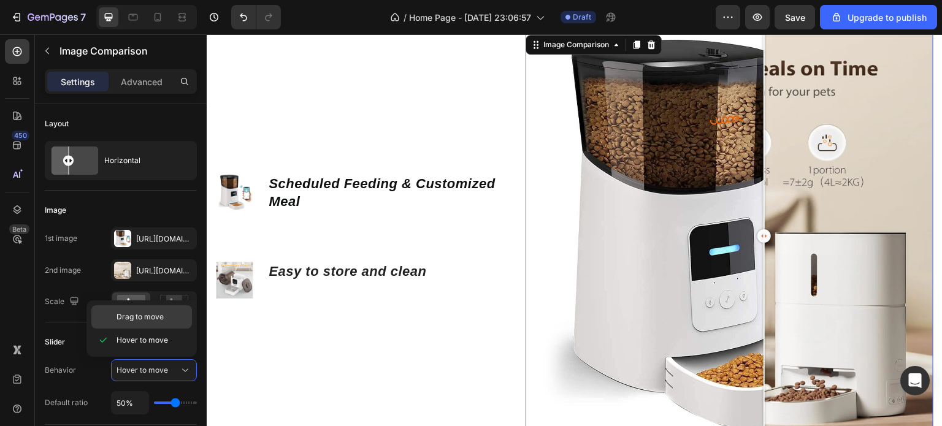
click at [164, 324] on div "Drag to move" at bounding box center [141, 316] width 101 height 23
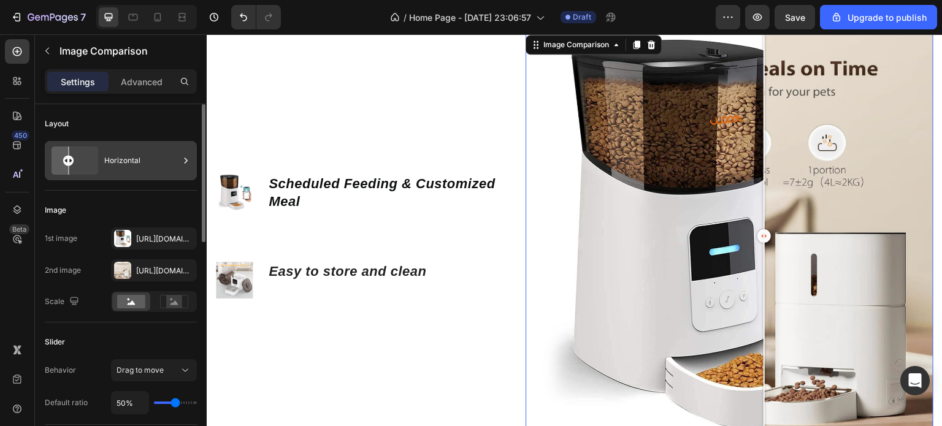
click at [186, 163] on icon at bounding box center [186, 161] width 12 height 12
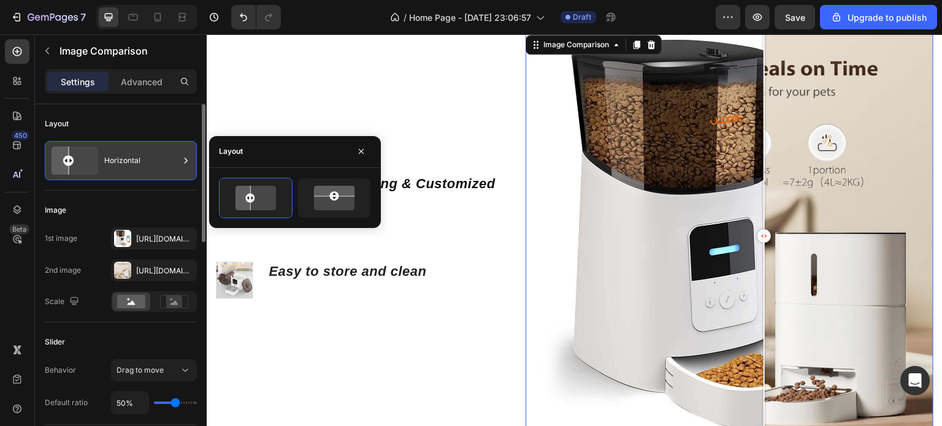
click at [186, 163] on icon at bounding box center [186, 161] width 12 height 12
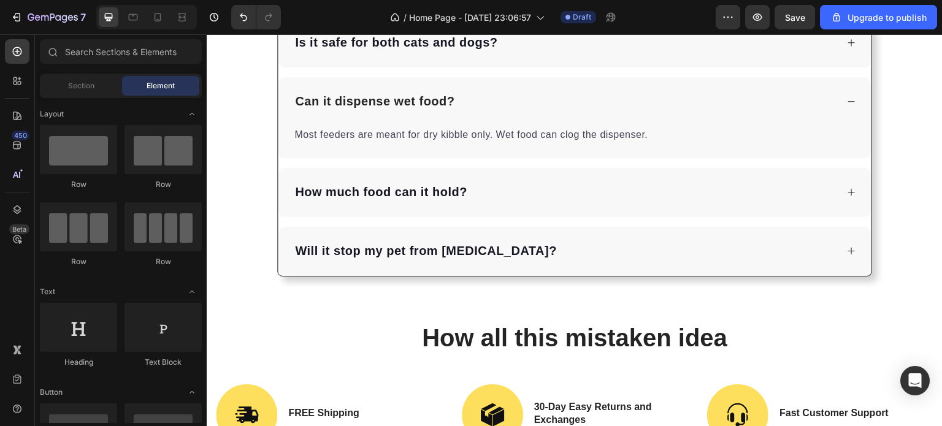
scroll to position [3332, 0]
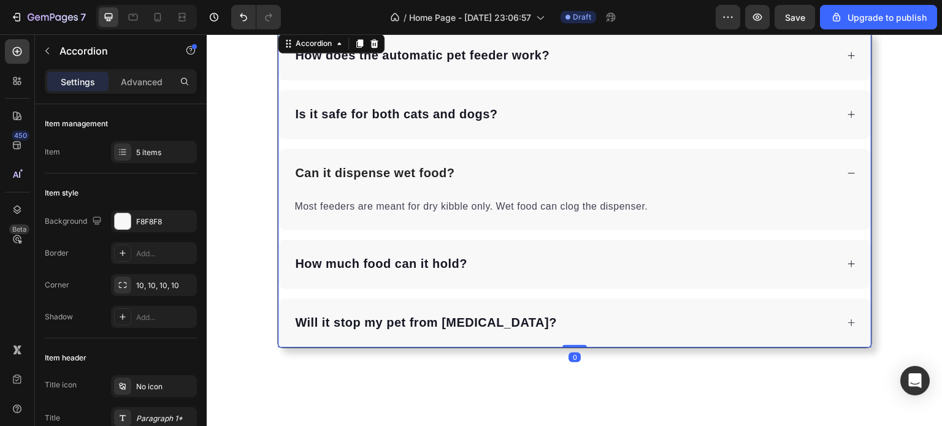
click at [847, 169] on icon at bounding box center [851, 173] width 9 height 9
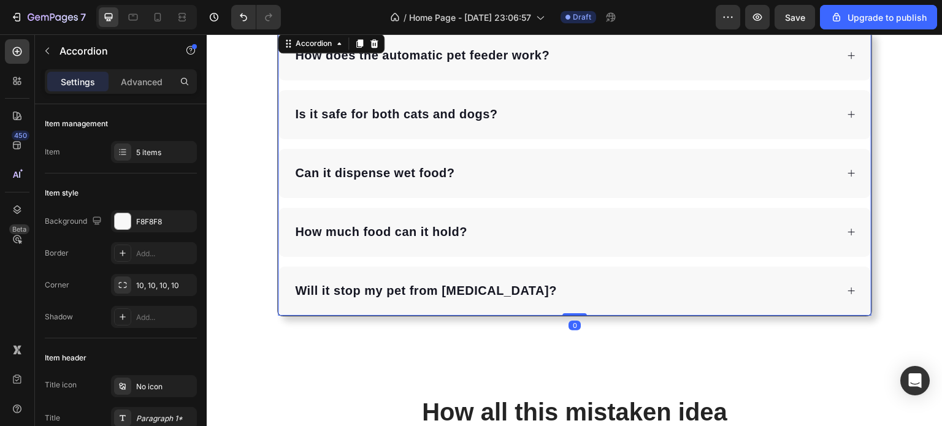
click at [848, 170] on icon at bounding box center [851, 173] width 7 height 7
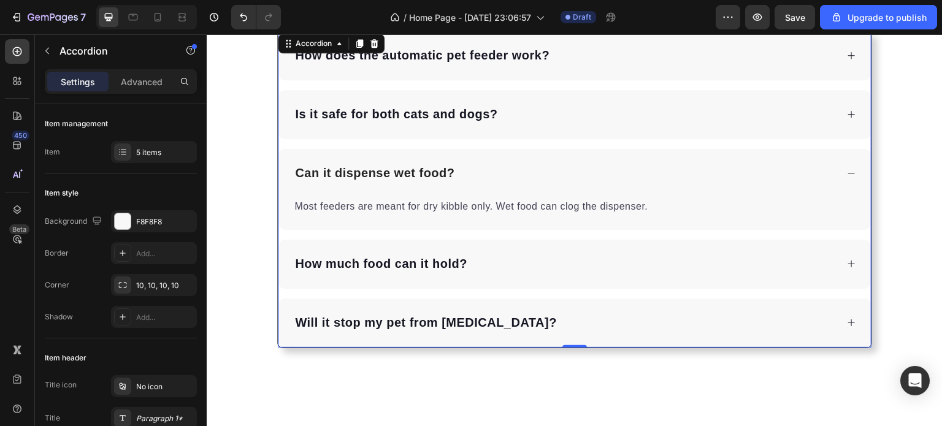
click at [847, 169] on icon at bounding box center [851, 173] width 9 height 9
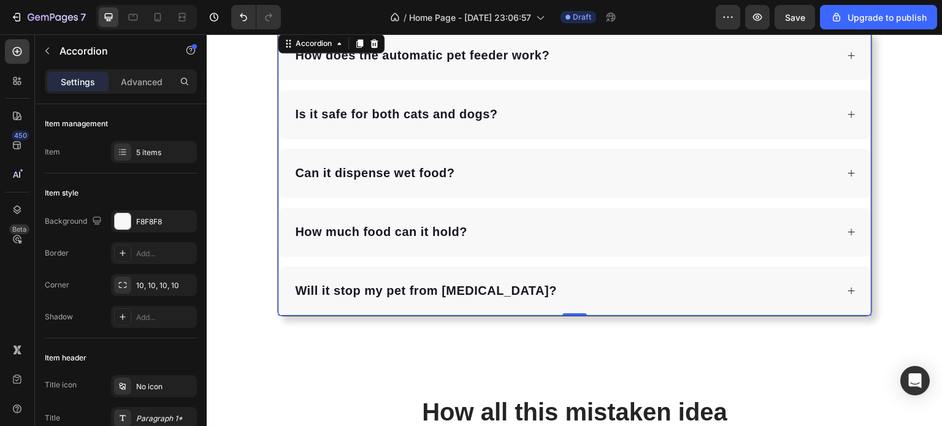
click at [848, 170] on icon at bounding box center [851, 173] width 7 height 7
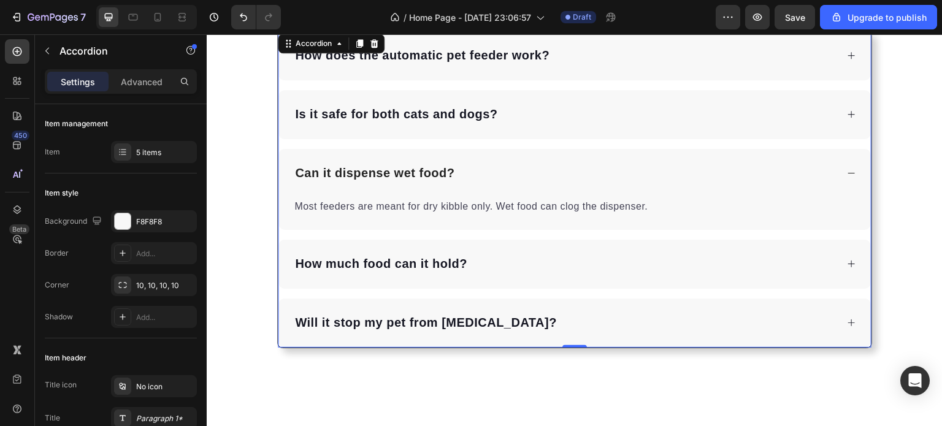
click at [847, 169] on icon at bounding box center [851, 173] width 9 height 9
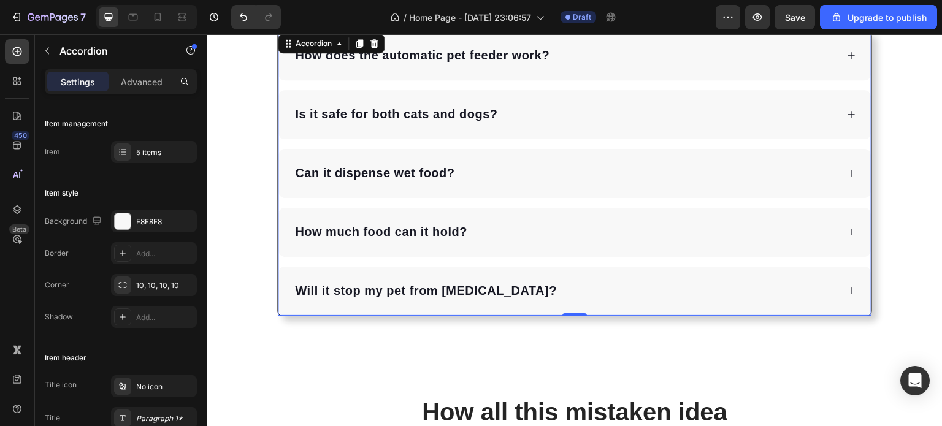
click at [848, 170] on icon at bounding box center [851, 173] width 7 height 7
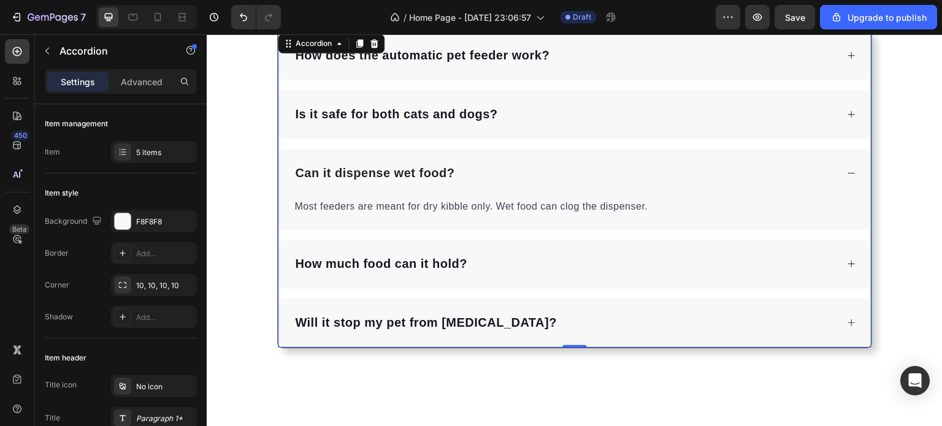
click at [847, 169] on icon at bounding box center [851, 173] width 9 height 9
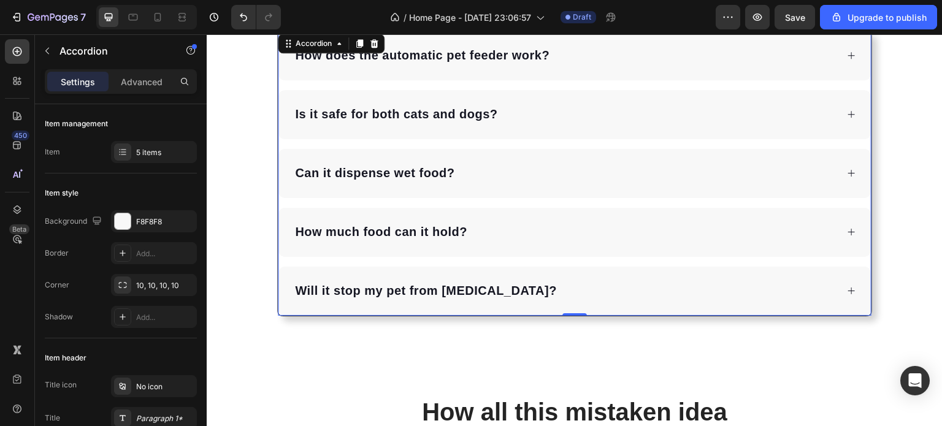
click at [848, 170] on icon at bounding box center [851, 173] width 7 height 7
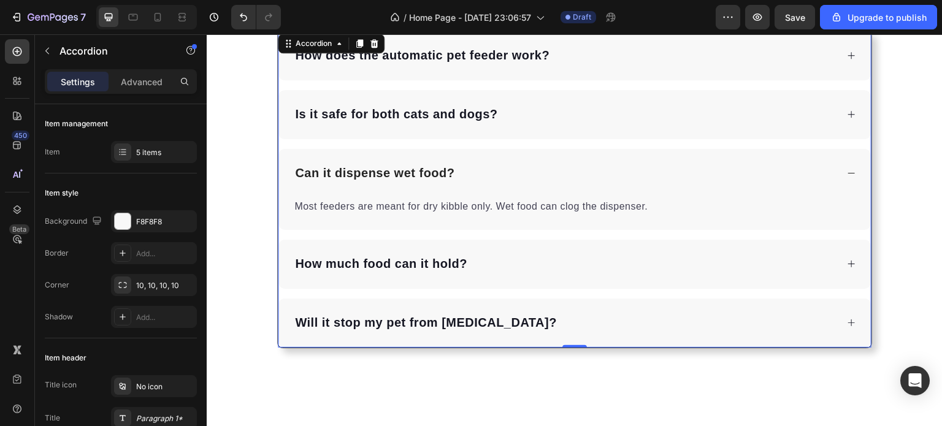
click at [847, 169] on icon at bounding box center [851, 173] width 9 height 9
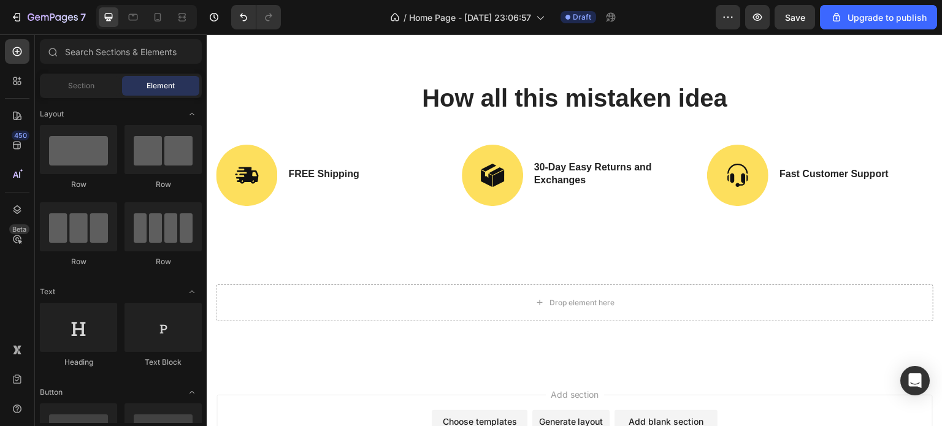
scroll to position [3678, 0]
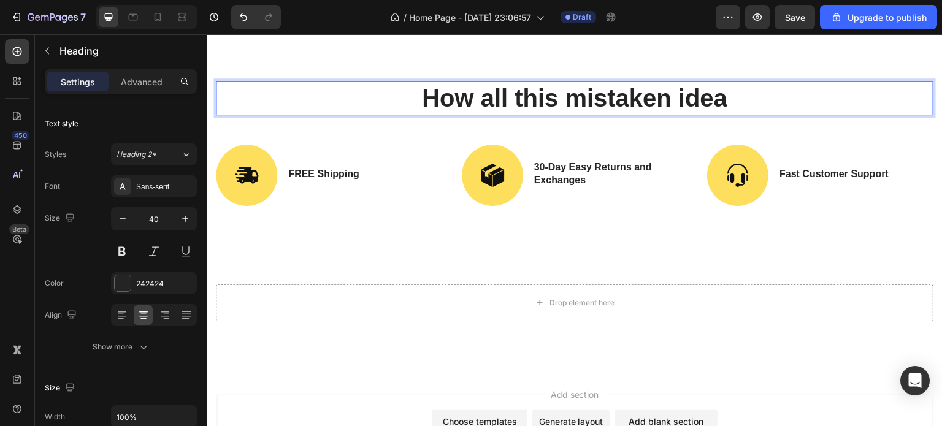
click at [607, 98] on h2 "How all this mistaken idea" at bounding box center [575, 98] width 718 height 34
click at [607, 98] on p "How all this mistaken idea" at bounding box center [574, 98] width 715 height 32
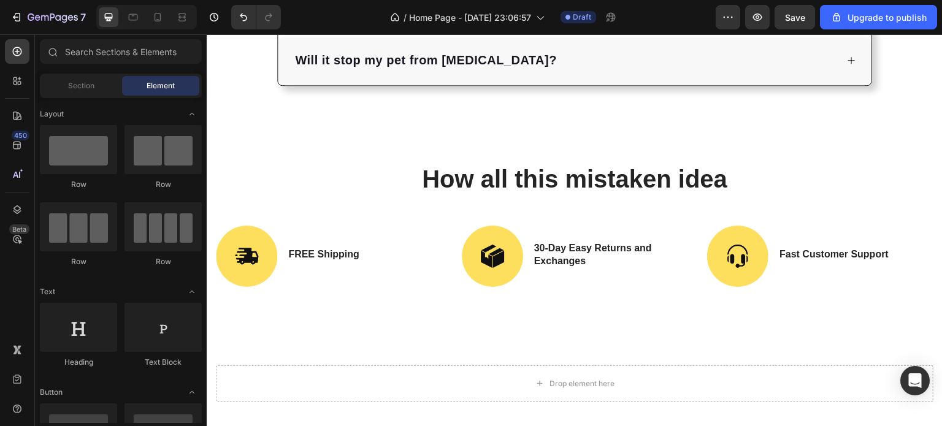
scroll to position [3628, 0]
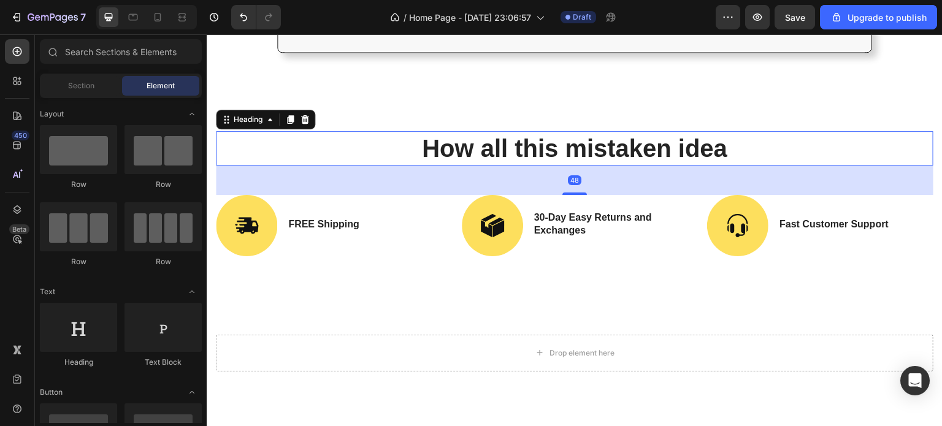
click at [650, 143] on h2 "How all this mistaken idea" at bounding box center [575, 148] width 718 height 34
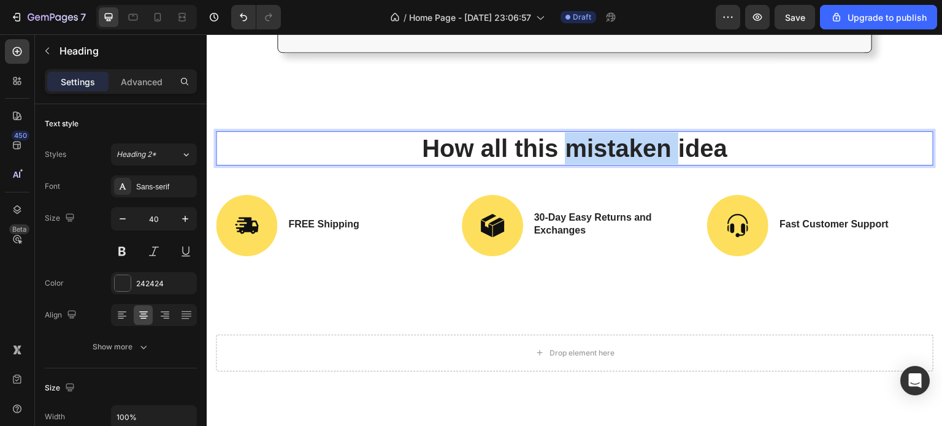
click at [650, 143] on h2 "How all this mistaken idea" at bounding box center [575, 148] width 718 height 34
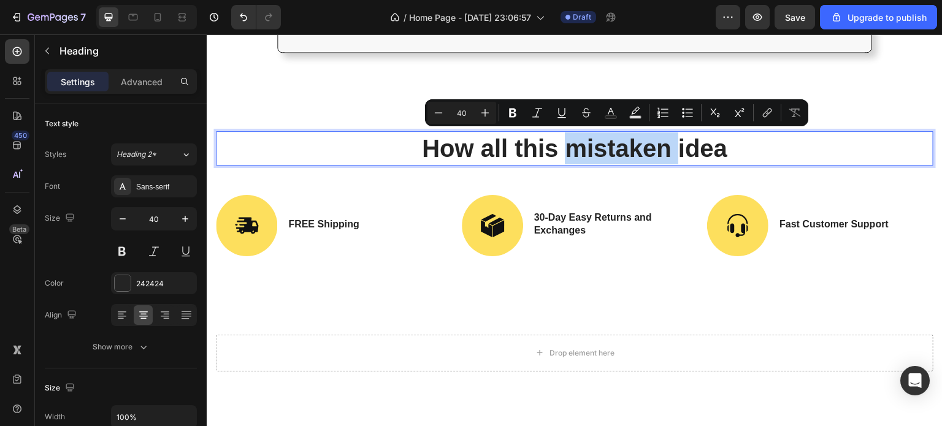
click at [583, 151] on p "How all this mistaken idea" at bounding box center [574, 149] width 715 height 32
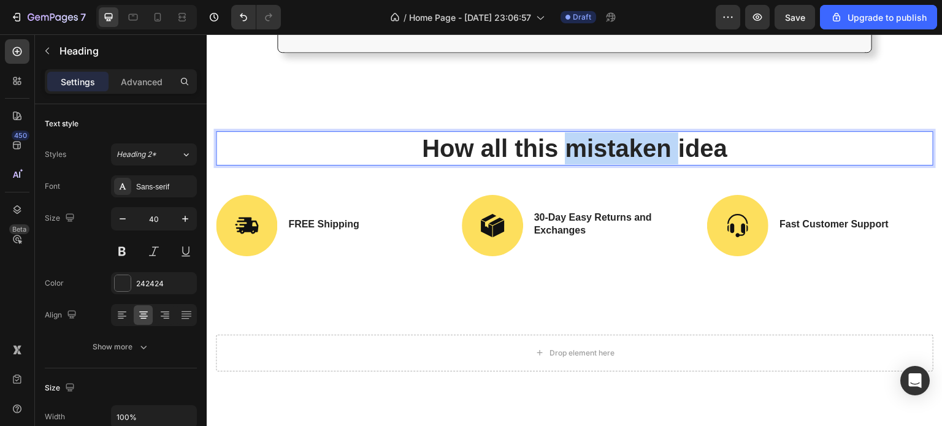
click at [583, 151] on p "How all this mistaken idea" at bounding box center [574, 149] width 715 height 32
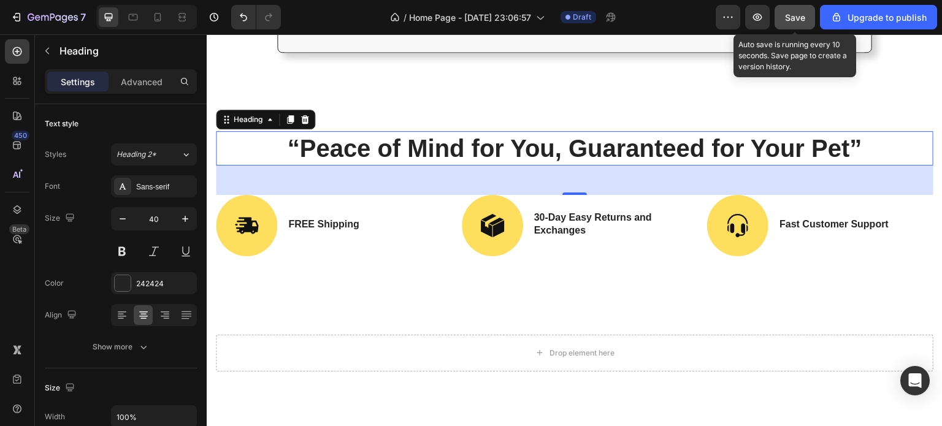
click at [793, 21] on span "Save" at bounding box center [795, 17] width 20 height 10
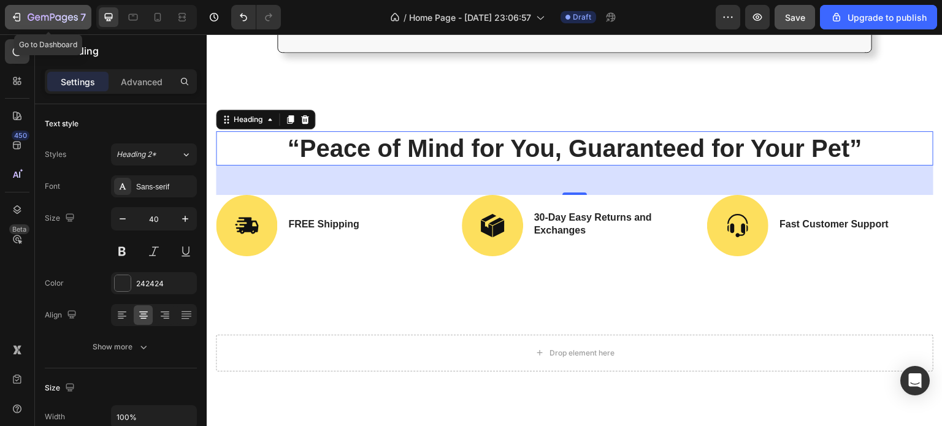
click at [27, 18] on div "7" at bounding box center [47, 17] width 75 height 15
